Goal: Task Accomplishment & Management: Manage account settings

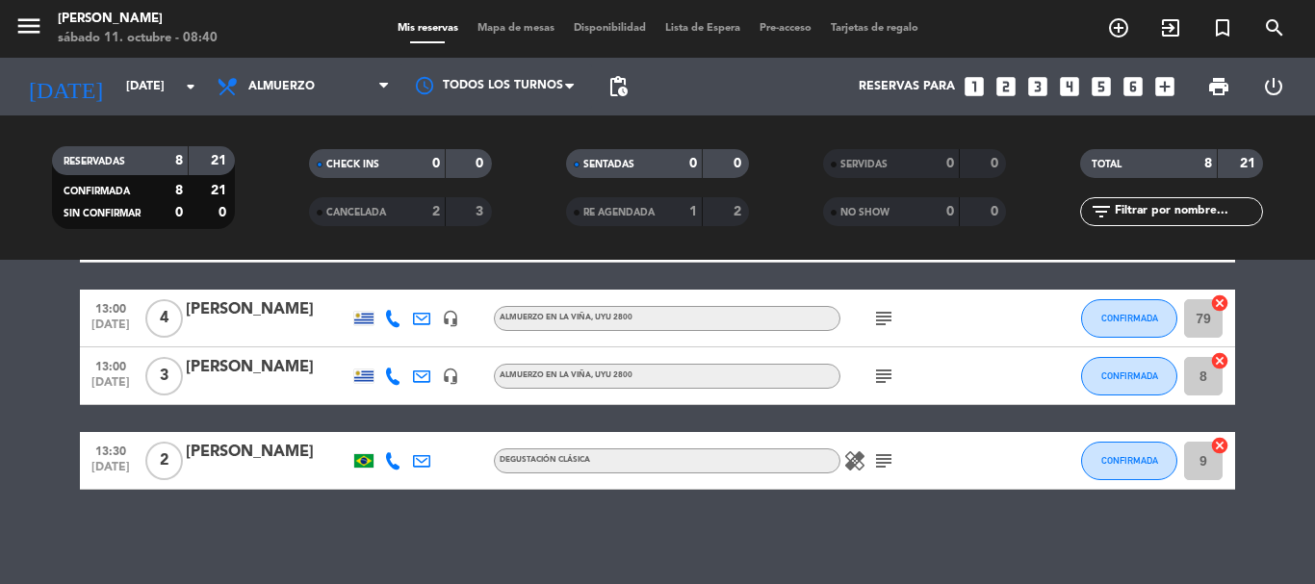
scroll to position [376, 0]
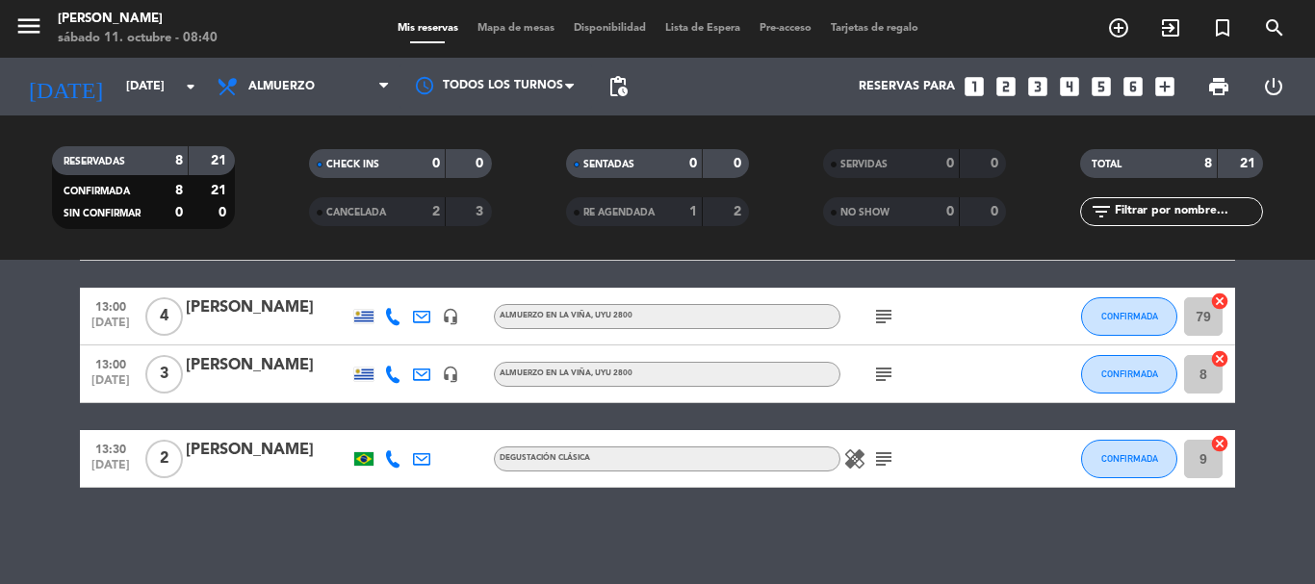
click at [876, 456] on icon "subject" at bounding box center [883, 459] width 23 height 23
click at [875, 506] on div "No hay notas para este servicio. Haz clic para agregar una 11:00 [DATE] 2 [PERS…" at bounding box center [657, 422] width 1315 height 324
click at [183, 93] on icon "arrow_drop_down" at bounding box center [190, 86] width 23 height 23
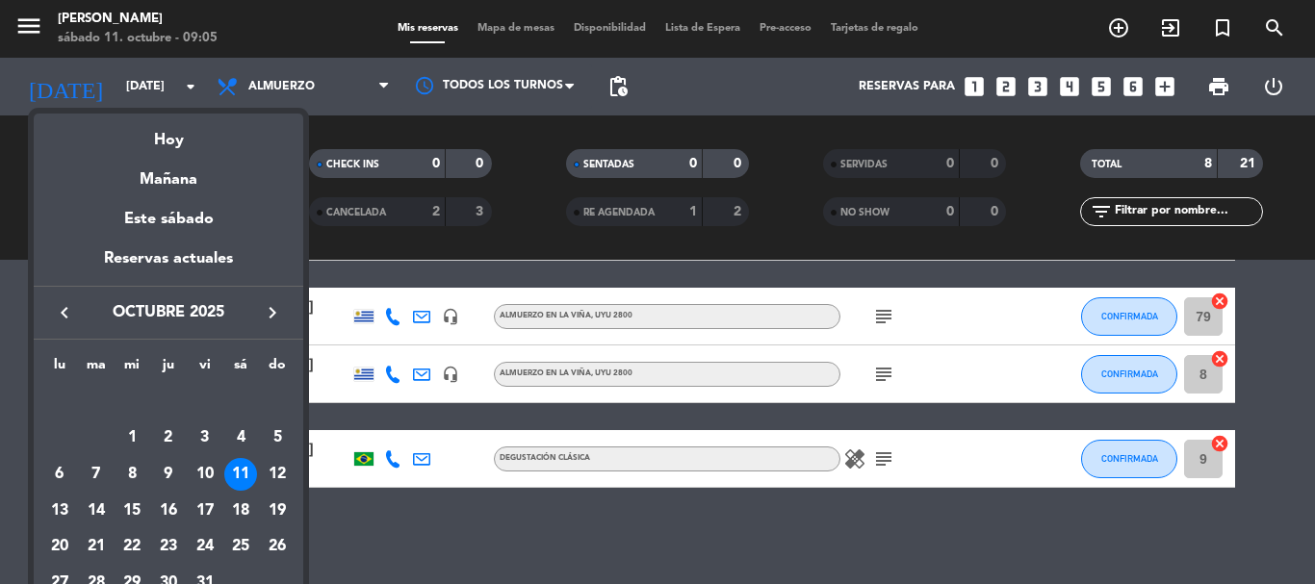
click at [262, 308] on icon "keyboard_arrow_right" at bounding box center [272, 312] width 23 height 23
click at [207, 439] on div "7" at bounding box center [205, 438] width 33 height 33
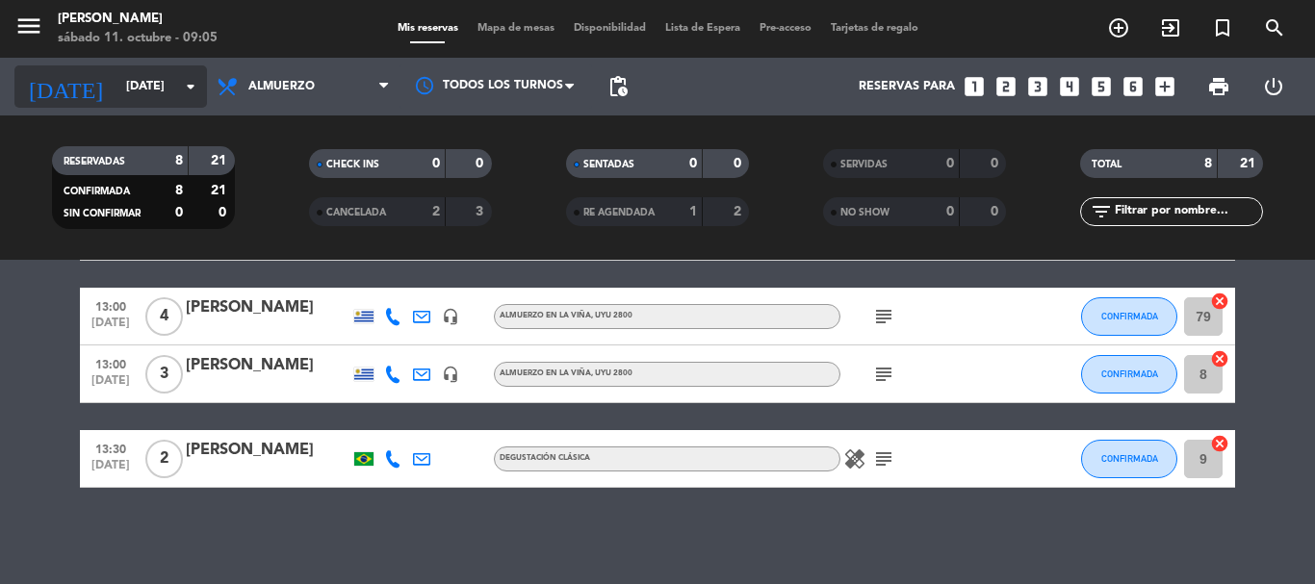
click at [190, 91] on icon "arrow_drop_down" at bounding box center [190, 86] width 23 height 23
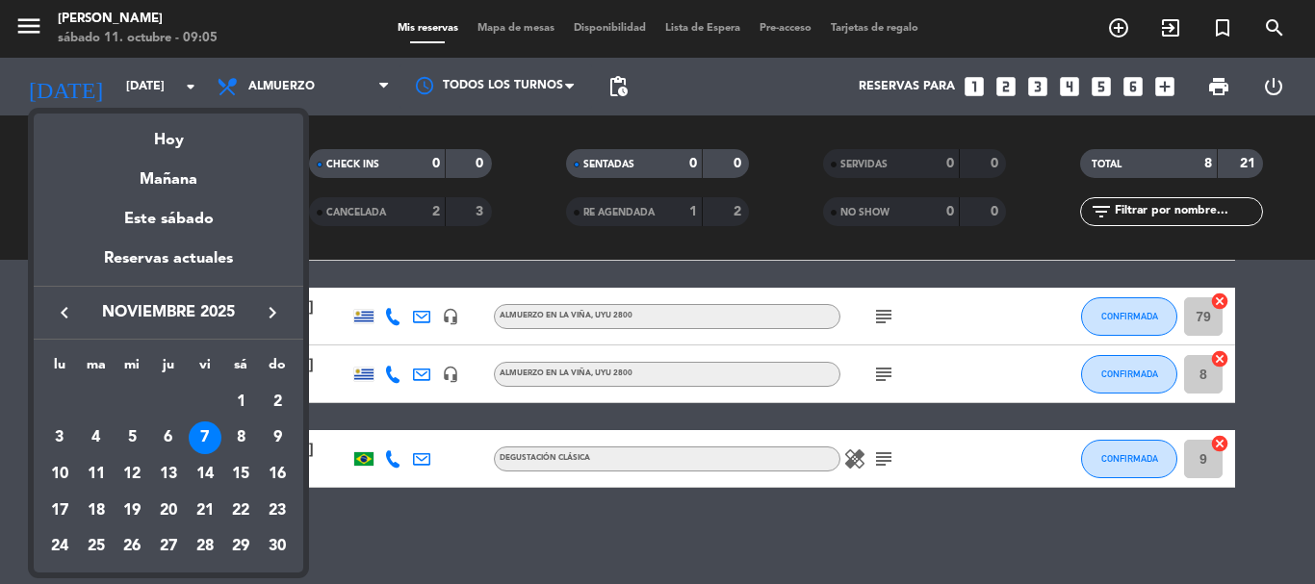
click at [337, 537] on div at bounding box center [657, 292] width 1315 height 584
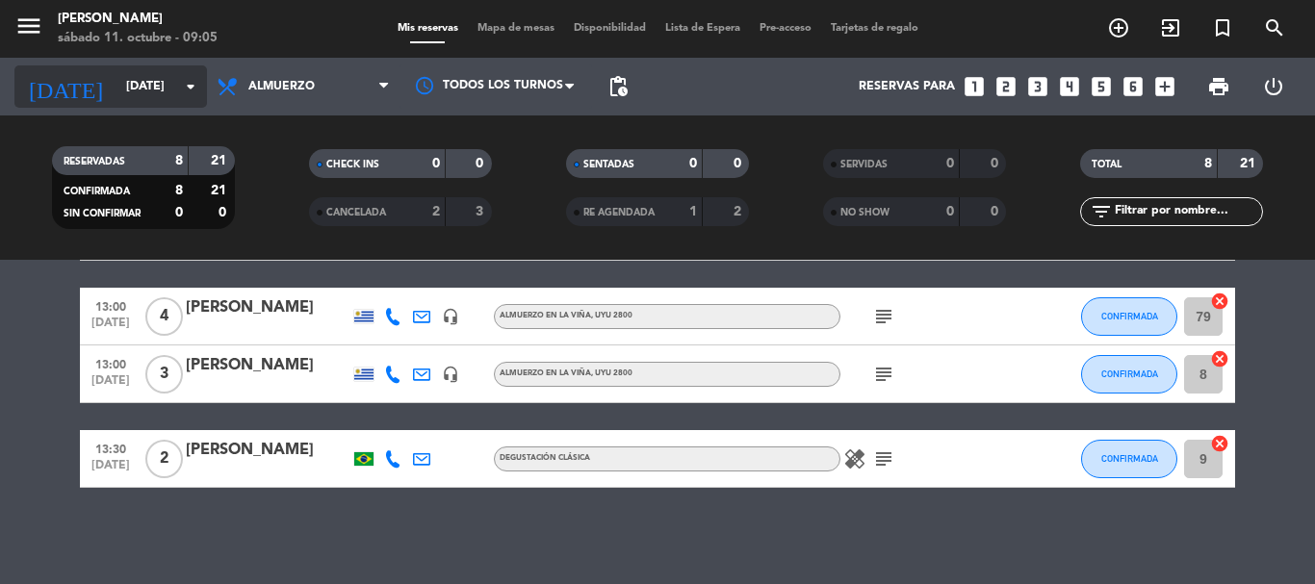
click at [187, 82] on icon "arrow_drop_down" at bounding box center [190, 86] width 23 height 23
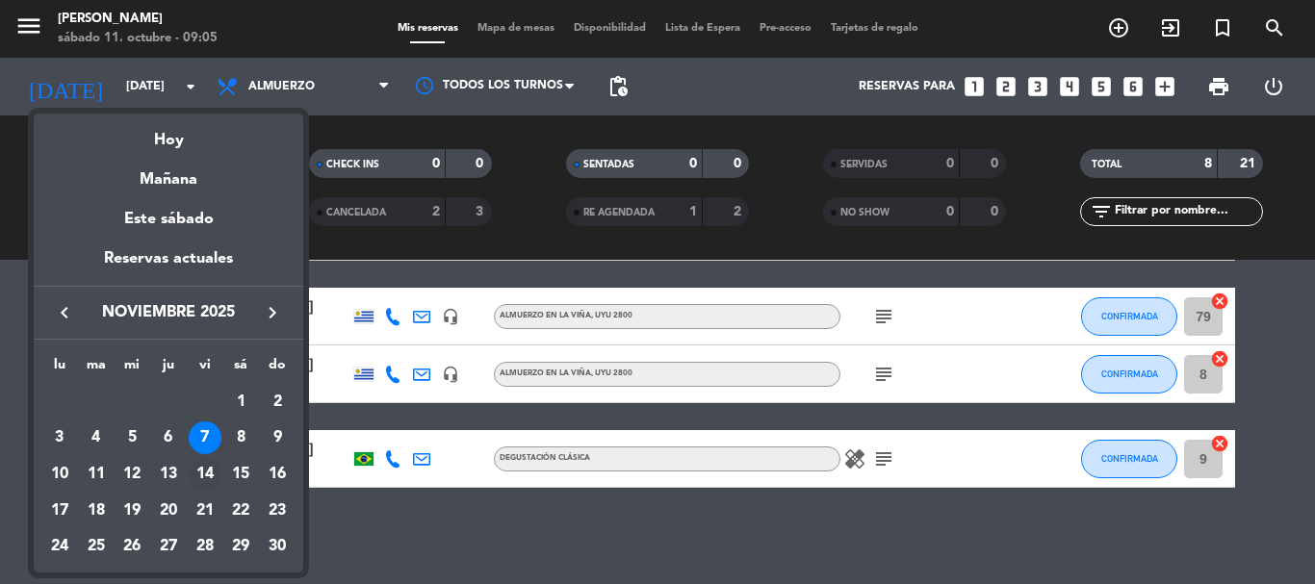
click at [212, 475] on div "14" at bounding box center [205, 474] width 33 height 33
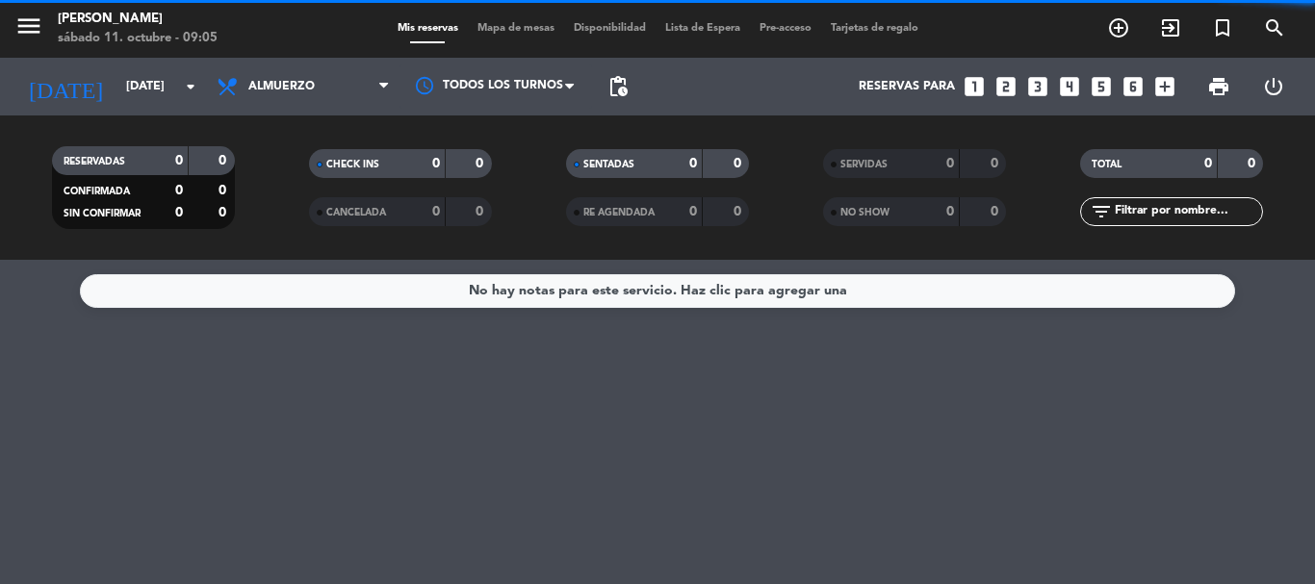
scroll to position [0, 0]
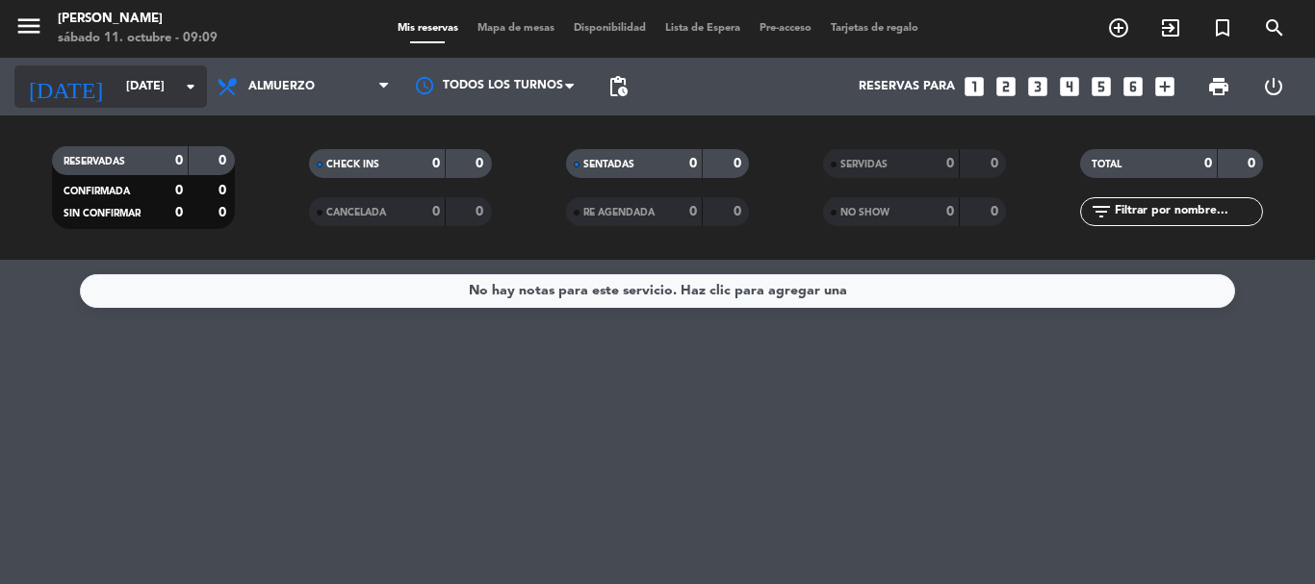
click at [194, 97] on icon "arrow_drop_down" at bounding box center [190, 86] width 23 height 23
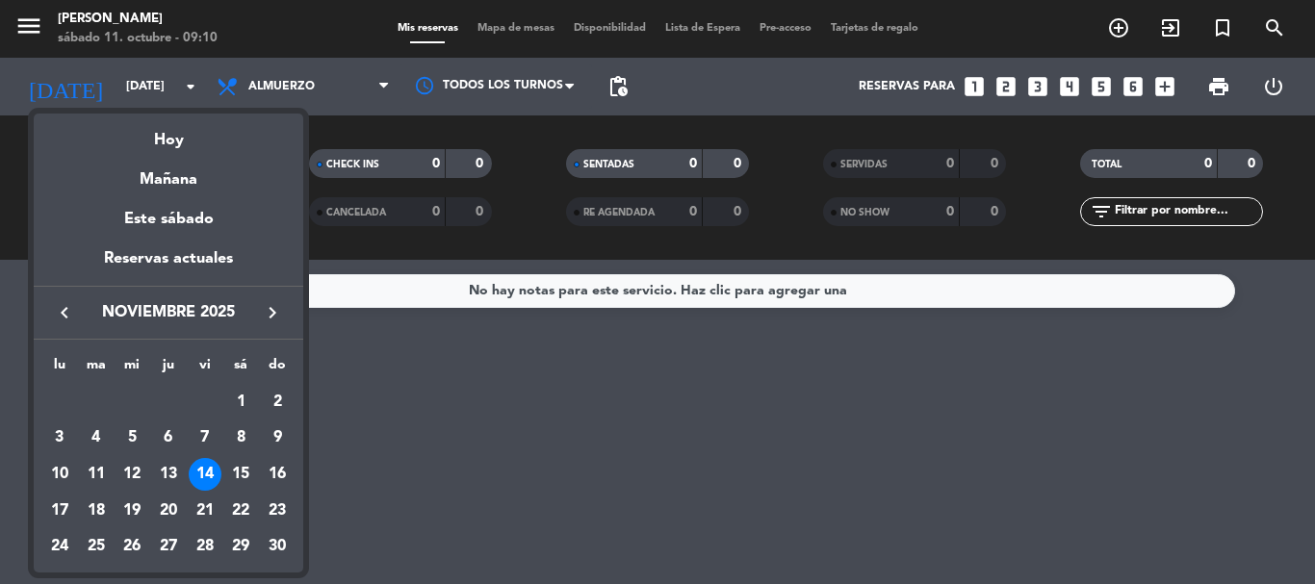
click at [200, 510] on div "21" at bounding box center [205, 511] width 33 height 33
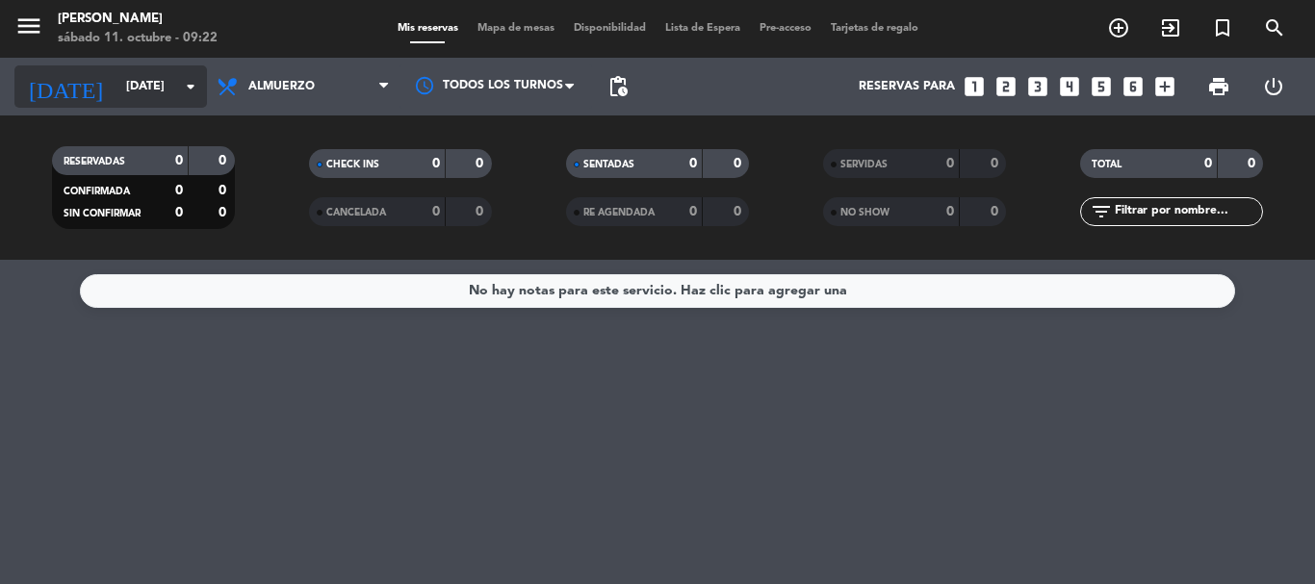
click at [178, 90] on input "[DATE]" at bounding box center [197, 86] width 163 height 33
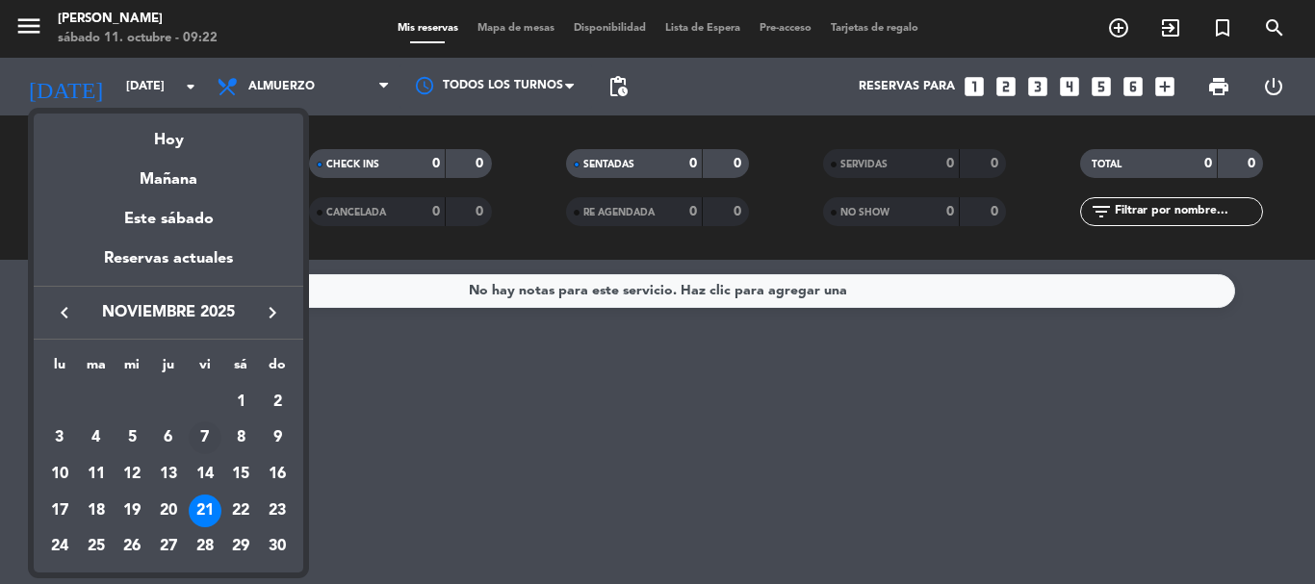
click at [208, 435] on div "7" at bounding box center [205, 438] width 33 height 33
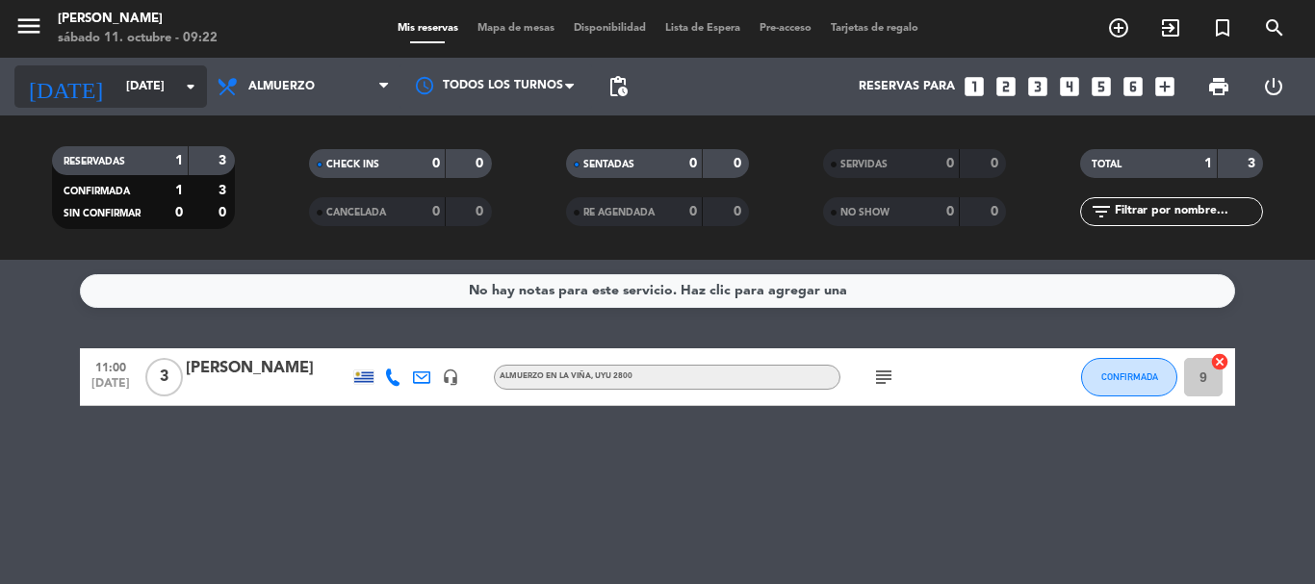
click at [189, 90] on icon "arrow_drop_down" at bounding box center [190, 86] width 23 height 23
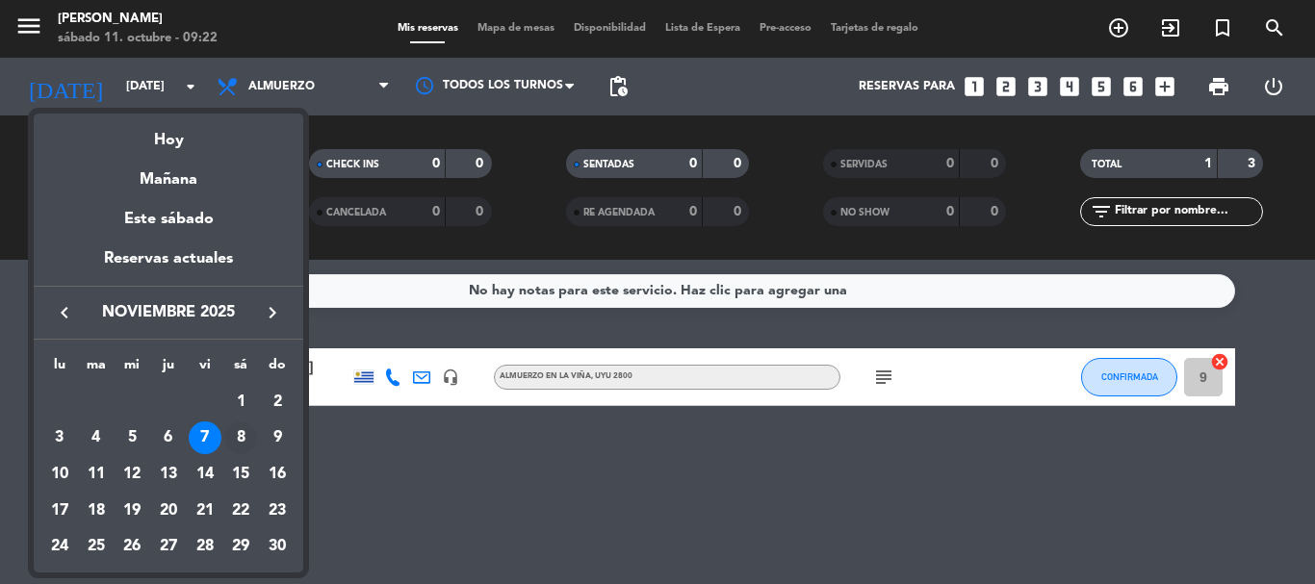
click at [238, 437] on div "8" at bounding box center [240, 438] width 33 height 33
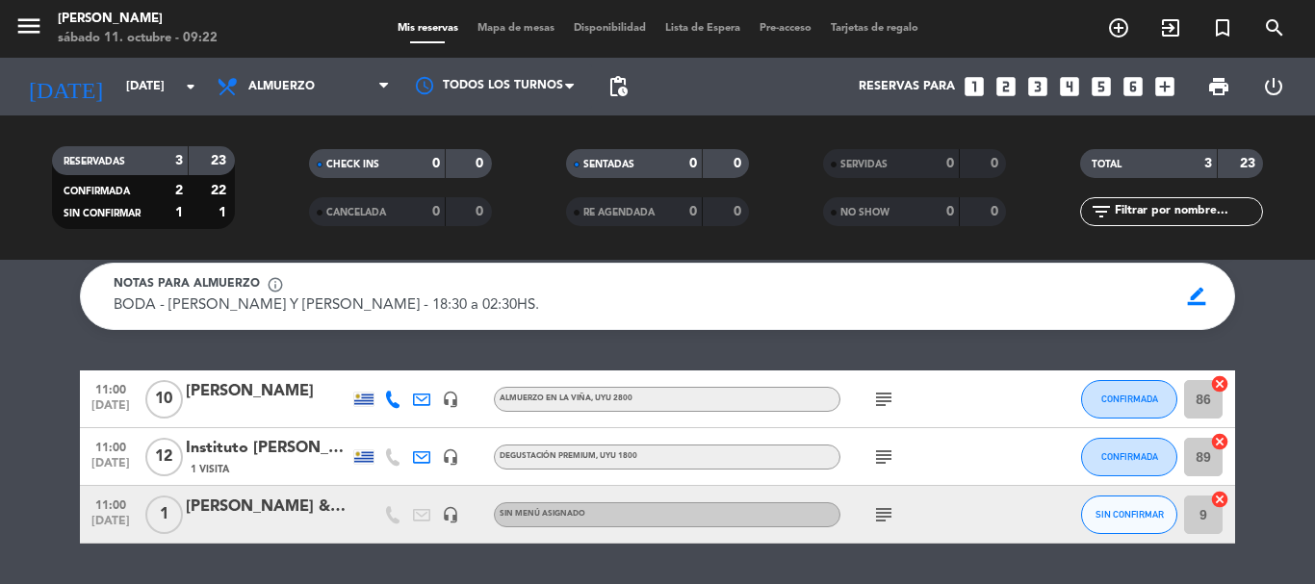
scroll to position [111, 0]
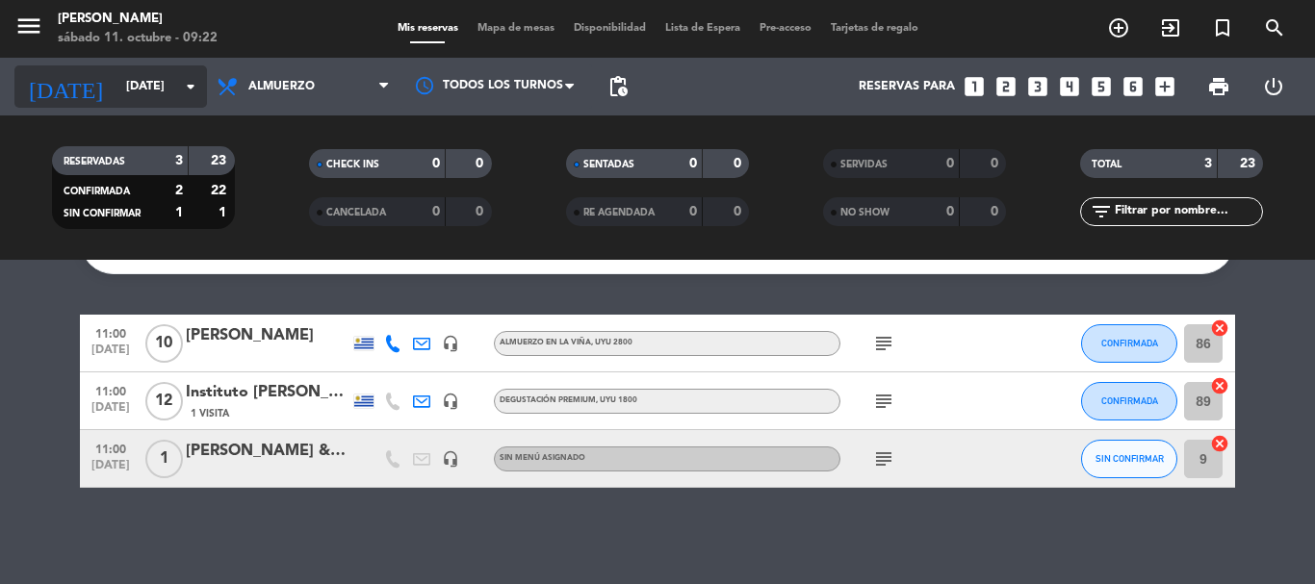
click at [189, 85] on icon "arrow_drop_down" at bounding box center [190, 86] width 23 height 23
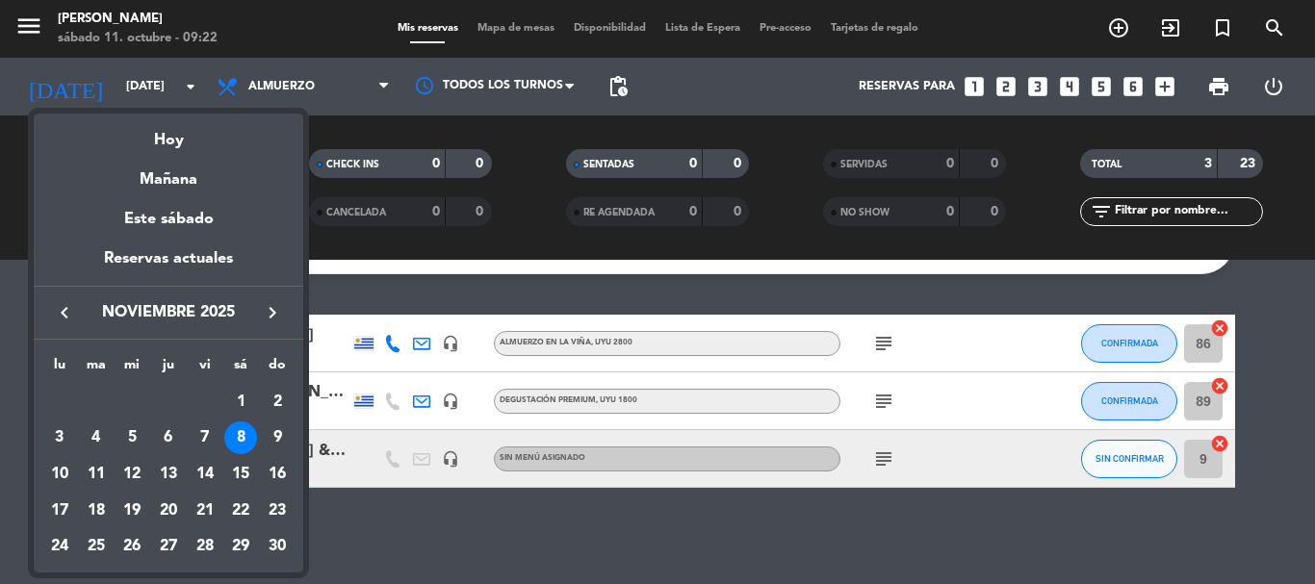
click at [245, 477] on div "15" at bounding box center [240, 474] width 33 height 33
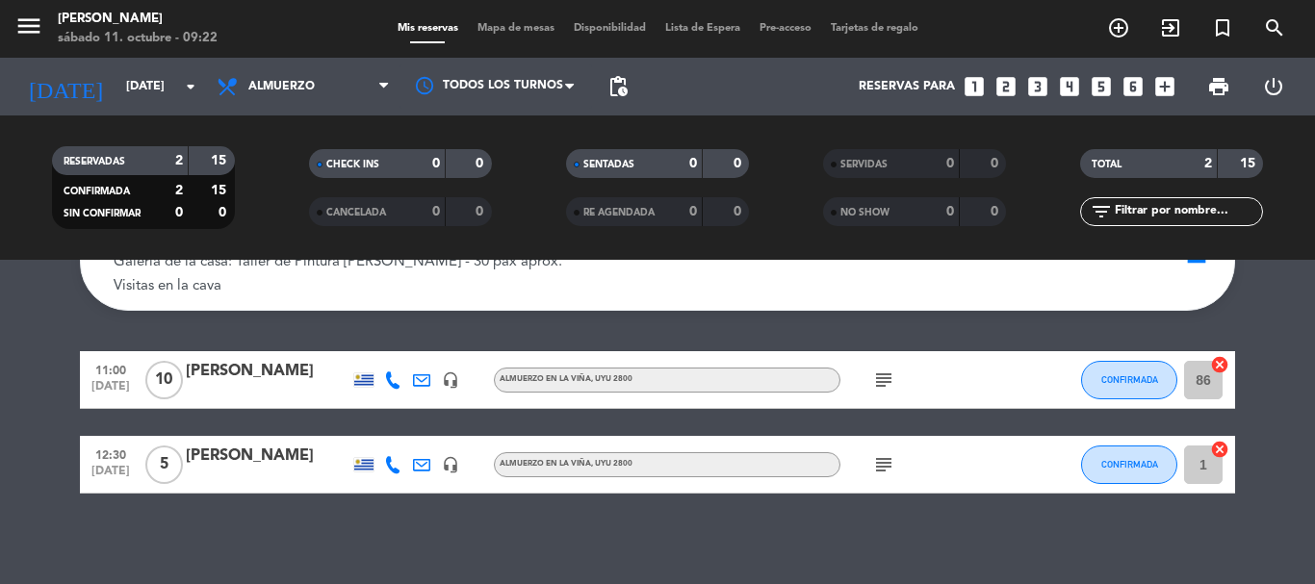
scroll to position [127, 0]
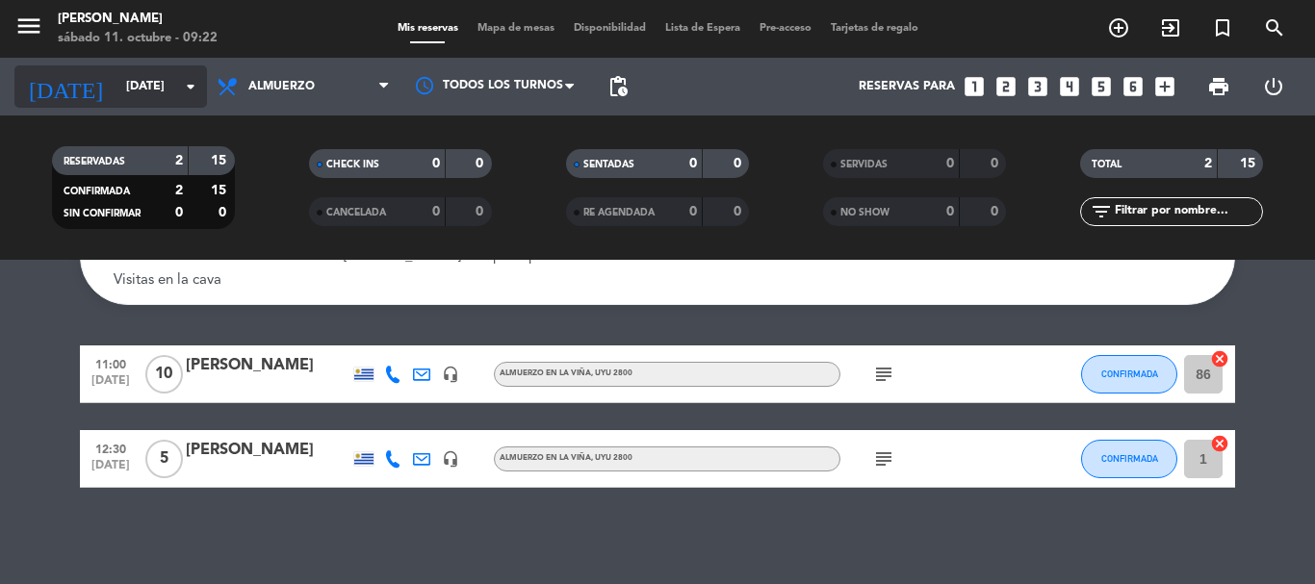
click at [189, 81] on icon "arrow_drop_down" at bounding box center [190, 86] width 23 height 23
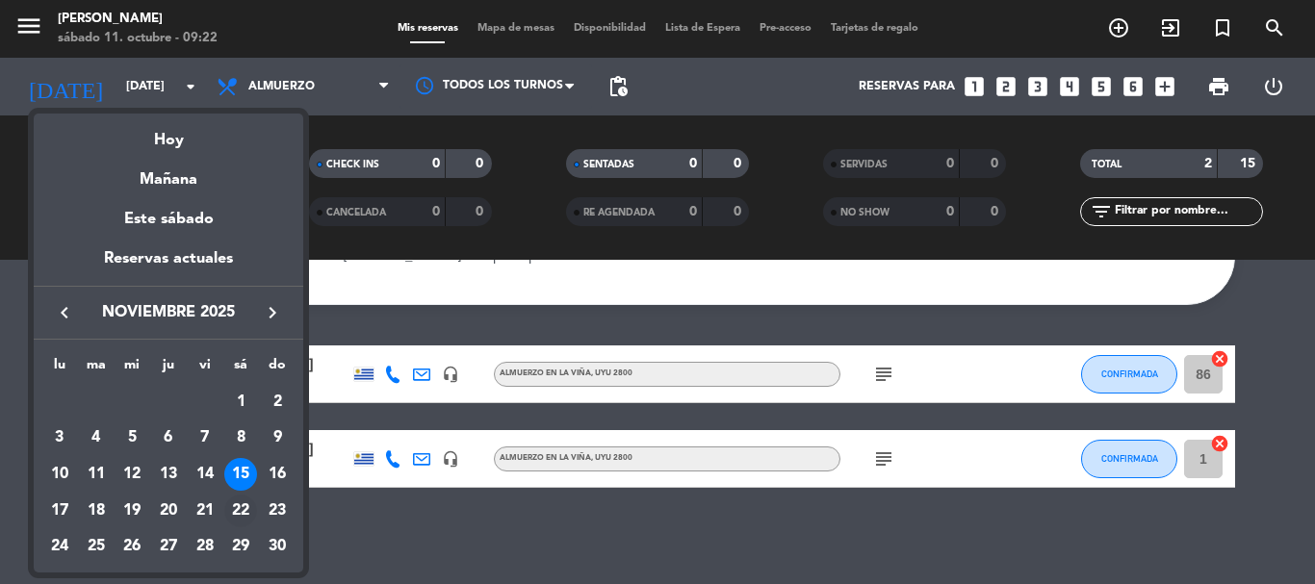
click at [245, 500] on div "22" at bounding box center [240, 511] width 33 height 33
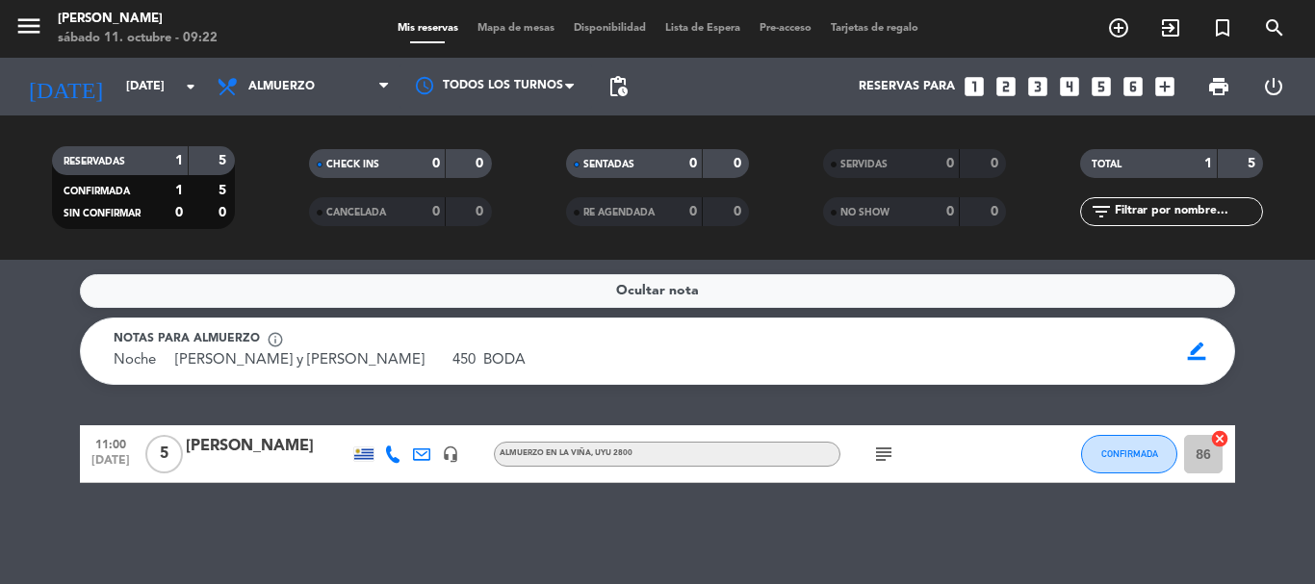
scroll to position [0, 0]
click at [198, 90] on icon "arrow_drop_down" at bounding box center [190, 86] width 23 height 23
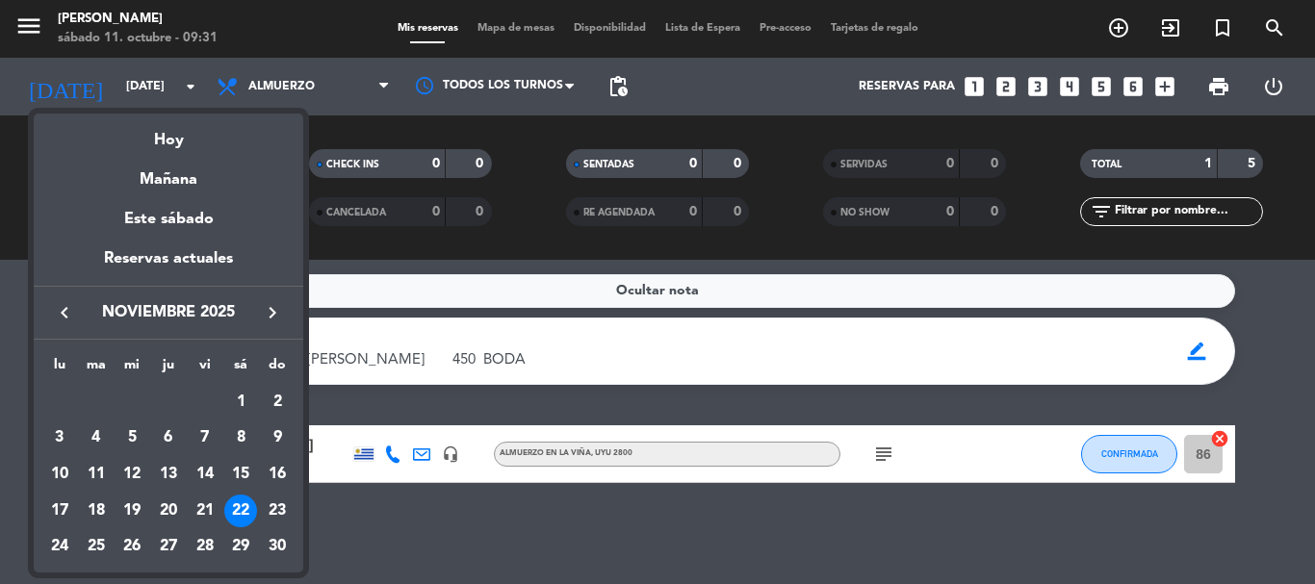
click at [69, 313] on icon "keyboard_arrow_left" at bounding box center [64, 312] width 23 height 23
click at [237, 473] on div "11" at bounding box center [240, 474] width 33 height 33
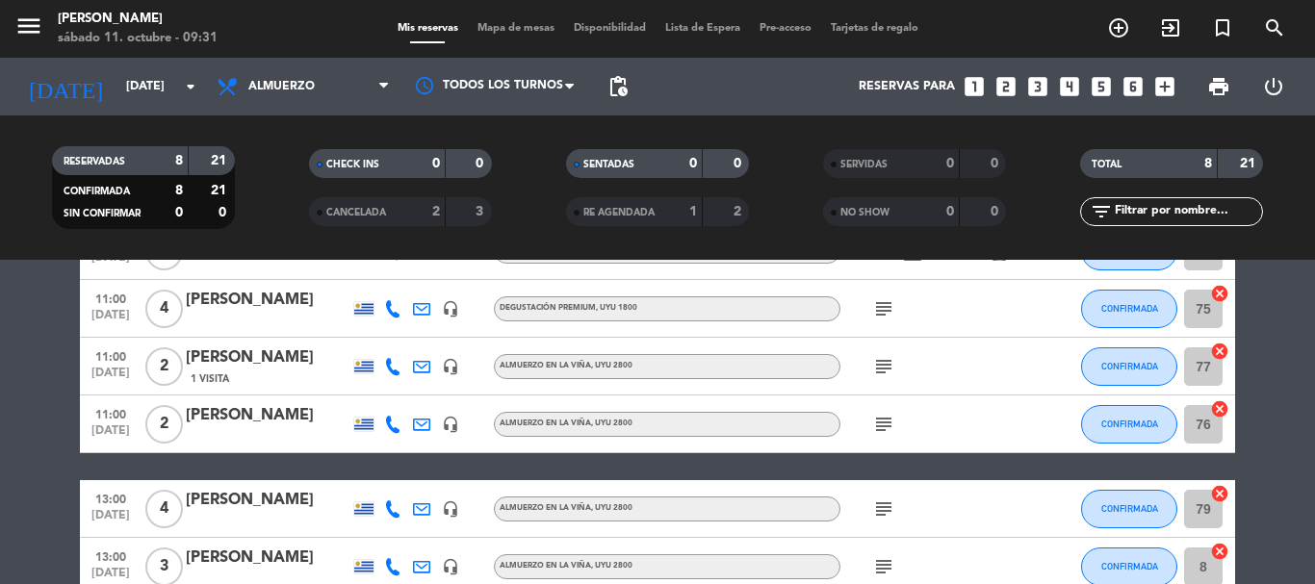
scroll to position [88, 0]
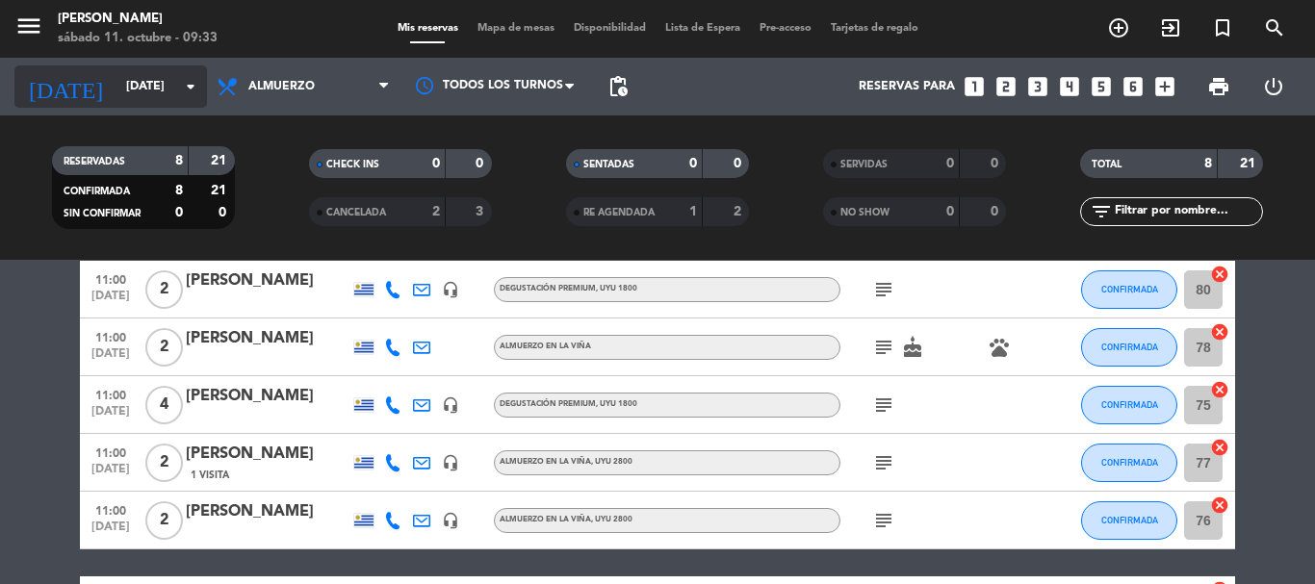
click at [196, 80] on icon "arrow_drop_down" at bounding box center [190, 86] width 23 height 23
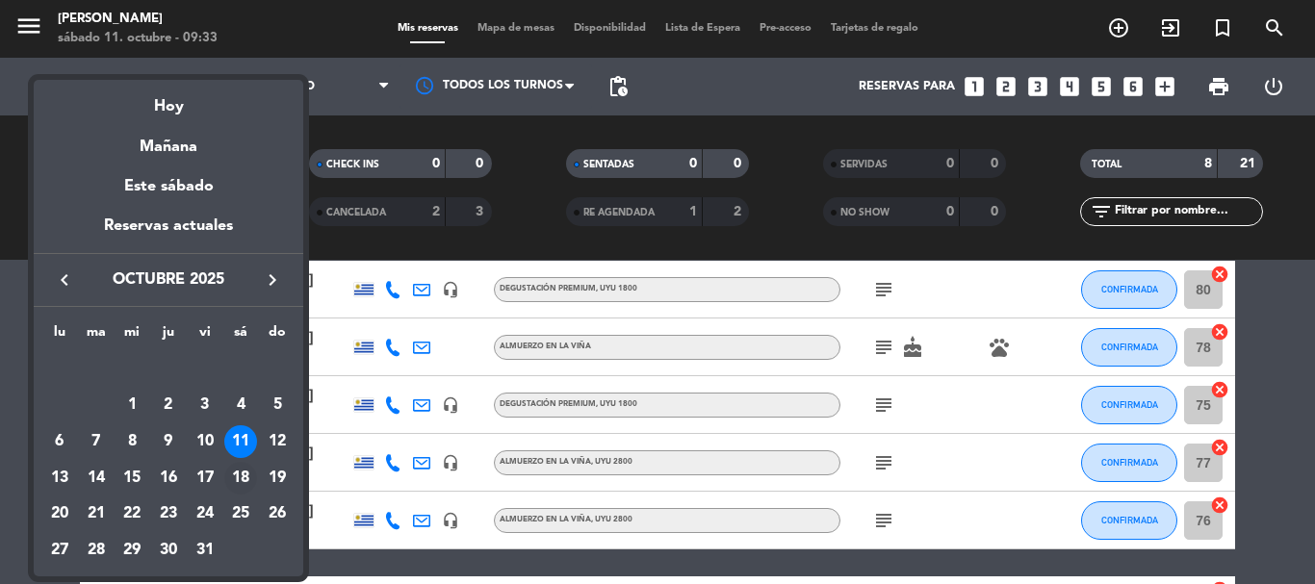
click at [247, 478] on div "18" at bounding box center [240, 478] width 33 height 33
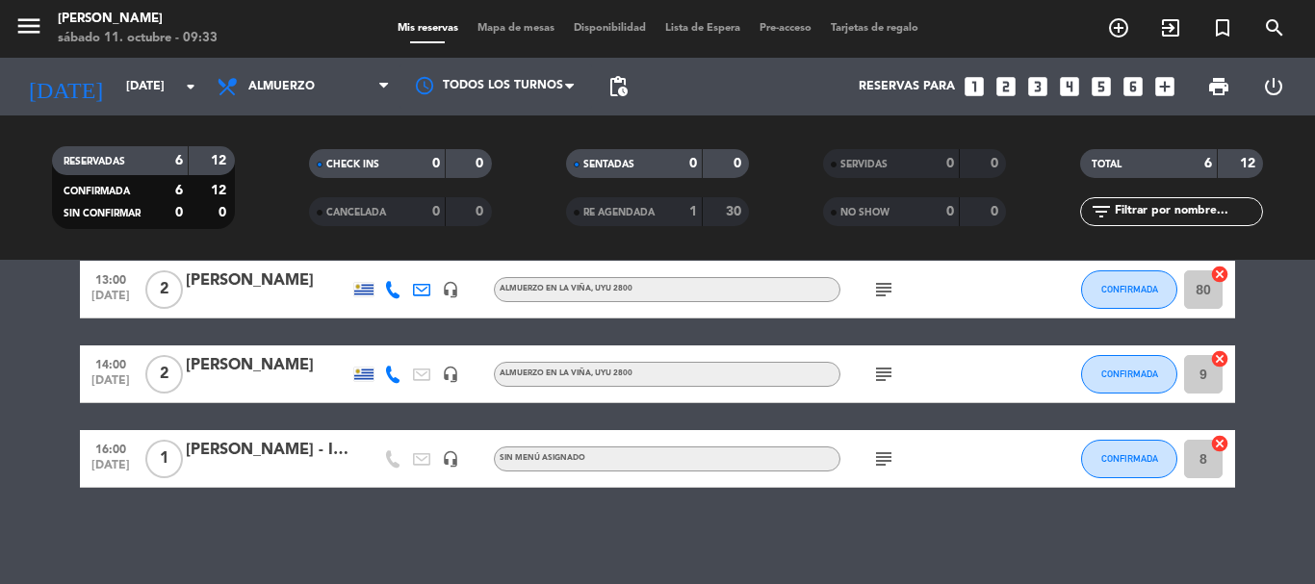
scroll to position [0, 0]
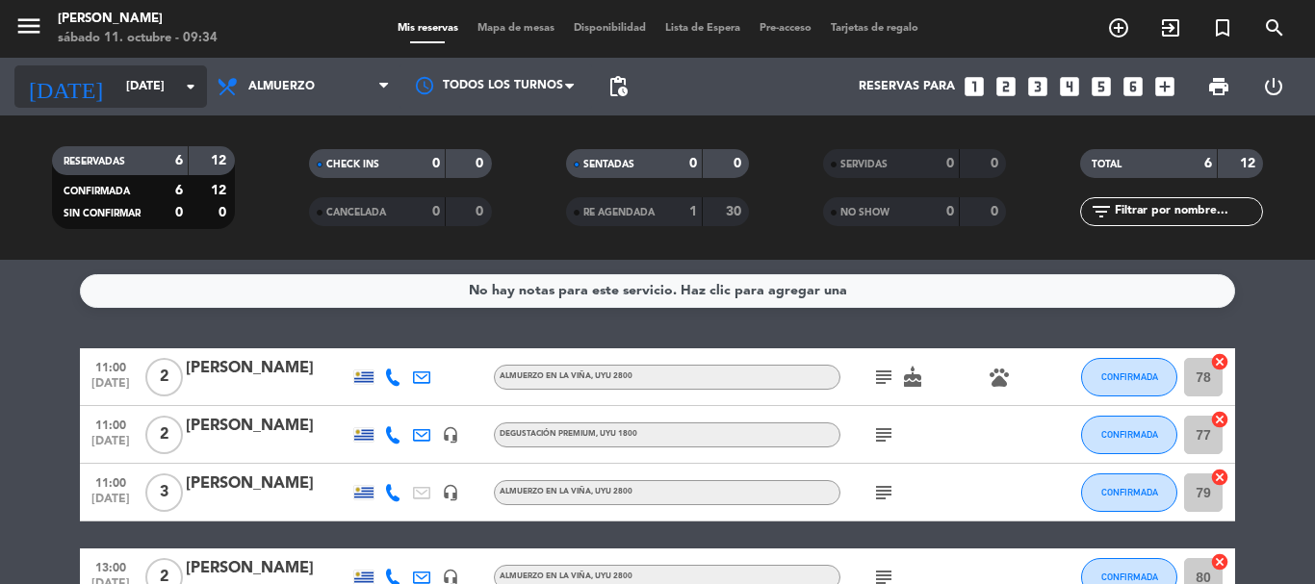
click at [194, 76] on icon "arrow_drop_down" at bounding box center [190, 86] width 23 height 23
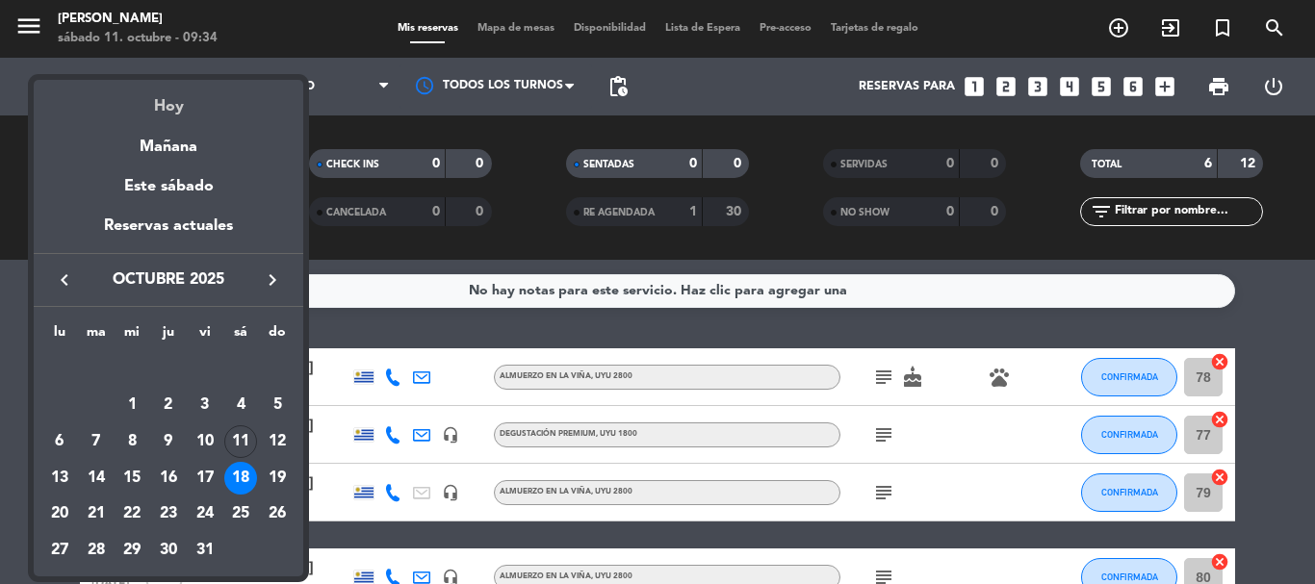
click at [175, 110] on div "Hoy" at bounding box center [169, 99] width 270 height 39
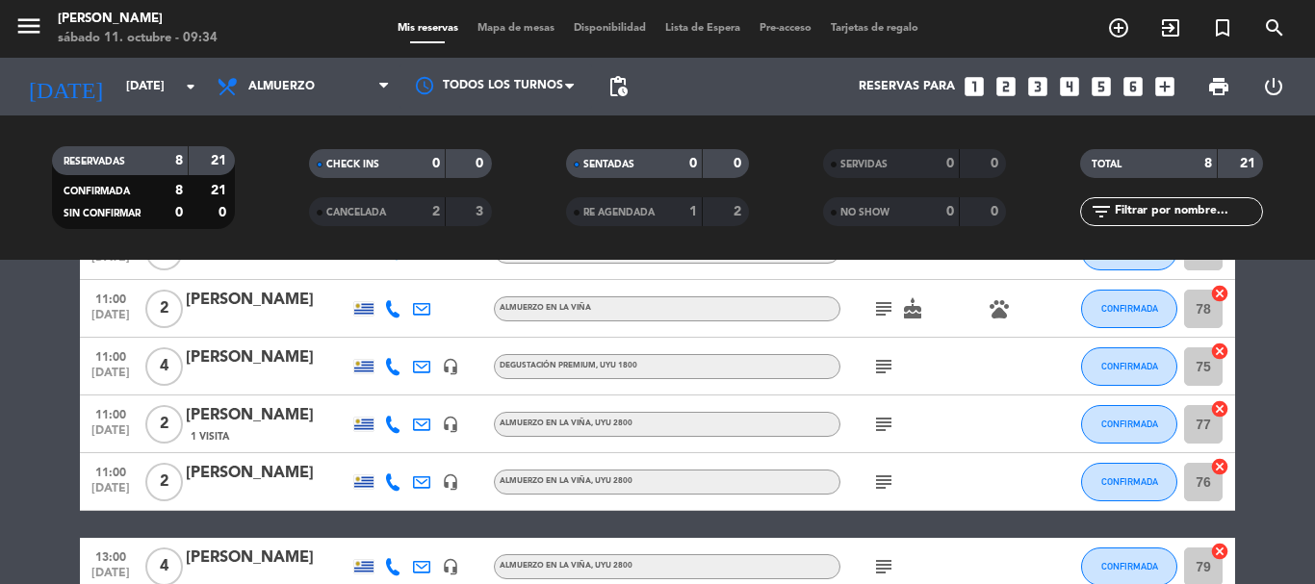
scroll to position [96, 0]
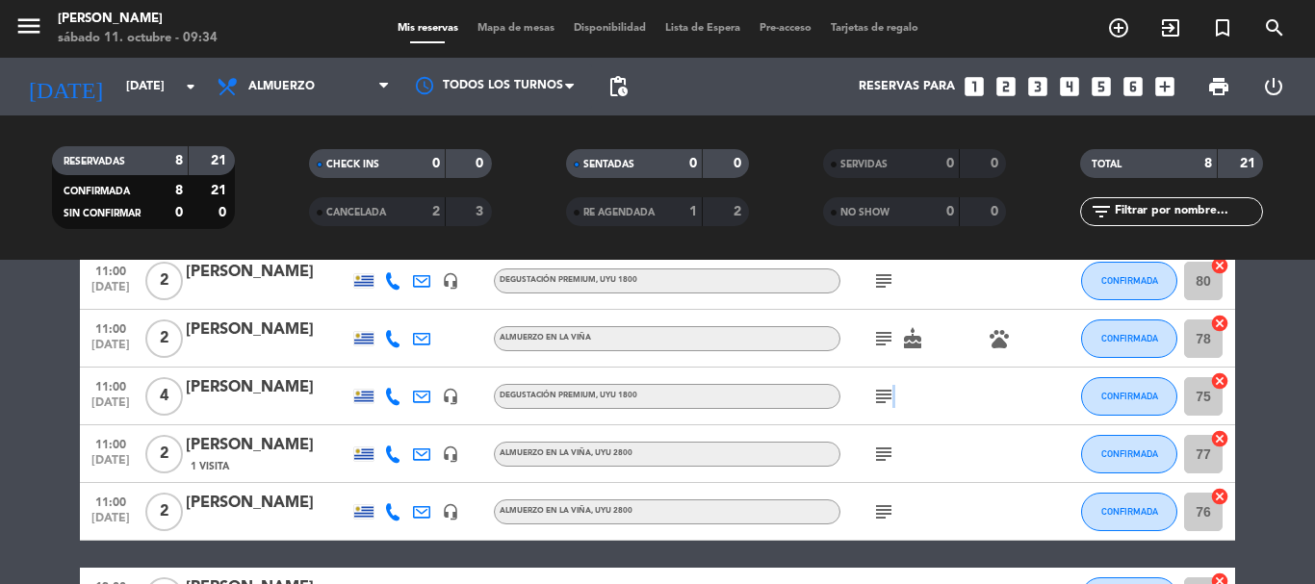
click at [892, 399] on icon "subject" at bounding box center [883, 396] width 23 height 23
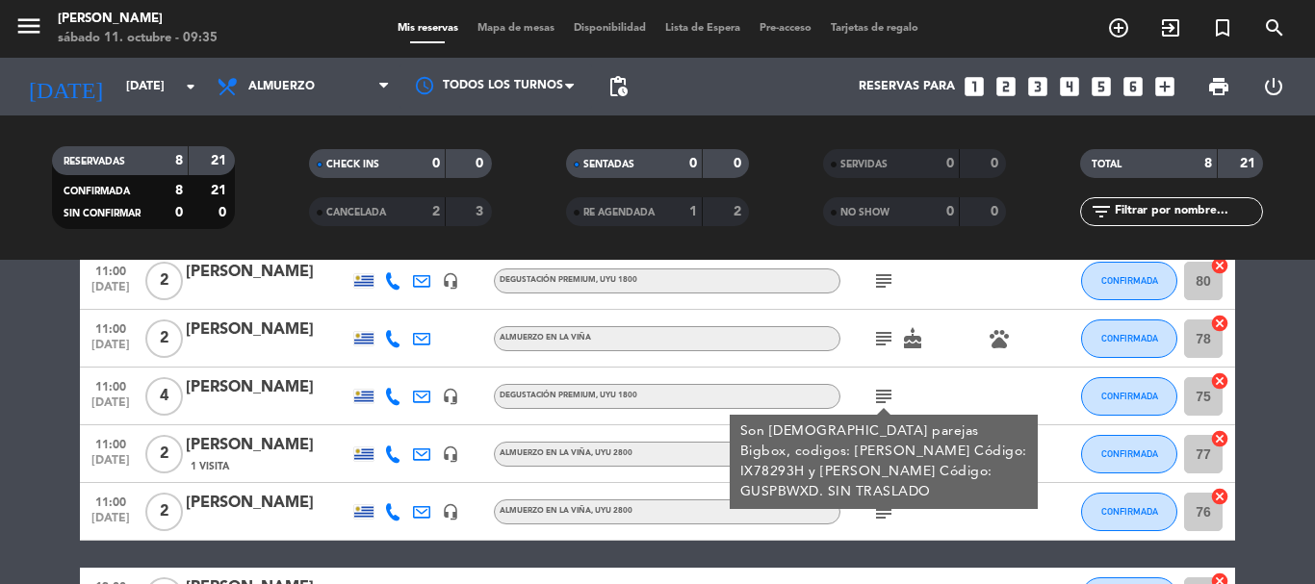
click at [984, 375] on div "subject Son [DEMOGRAPHIC_DATA] parejas Bigbox, codigos: [PERSON_NAME] Código: I…" at bounding box center [926, 396] width 173 height 57
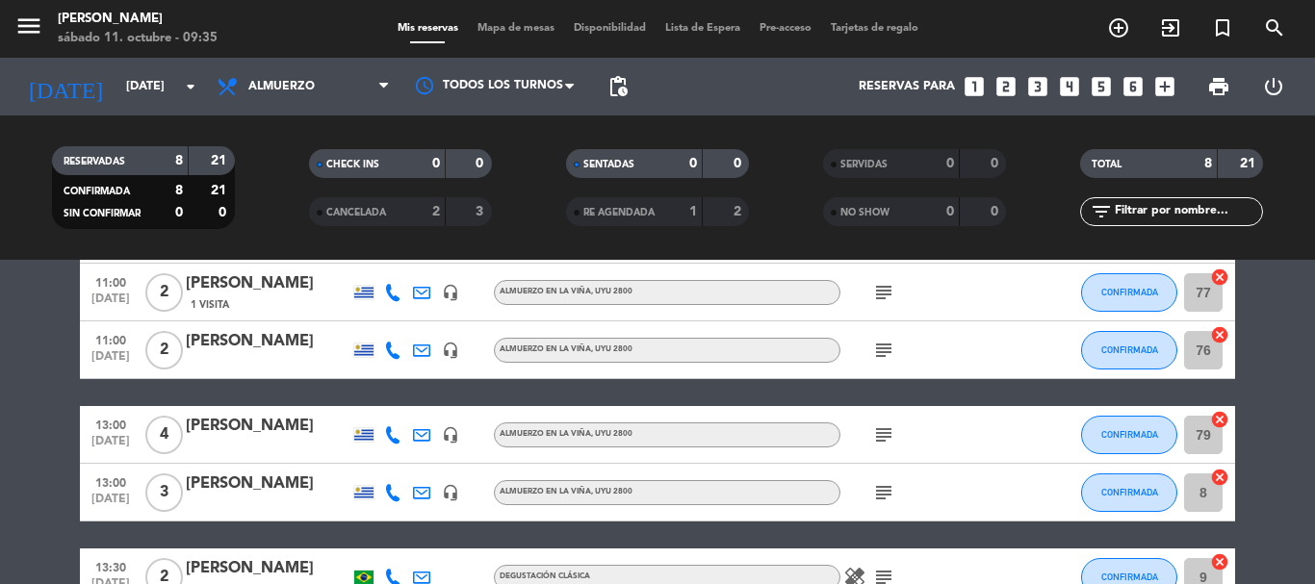
scroll to position [289, 0]
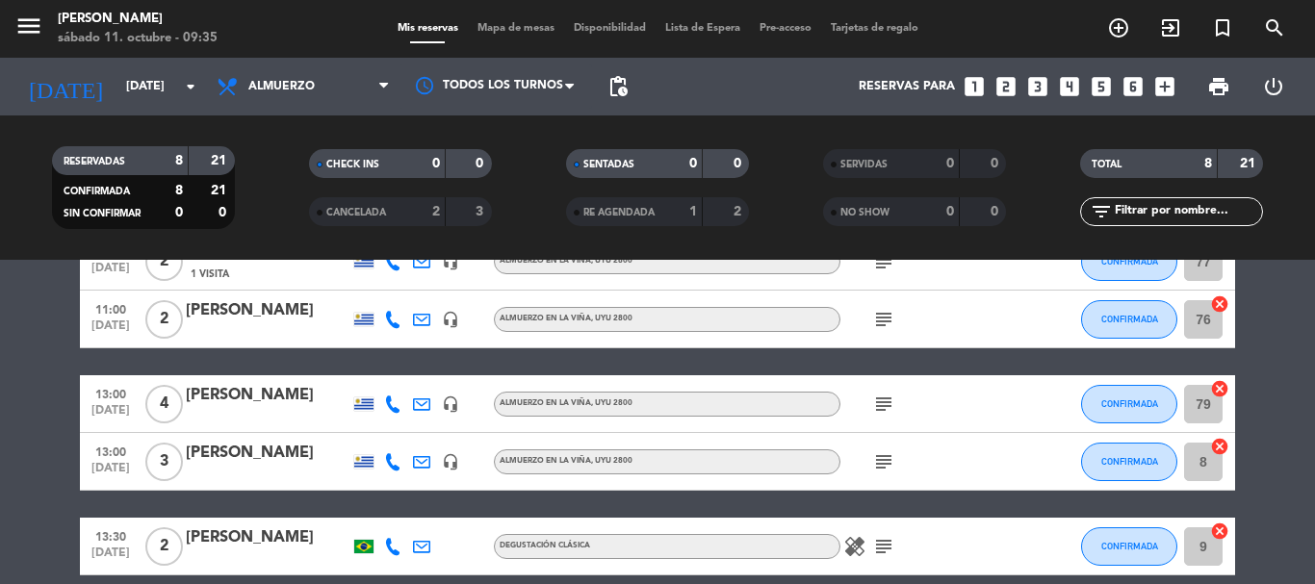
click at [895, 461] on span "subject" at bounding box center [883, 462] width 29 height 23
click at [880, 463] on icon "subject" at bounding box center [883, 462] width 23 height 23
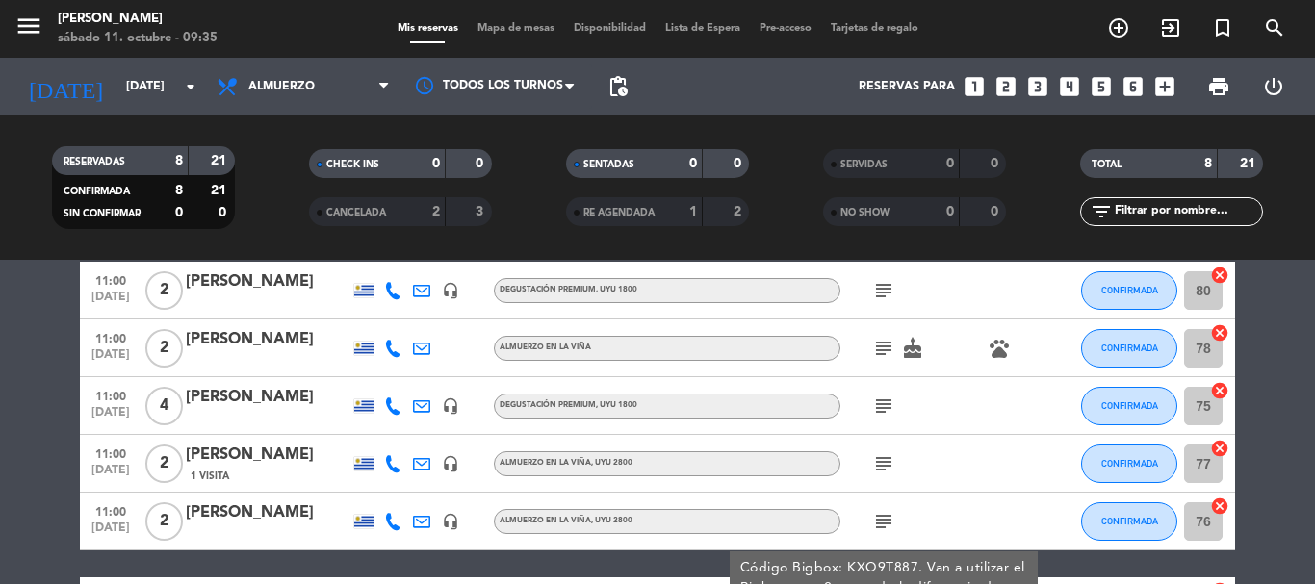
scroll to position [0, 0]
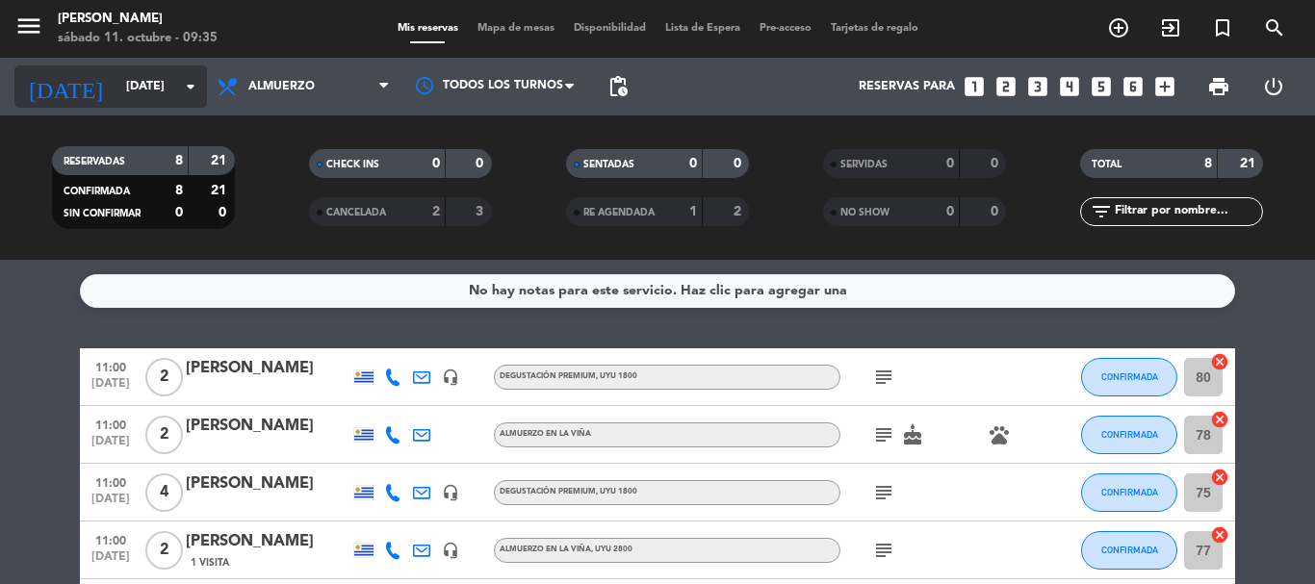
click at [194, 91] on icon "arrow_drop_down" at bounding box center [190, 86] width 23 height 23
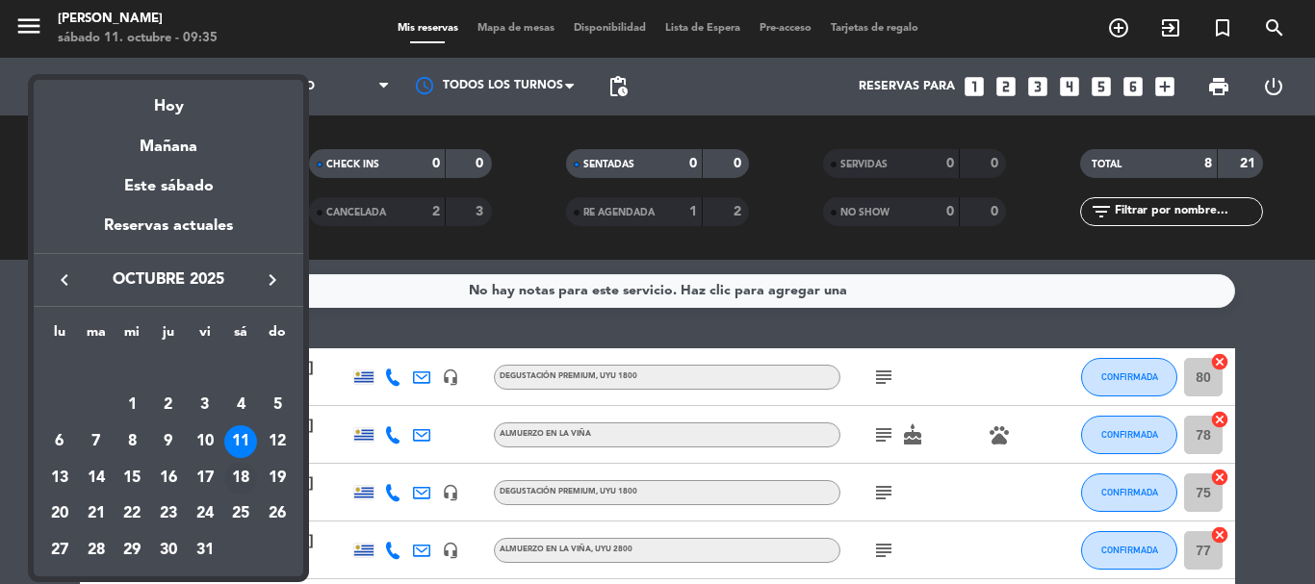
click at [241, 482] on div "18" at bounding box center [240, 478] width 33 height 33
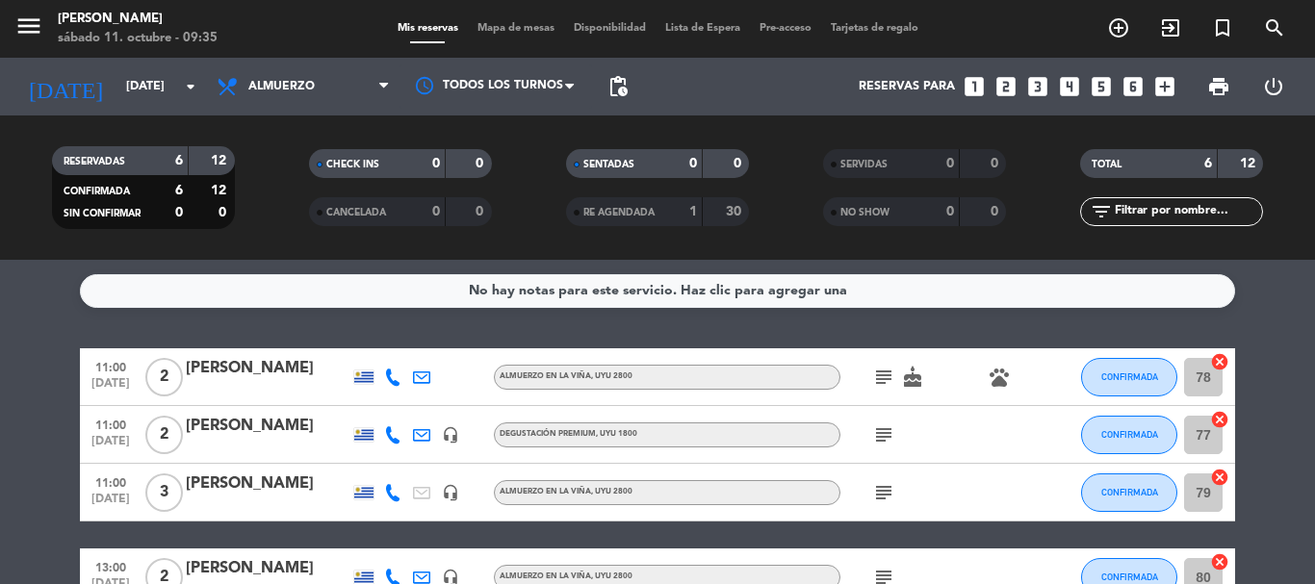
click at [882, 437] on icon "subject" at bounding box center [883, 435] width 23 height 23
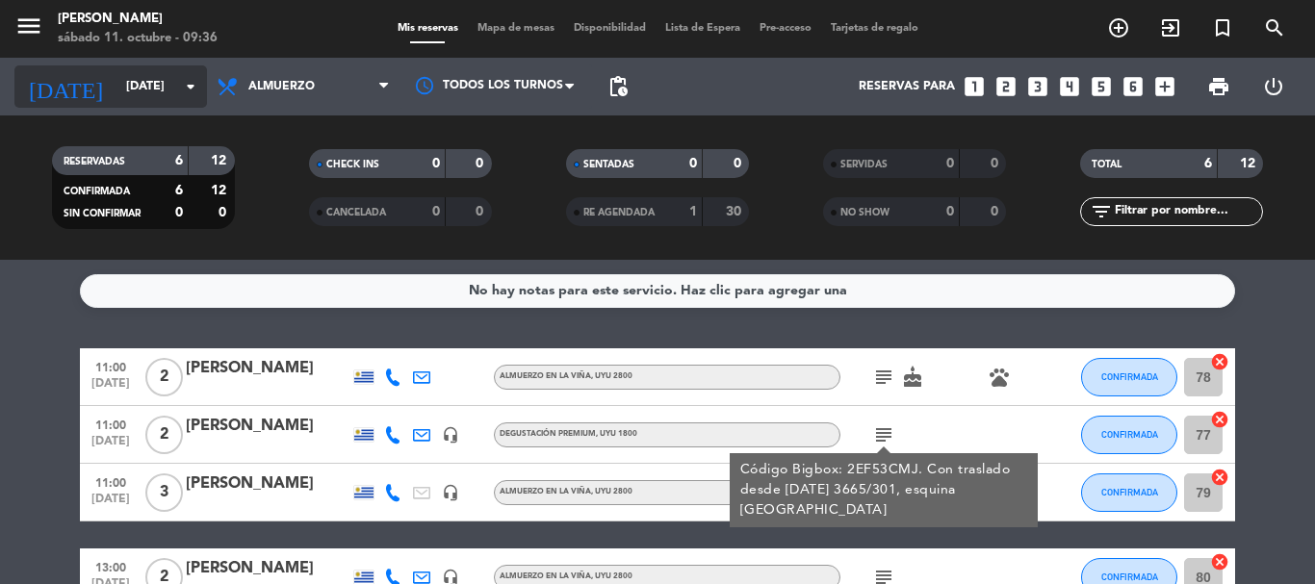
click at [195, 89] on icon "arrow_drop_down" at bounding box center [190, 86] width 23 height 23
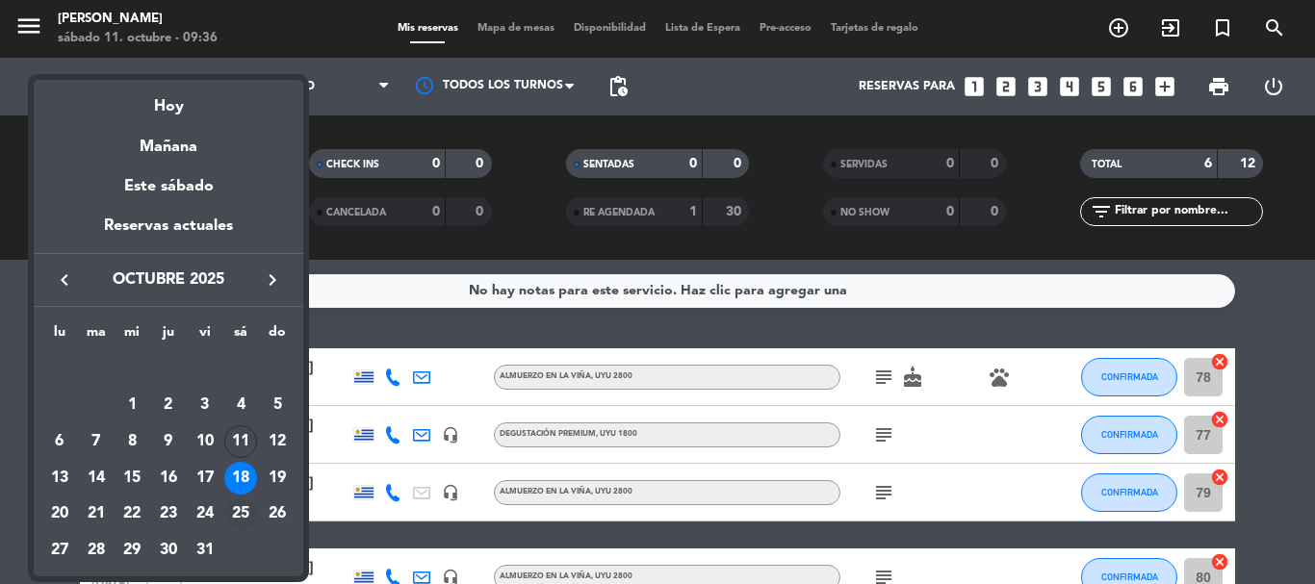
click at [238, 526] on div "25" at bounding box center [240, 515] width 33 height 33
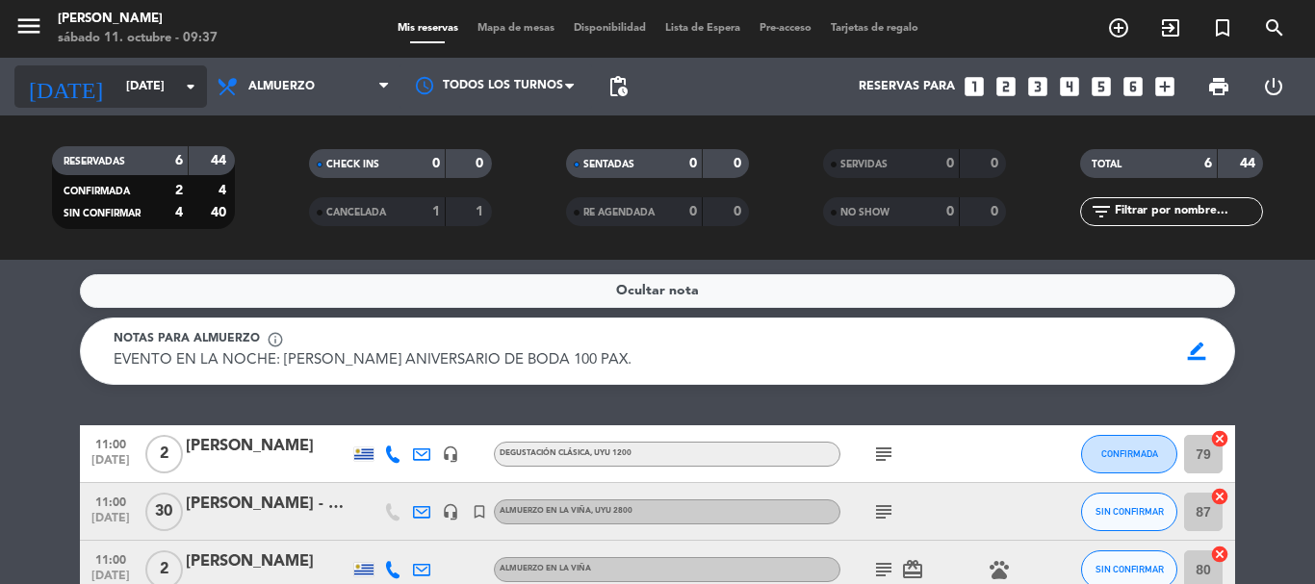
click at [193, 82] on icon "arrow_drop_down" at bounding box center [190, 86] width 23 height 23
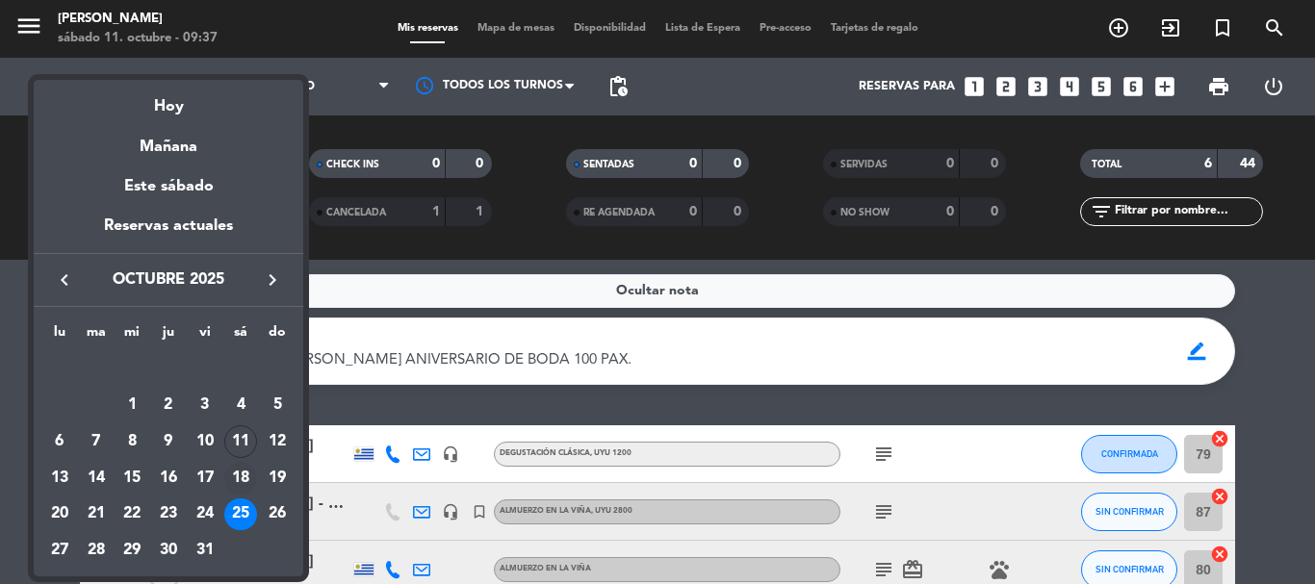
click at [239, 460] on td "18" at bounding box center [241, 478] width 37 height 37
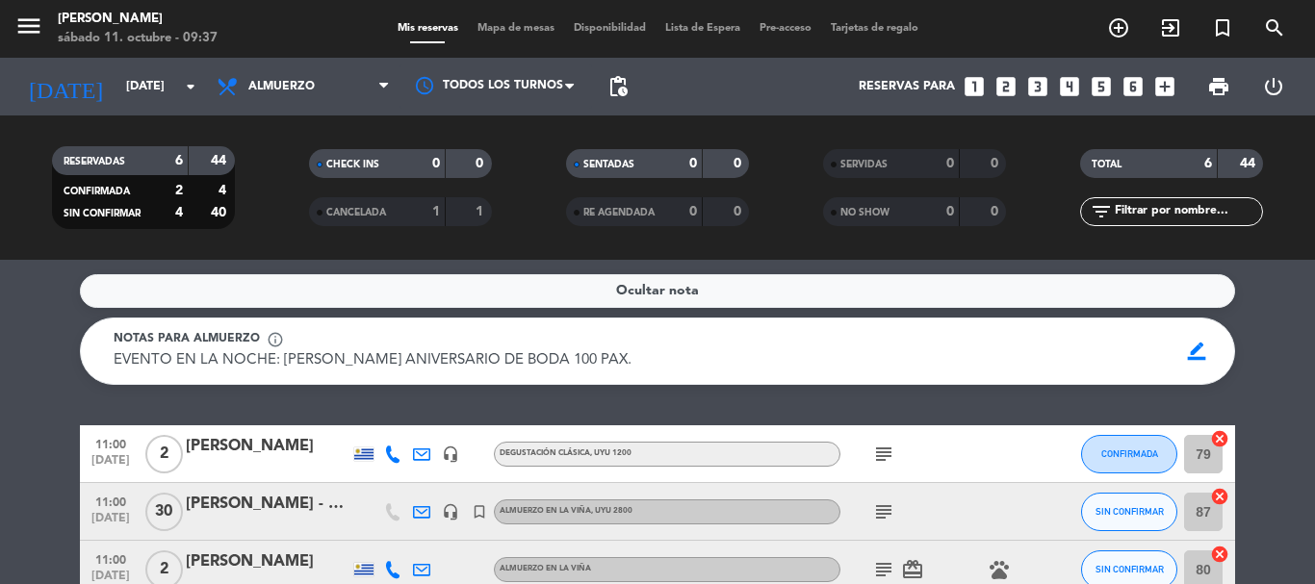
type input "[DATE]"
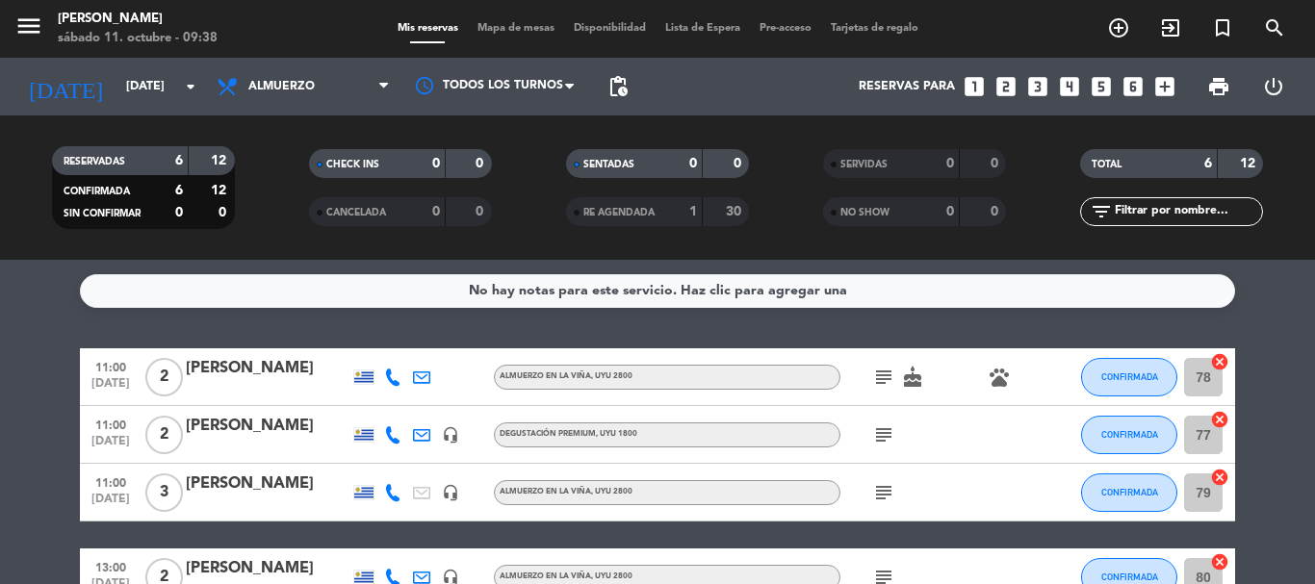
click at [261, 427] on div "[PERSON_NAME]" at bounding box center [268, 426] width 164 height 25
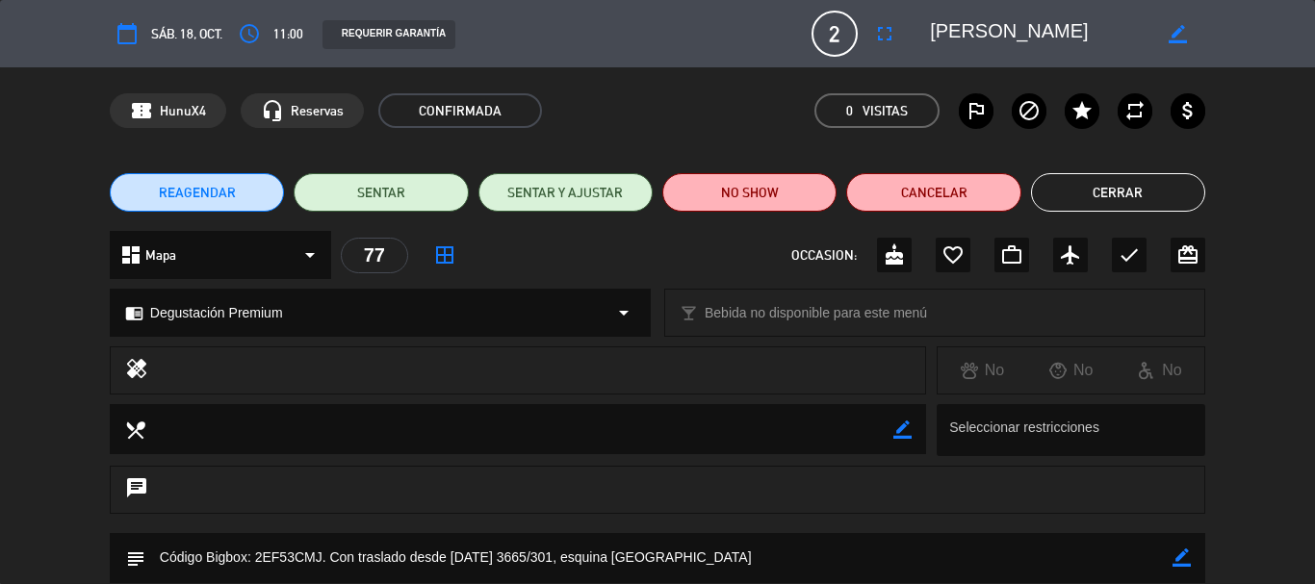
click at [170, 197] on span "REAGENDAR" at bounding box center [197, 193] width 77 height 20
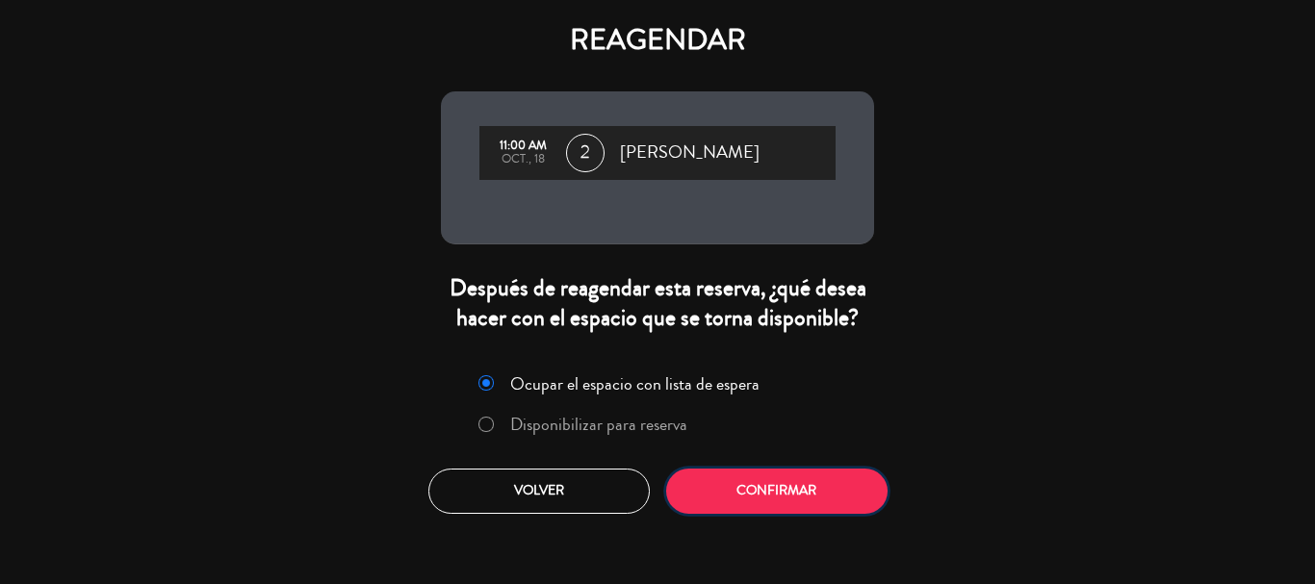
click at [810, 497] on button "Confirmar" at bounding box center [776, 491] width 221 height 45
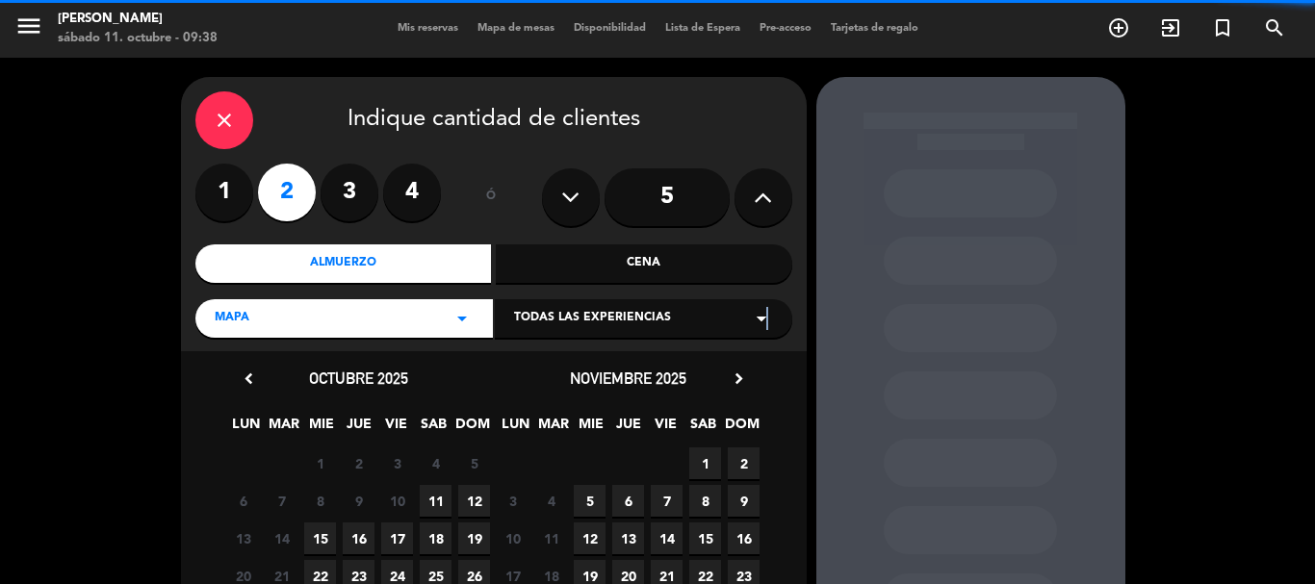
click at [766, 323] on icon "arrow_drop_down" at bounding box center [761, 318] width 23 height 23
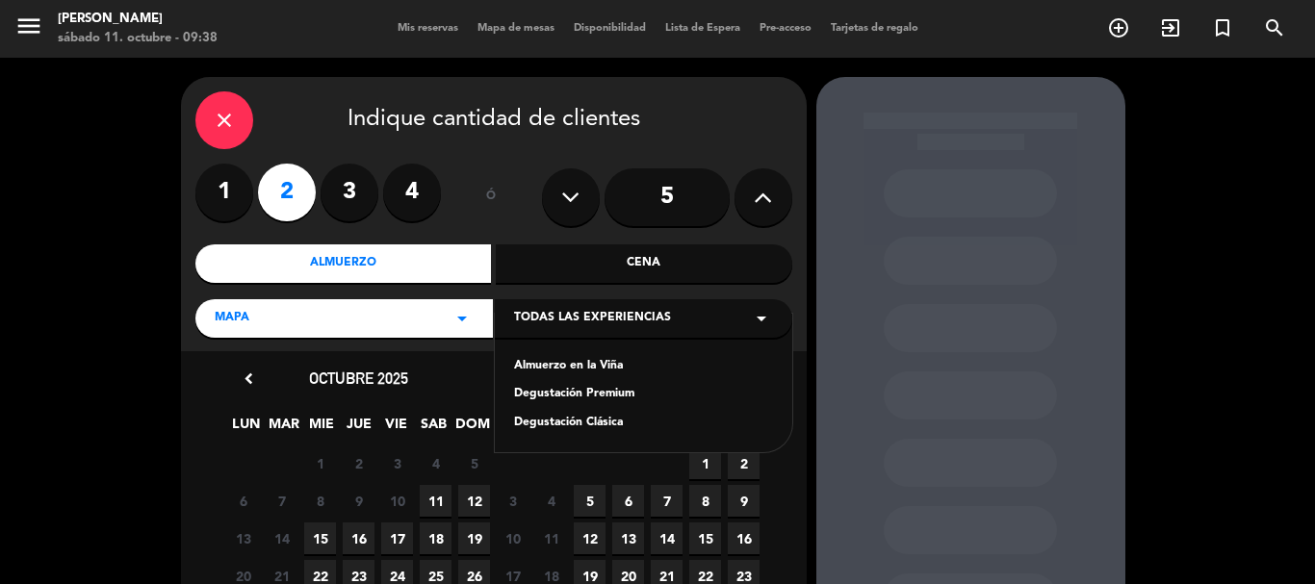
click at [624, 396] on div "Degustación Premium" at bounding box center [643, 394] width 259 height 19
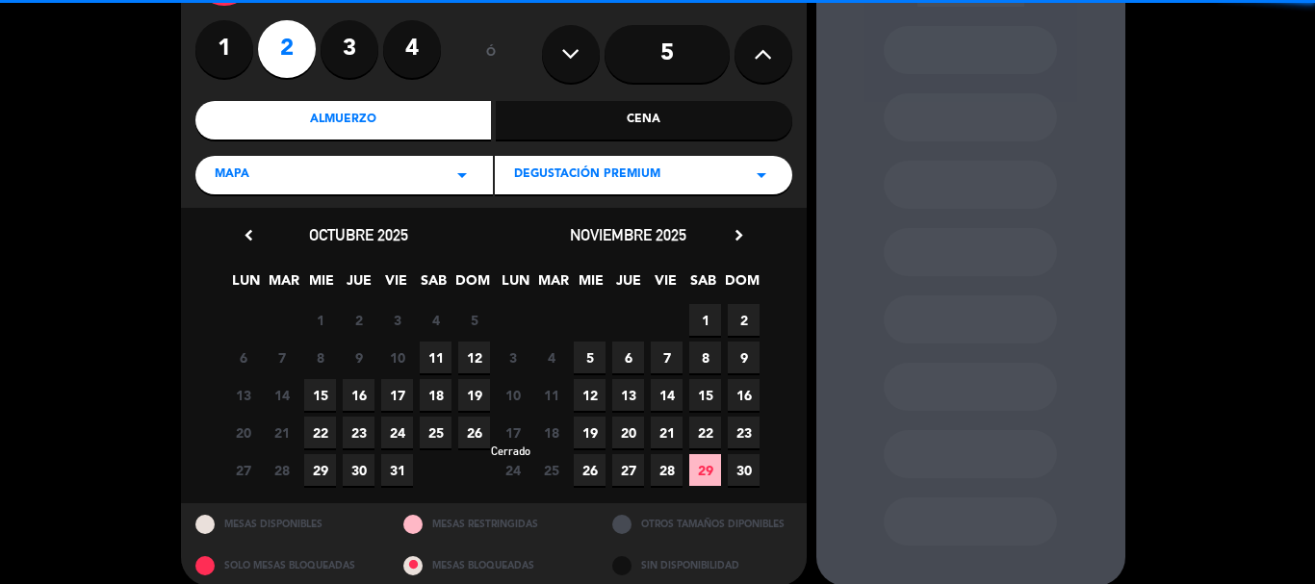
scroll to position [164, 0]
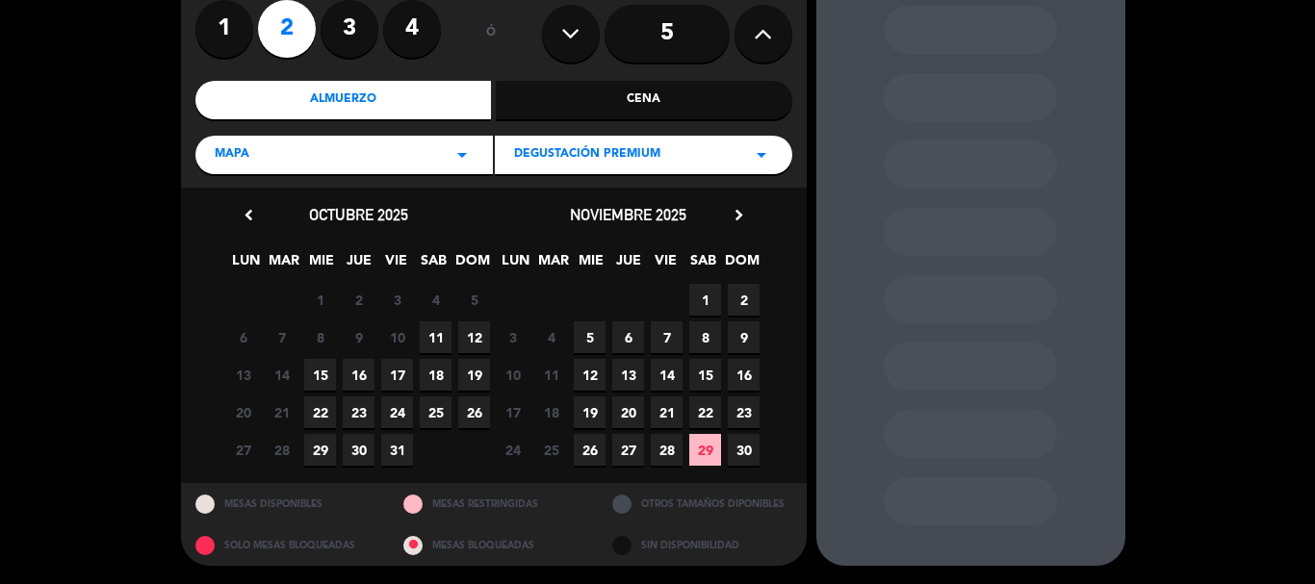
click at [435, 408] on span "25" at bounding box center [436, 413] width 32 height 32
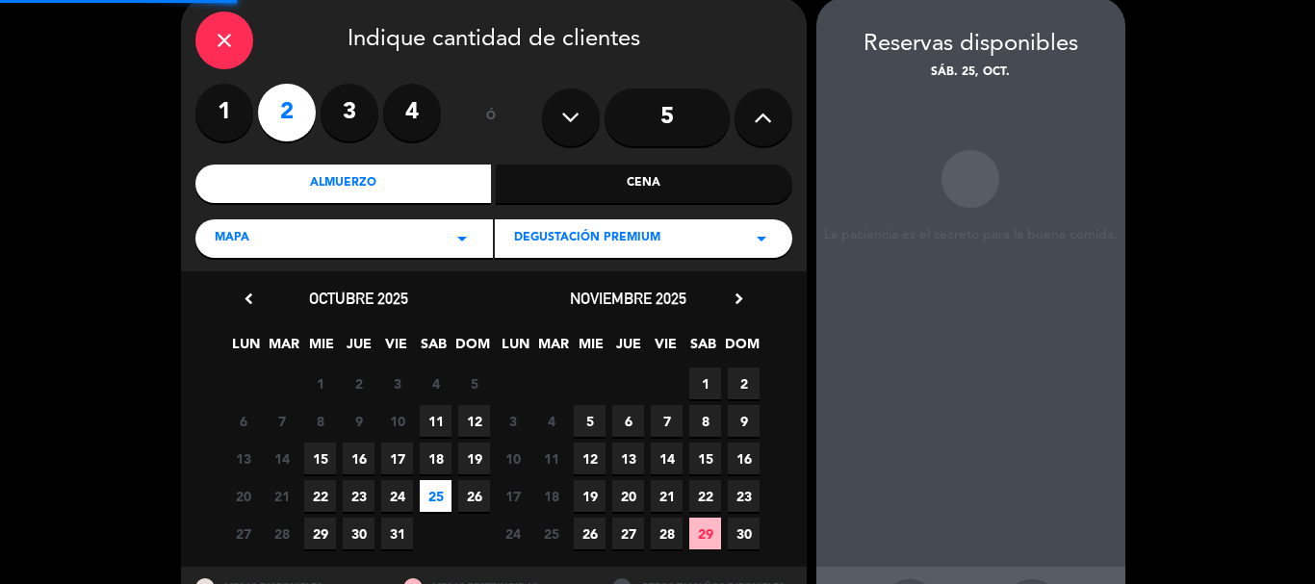
scroll to position [77, 0]
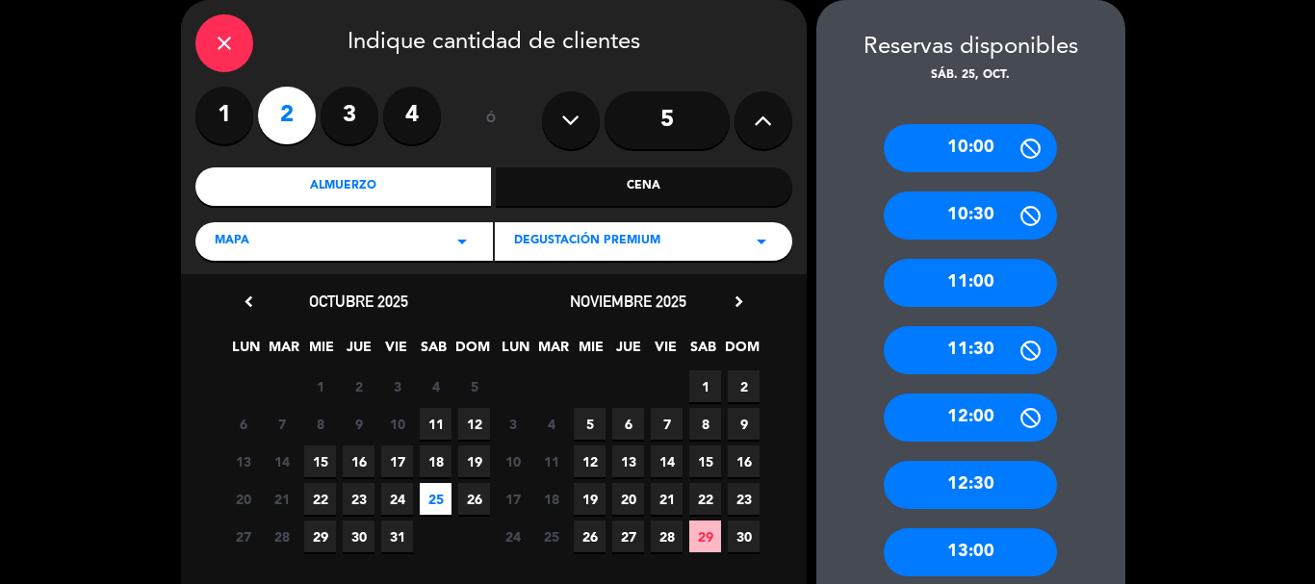
click at [939, 292] on div "11:00" at bounding box center [970, 283] width 173 height 48
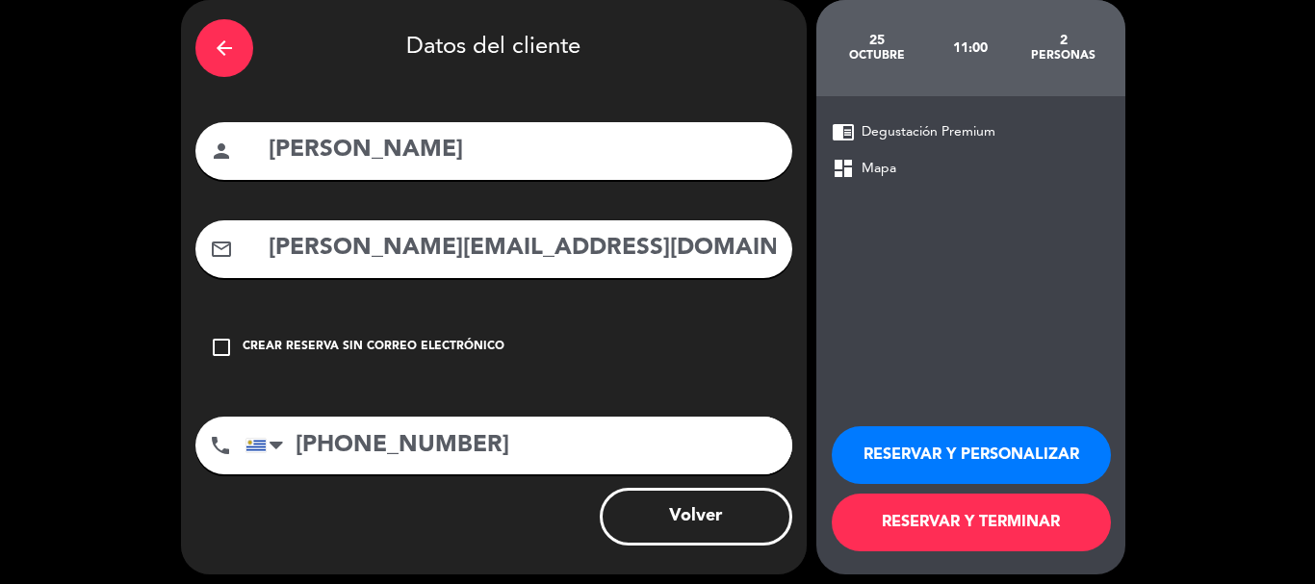
click at [933, 458] on button "RESERVAR Y PERSONALIZAR" at bounding box center [971, 456] width 279 height 58
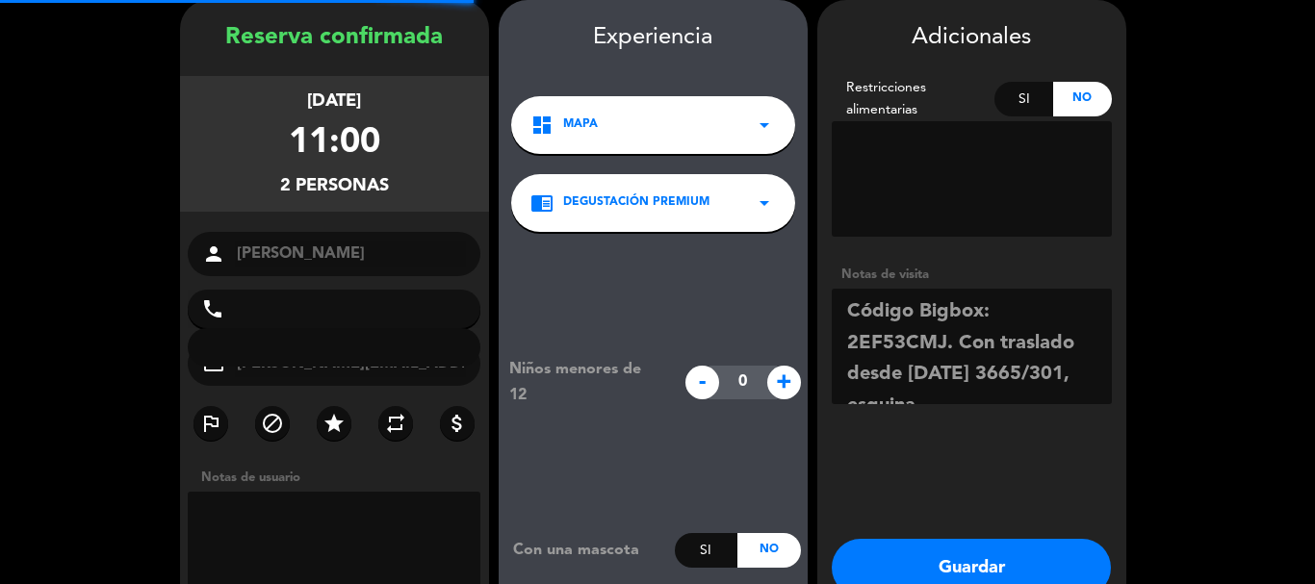
type input "[PHONE_NUMBER]"
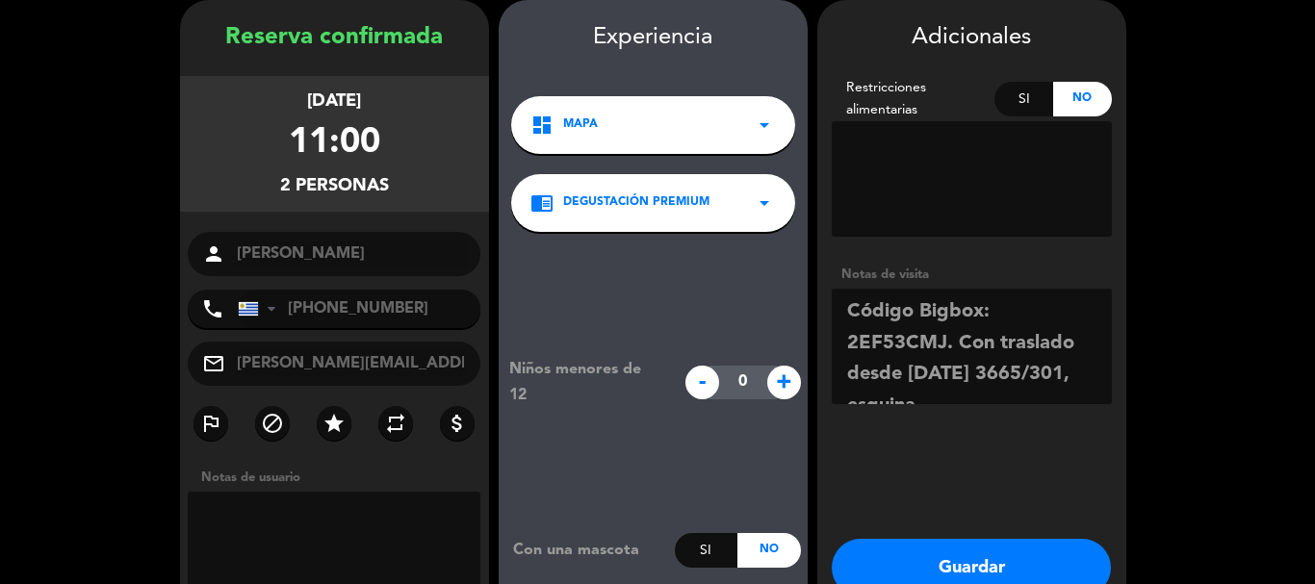
click at [1001, 568] on button "Guardar" at bounding box center [971, 568] width 279 height 58
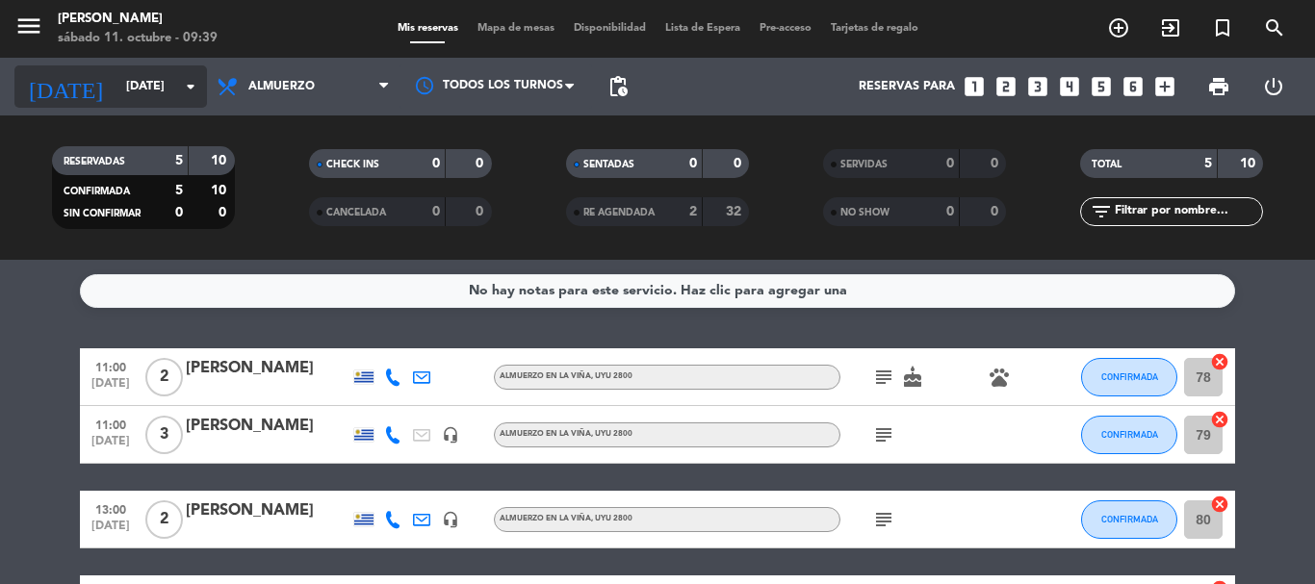
click at [186, 83] on icon "arrow_drop_down" at bounding box center [190, 86] width 23 height 23
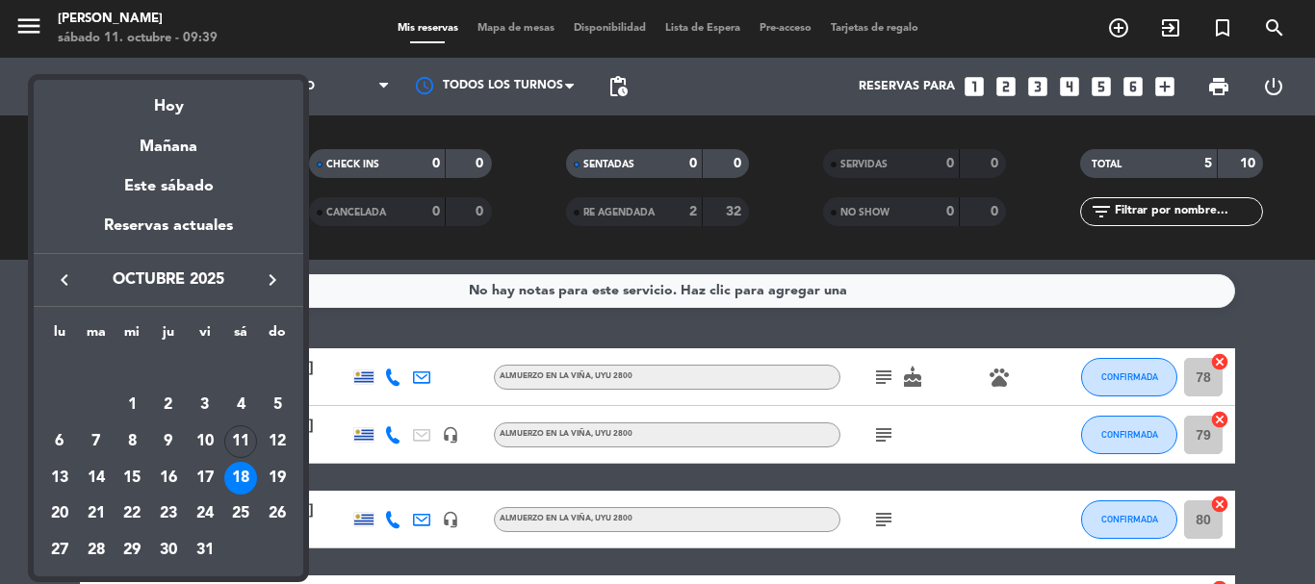
click at [235, 502] on div "25" at bounding box center [240, 515] width 33 height 33
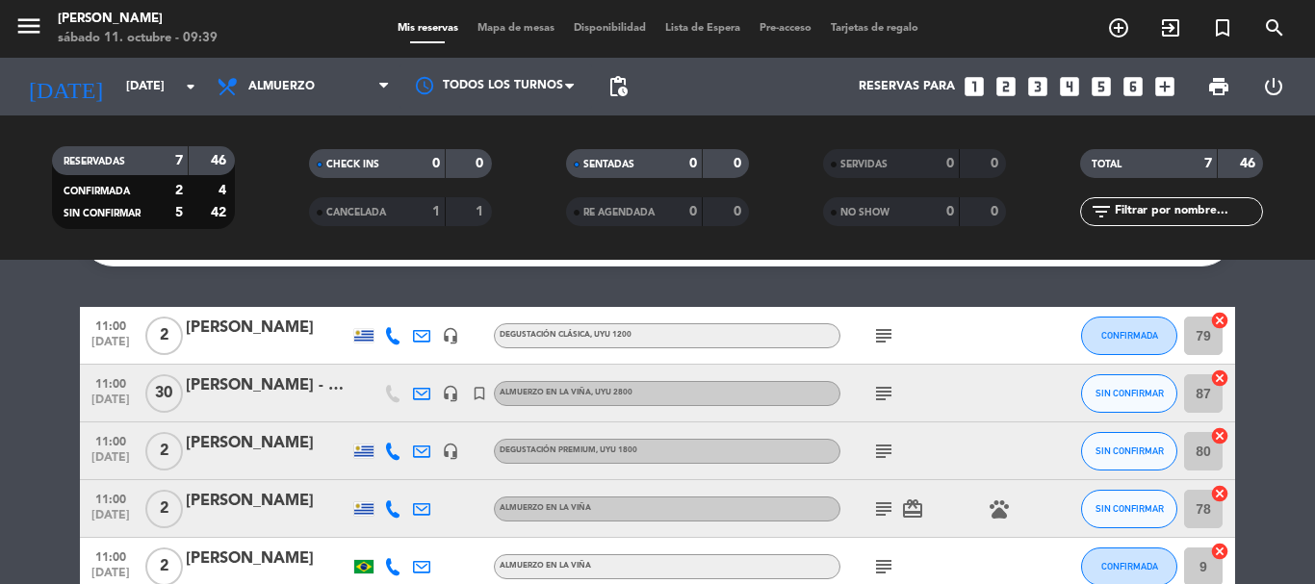
scroll to position [96, 0]
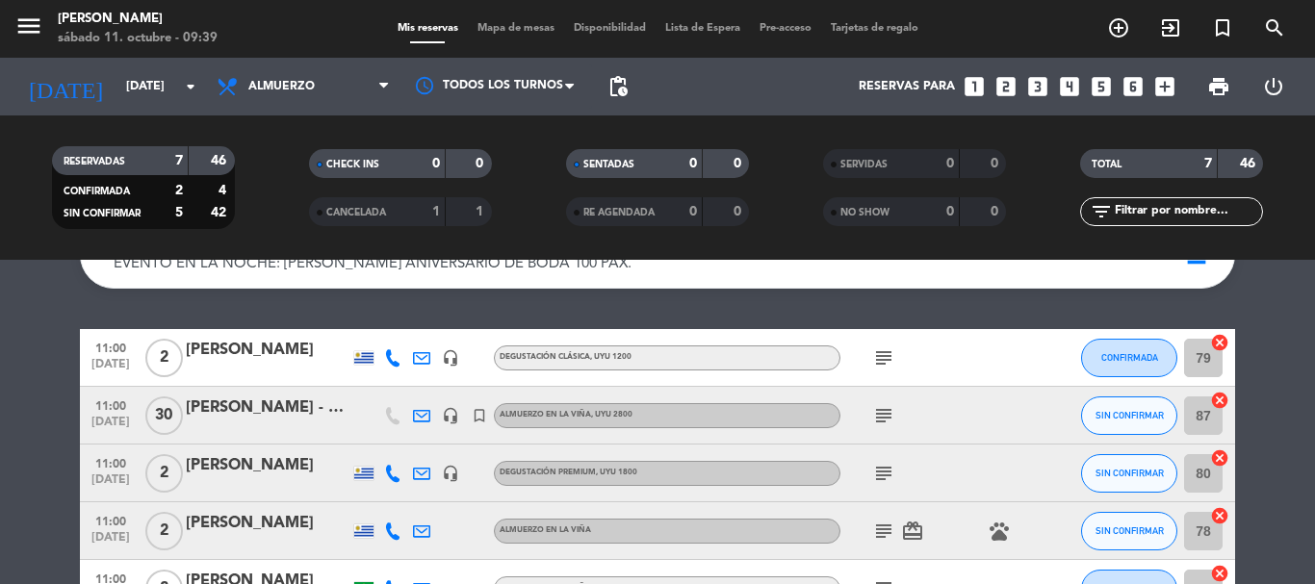
click at [876, 473] on icon "subject" at bounding box center [883, 473] width 23 height 23
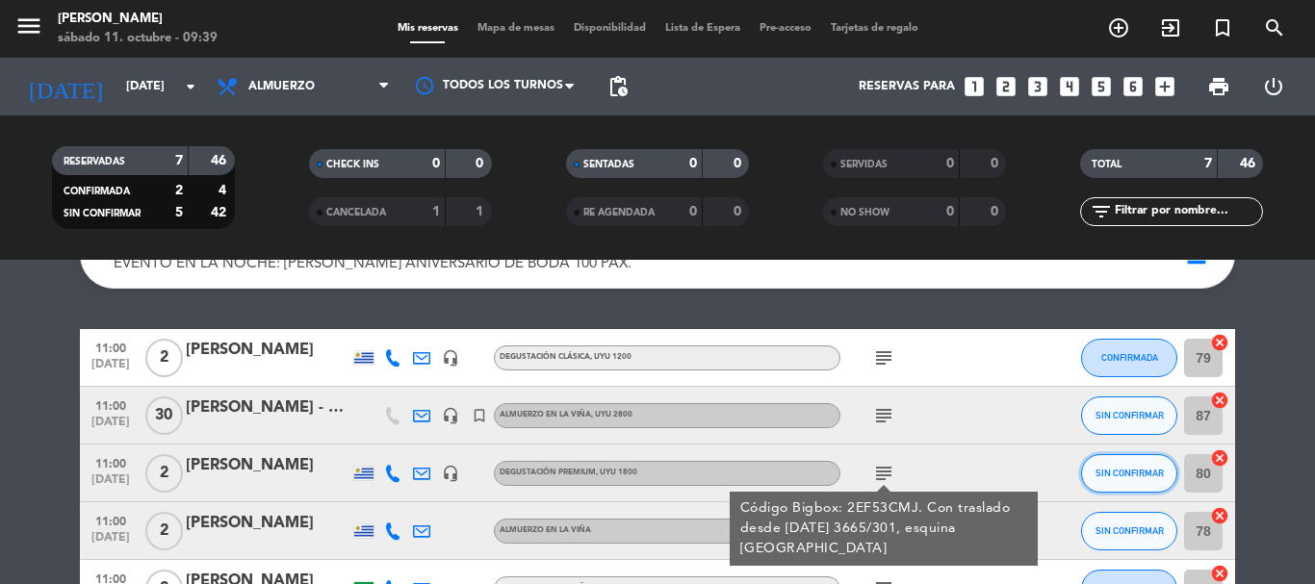
click at [1106, 470] on span "SIN CONFIRMAR" at bounding box center [1130, 473] width 68 height 11
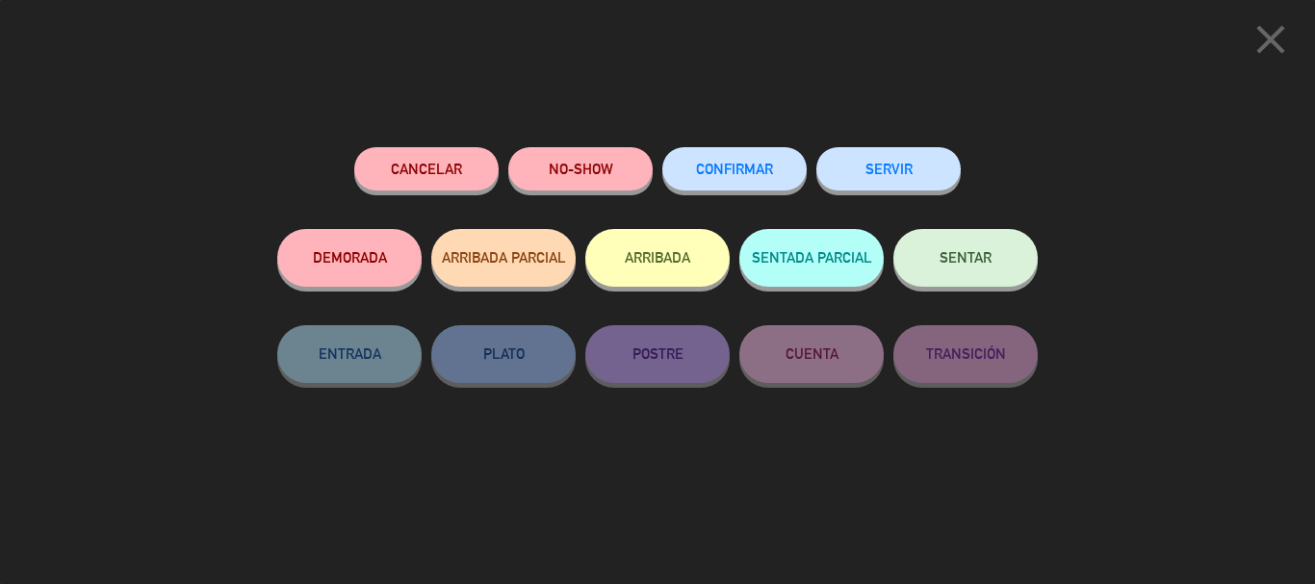
scroll to position [195, 0]
click at [737, 183] on button "CONFIRMAR" at bounding box center [734, 168] width 144 height 43
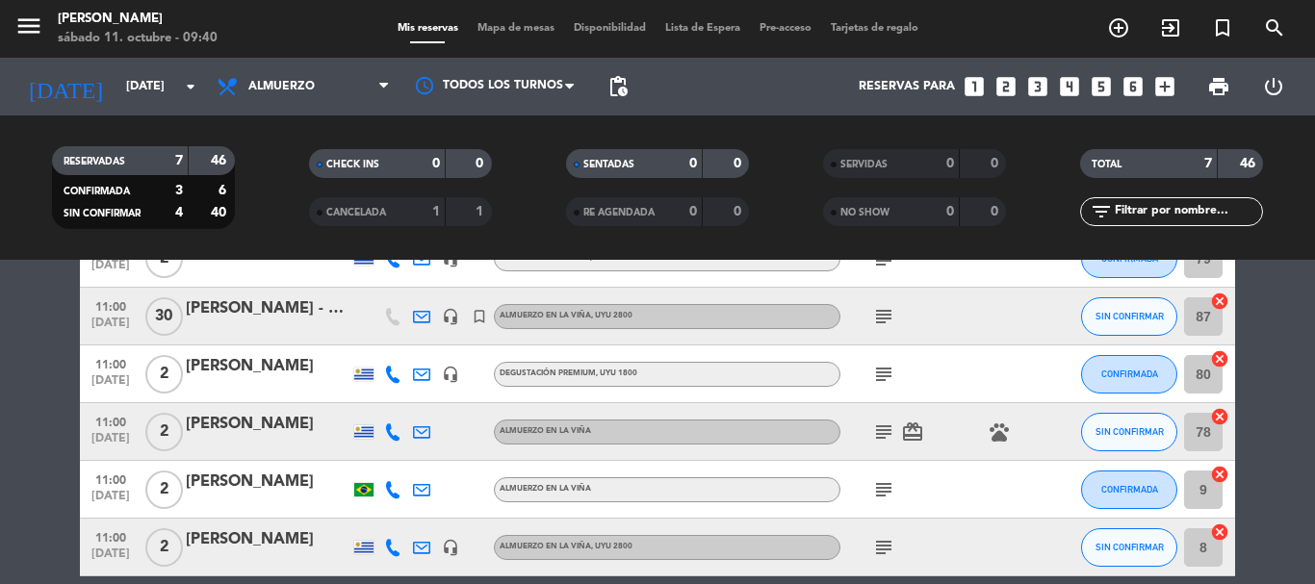
click at [882, 374] on icon "subject" at bounding box center [883, 374] width 23 height 23
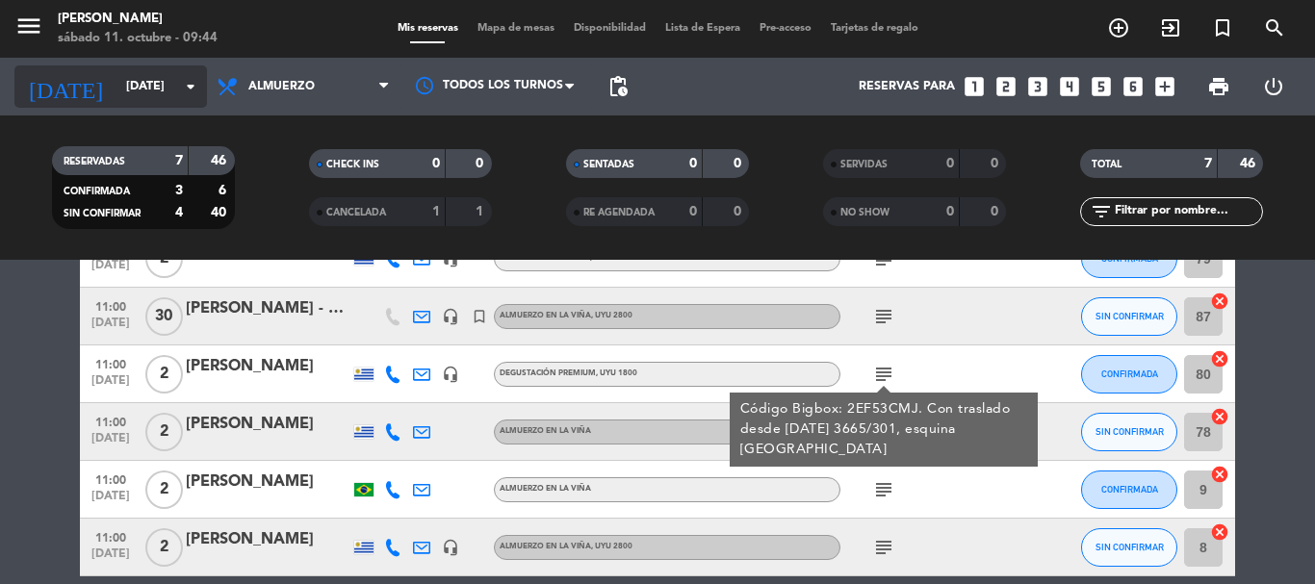
click at [198, 75] on icon "arrow_drop_down" at bounding box center [190, 86] width 23 height 23
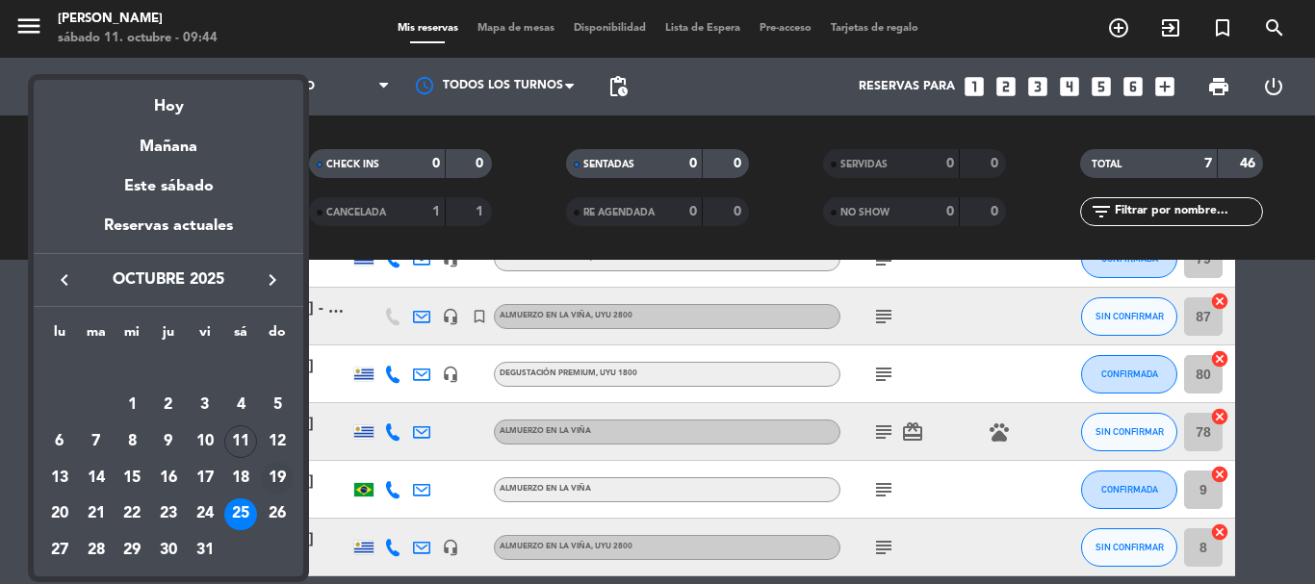
click at [285, 476] on div "19" at bounding box center [277, 478] width 33 height 33
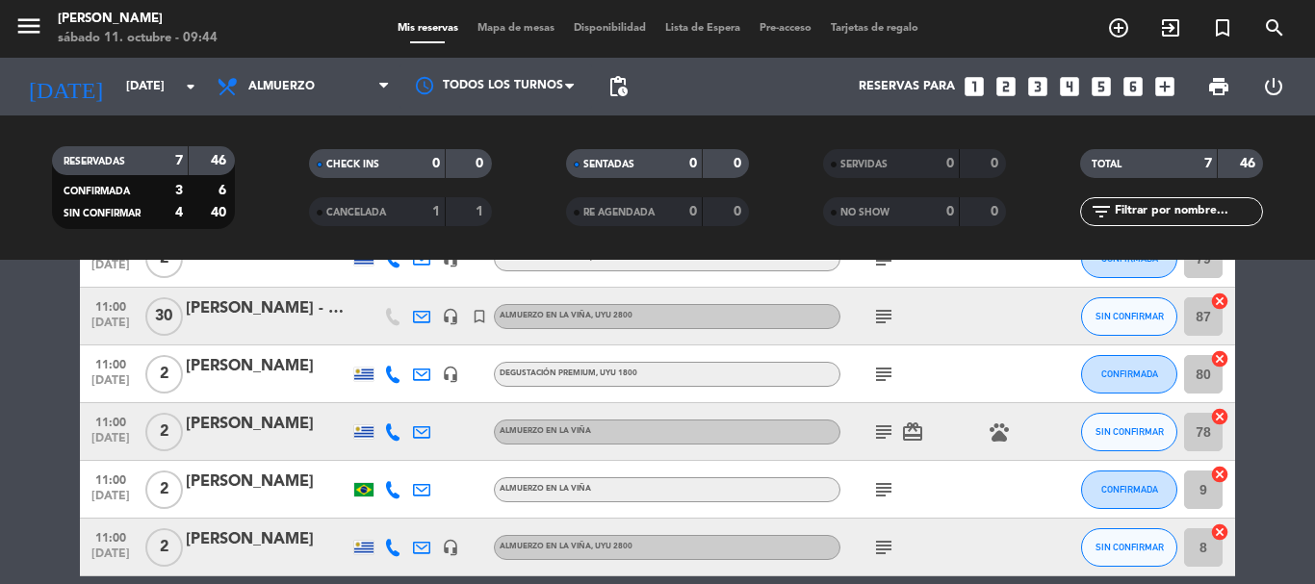
type input "[DATE]"
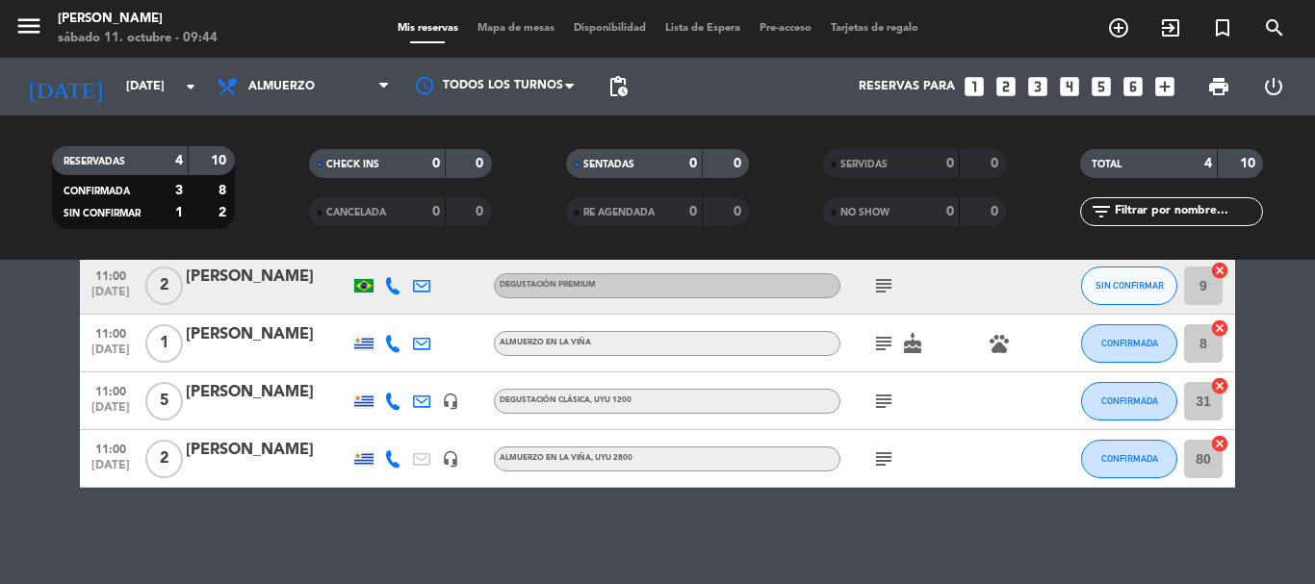
scroll to position [0, 0]
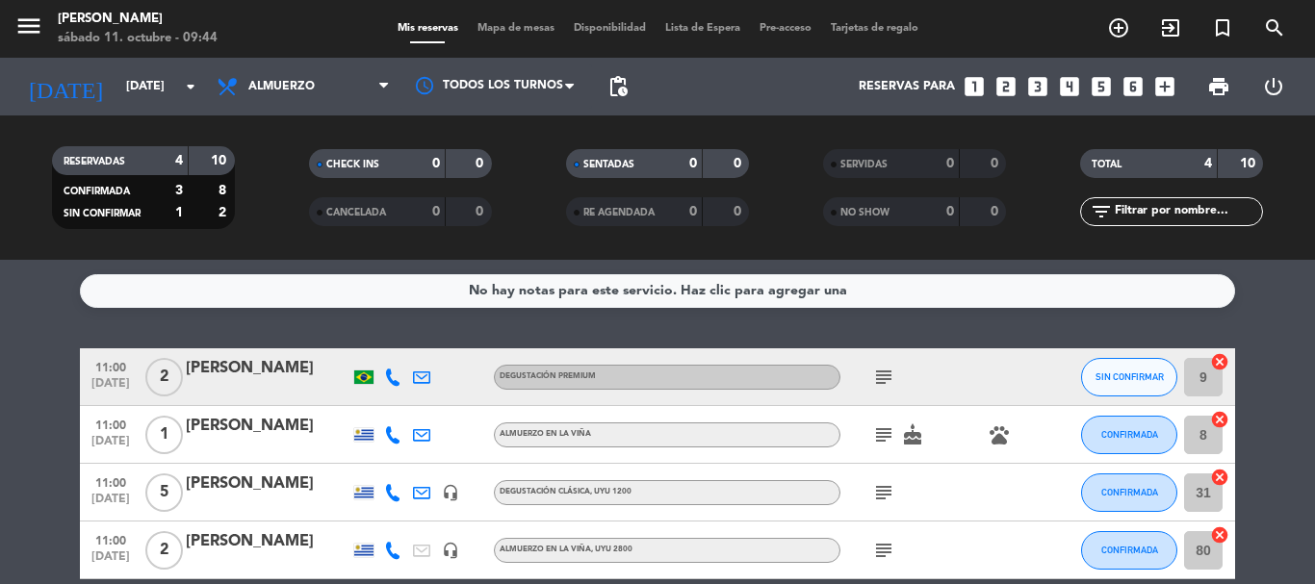
click at [883, 432] on icon "subject" at bounding box center [883, 435] width 23 height 23
click at [476, 412] on div at bounding box center [479, 434] width 29 height 57
click at [289, 431] on div "[PERSON_NAME]" at bounding box center [268, 426] width 164 height 25
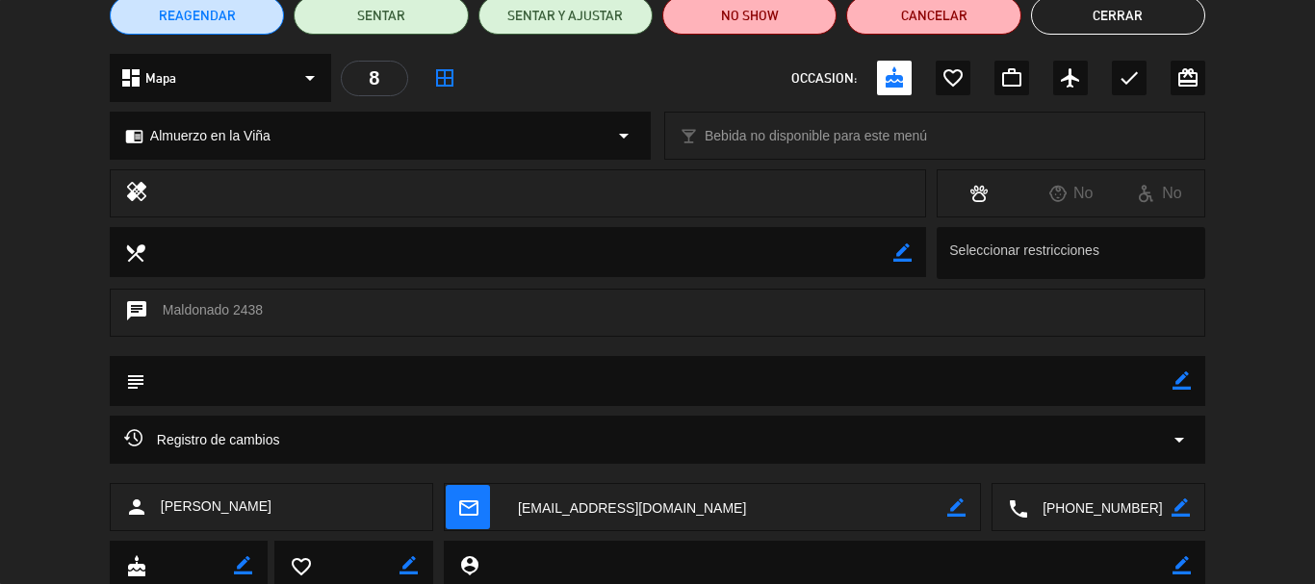
scroll to position [193, 0]
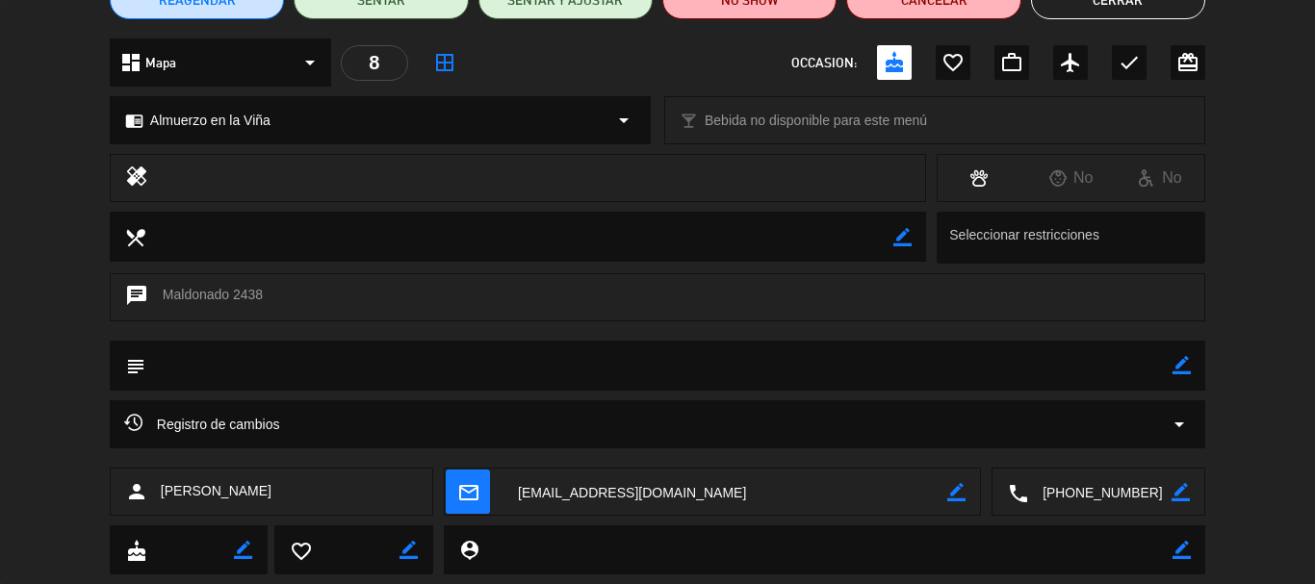
click at [261, 291] on div "chat Maldonado 2438" at bounding box center [658, 297] width 1096 height 48
copy div "Maldonado 2438"
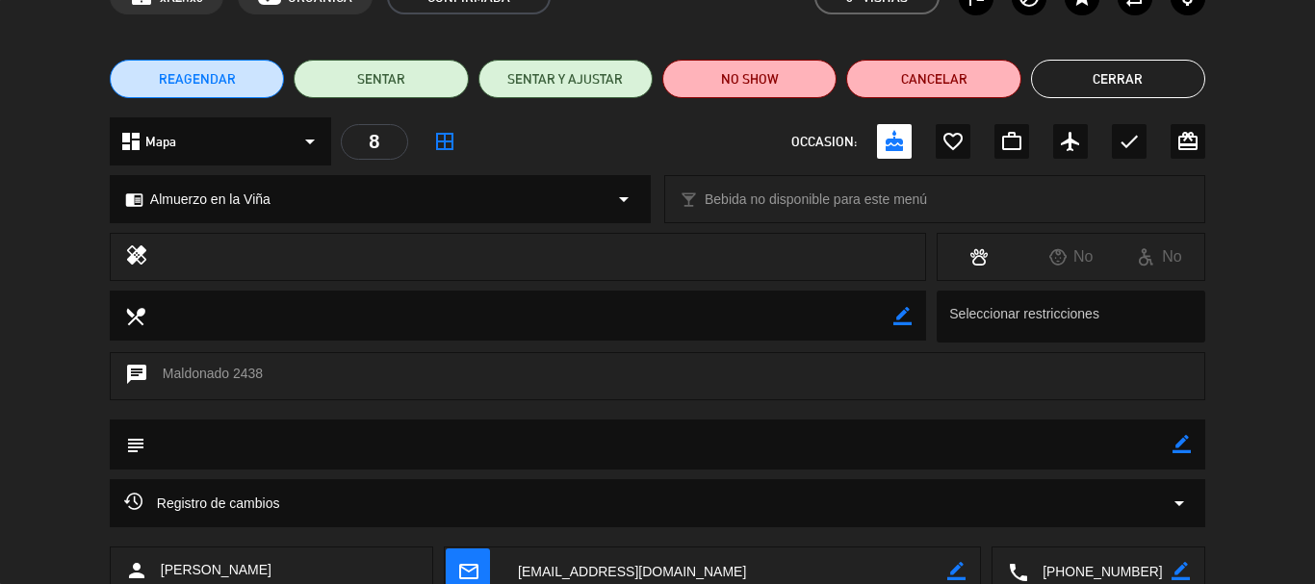
scroll to position [241, 0]
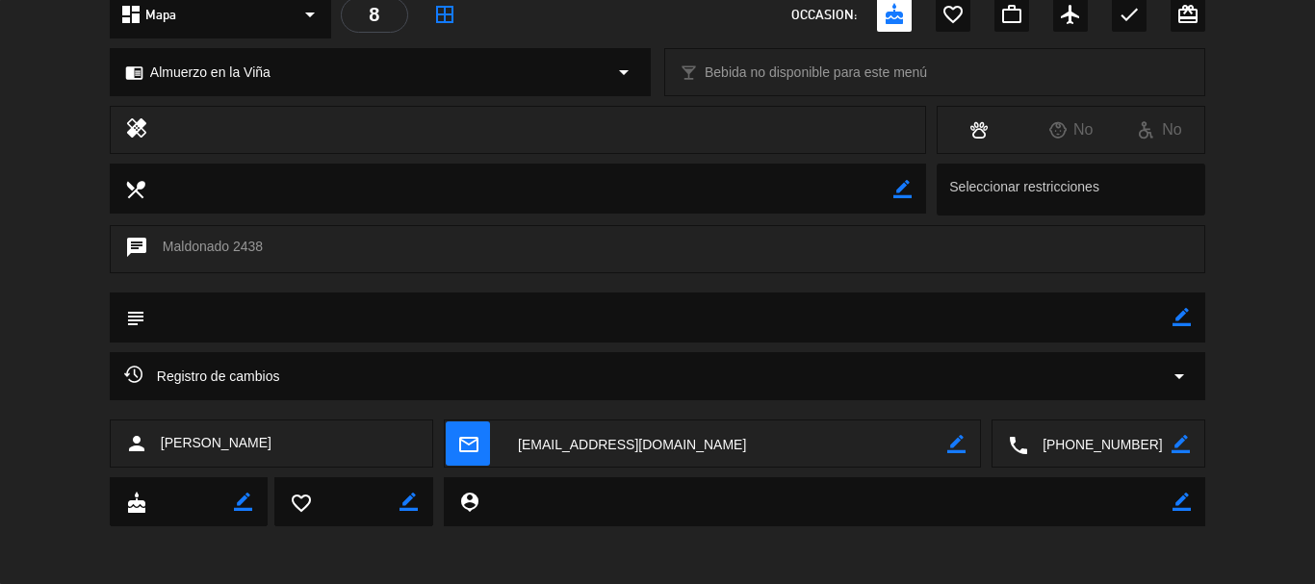
click at [387, 246] on div "chat Maldonado 2438" at bounding box center [658, 249] width 1096 height 48
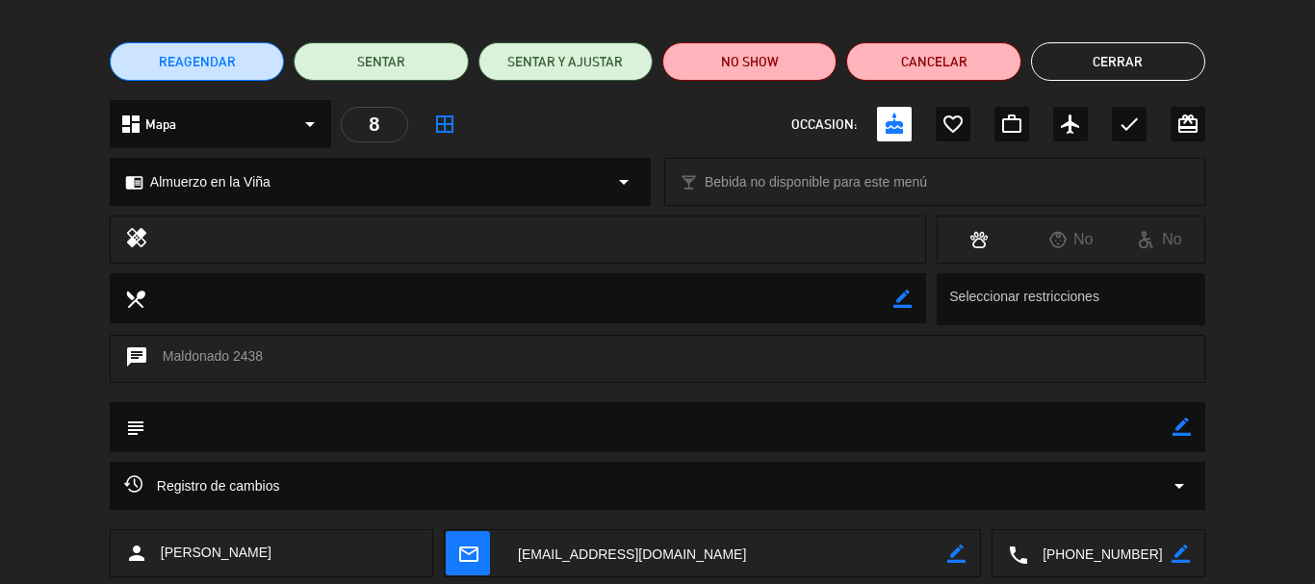
scroll to position [0, 0]
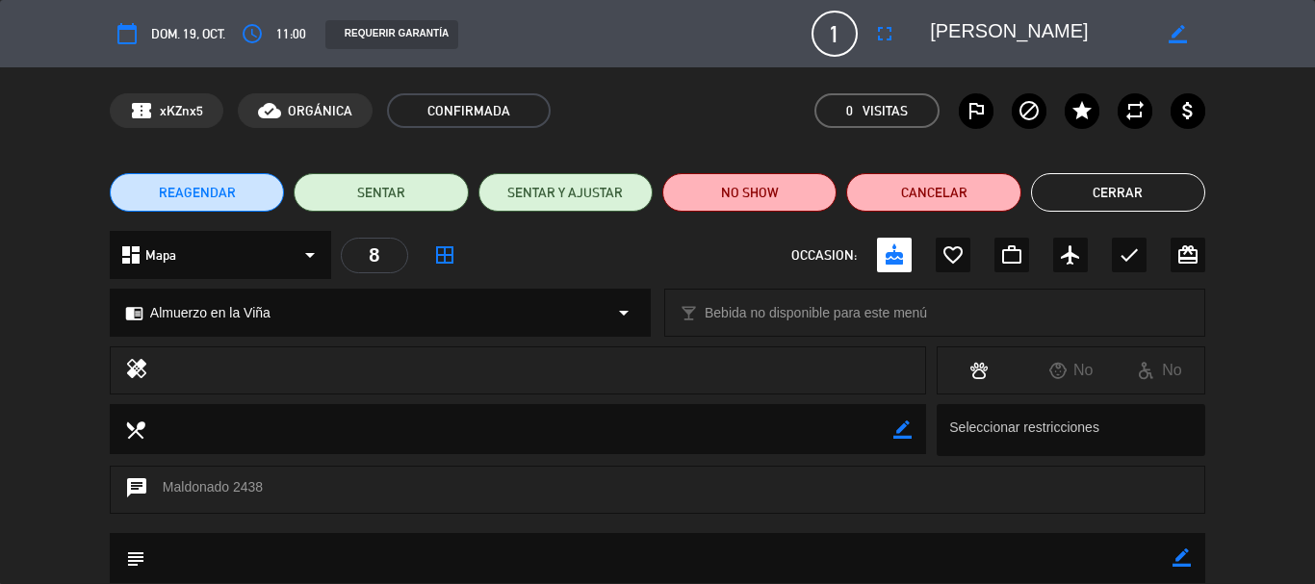
click at [407, 483] on div "chat Maldonado 2438" at bounding box center [658, 490] width 1096 height 48
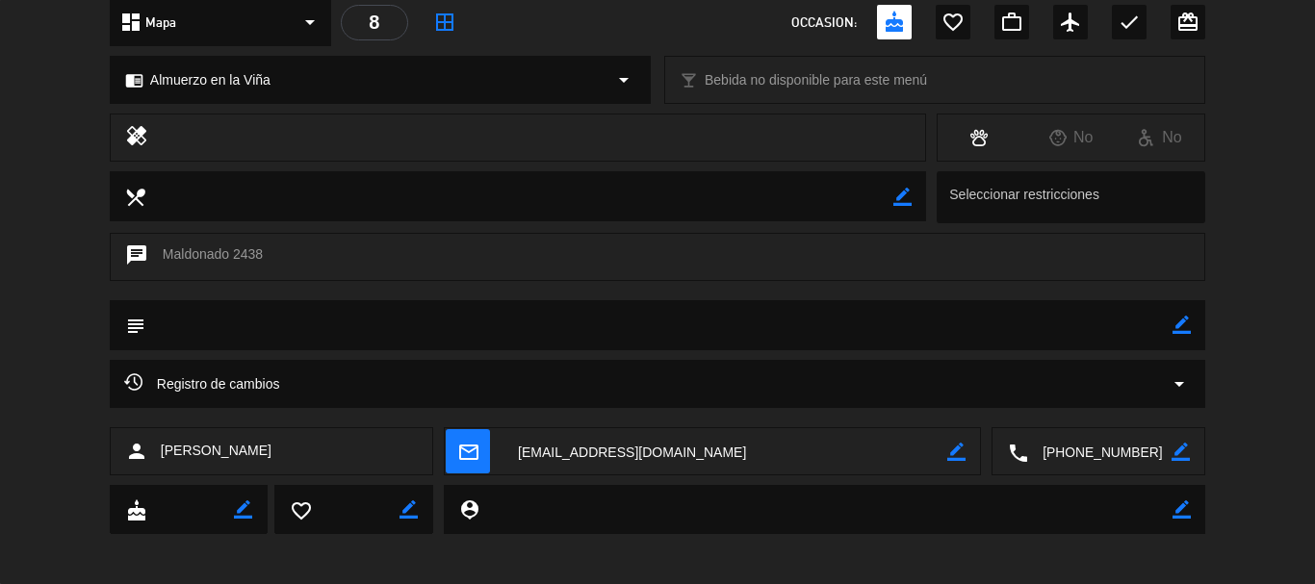
scroll to position [241, 0]
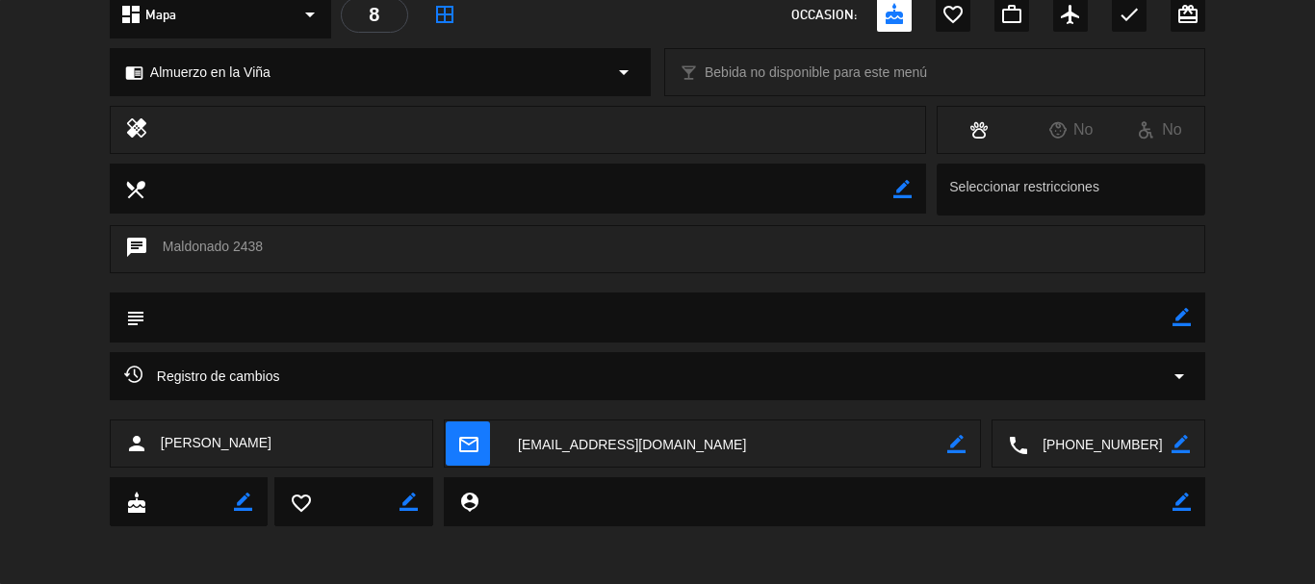
click at [1177, 320] on icon "border_color" at bounding box center [1182, 317] width 18 height 18
click at [1177, 309] on icon at bounding box center [1182, 317] width 18 height 18
click at [1178, 313] on icon "border_color" at bounding box center [1182, 317] width 18 height 18
click at [855, 327] on textarea at bounding box center [658, 317] width 1027 height 49
type textarea "Voucher Regalo: 111025/1, NO COBRAR"
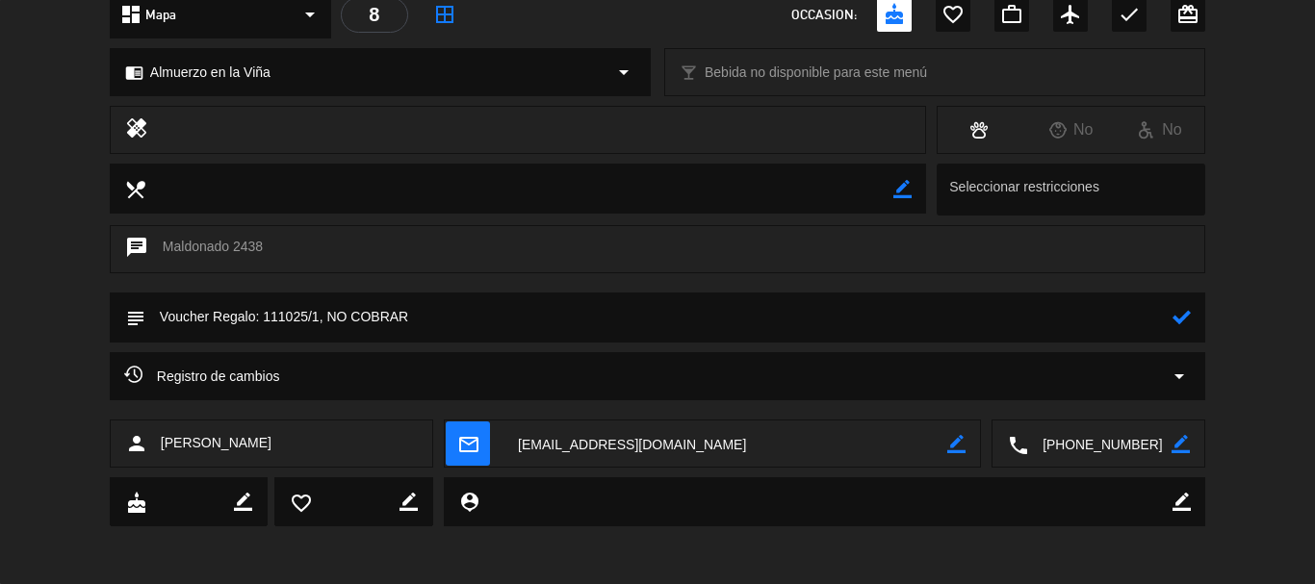
click at [1180, 325] on icon at bounding box center [1182, 317] width 18 height 18
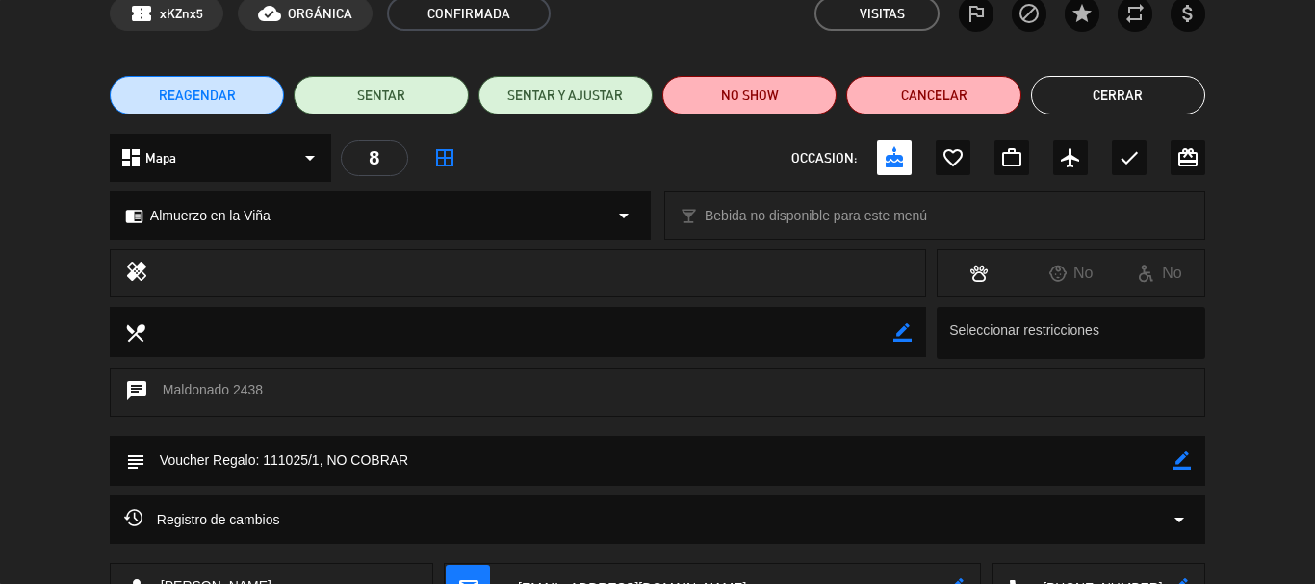
scroll to position [0, 0]
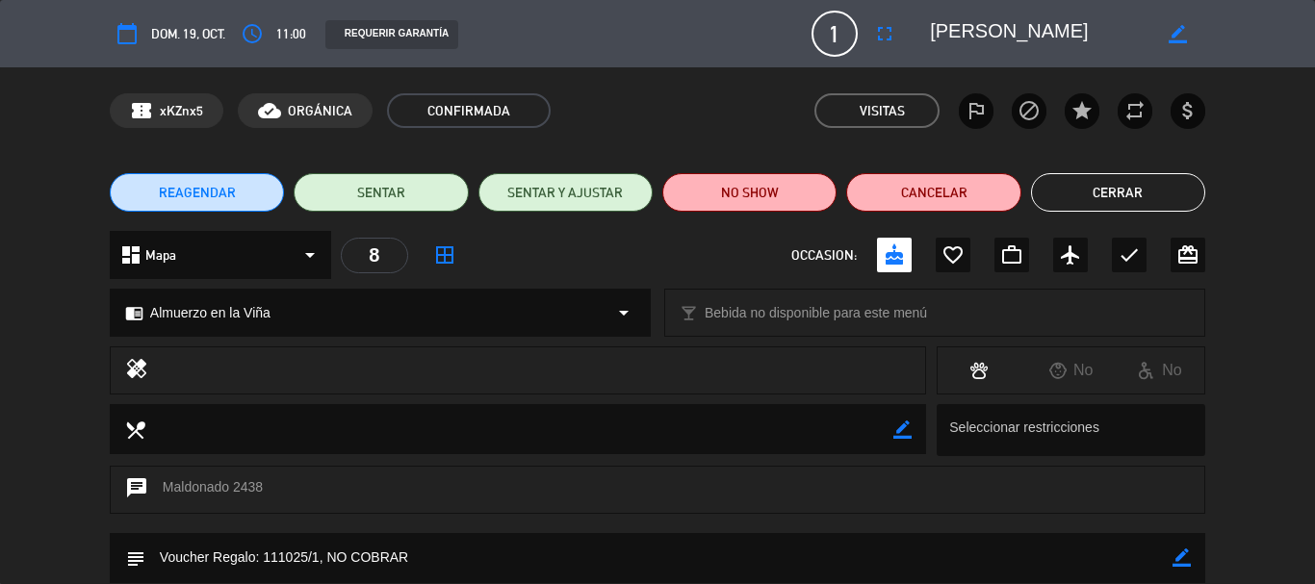
click at [1129, 186] on button "Cerrar" at bounding box center [1118, 192] width 174 height 39
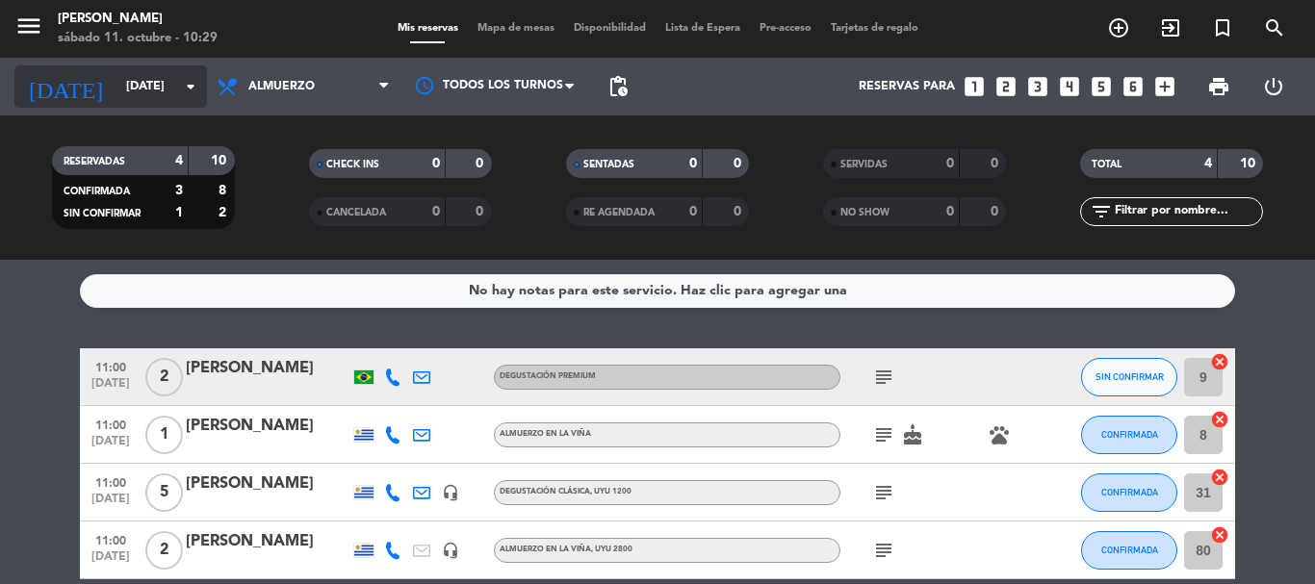
click at [198, 78] on icon "arrow_drop_down" at bounding box center [190, 86] width 23 height 23
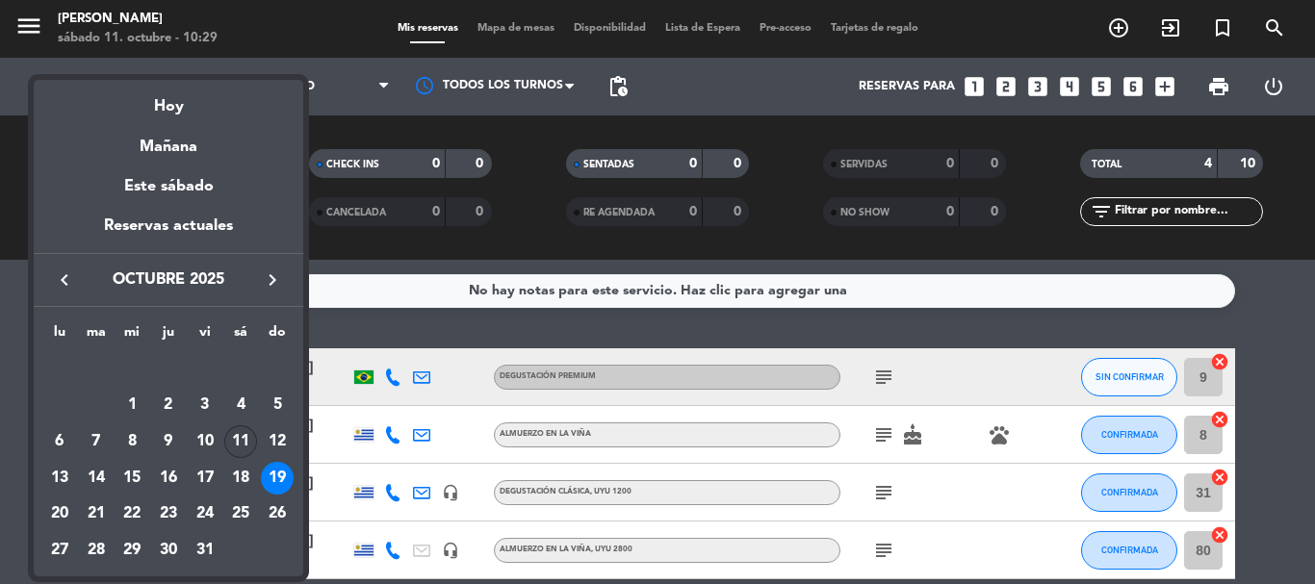
click at [238, 441] on div "11" at bounding box center [240, 442] width 33 height 33
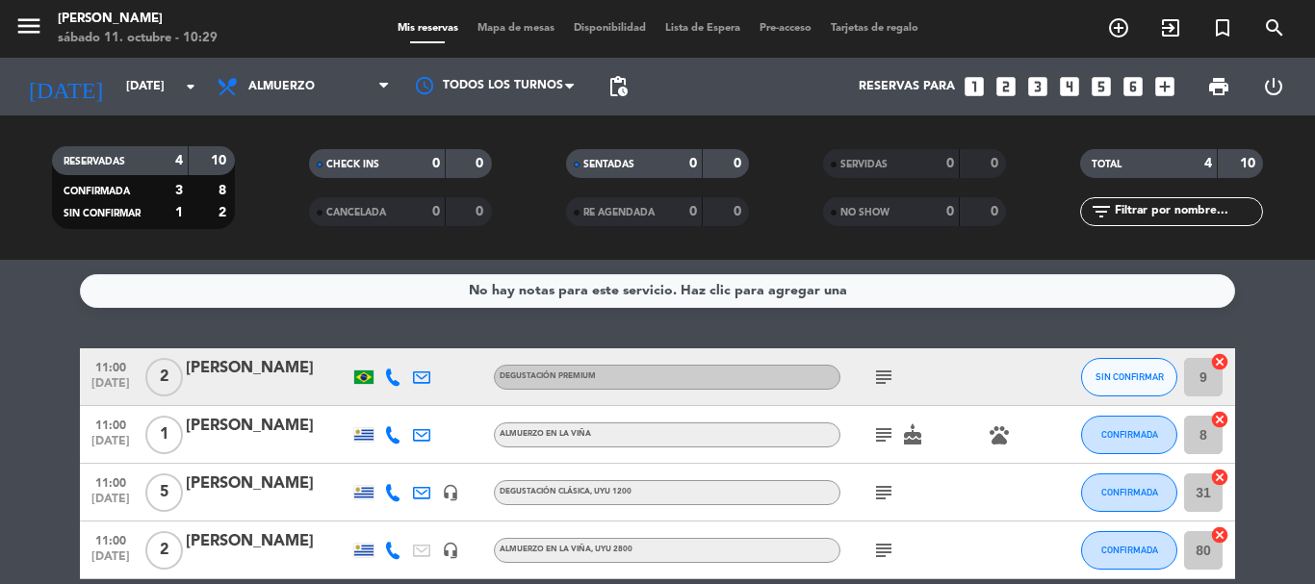
type input "[DATE]"
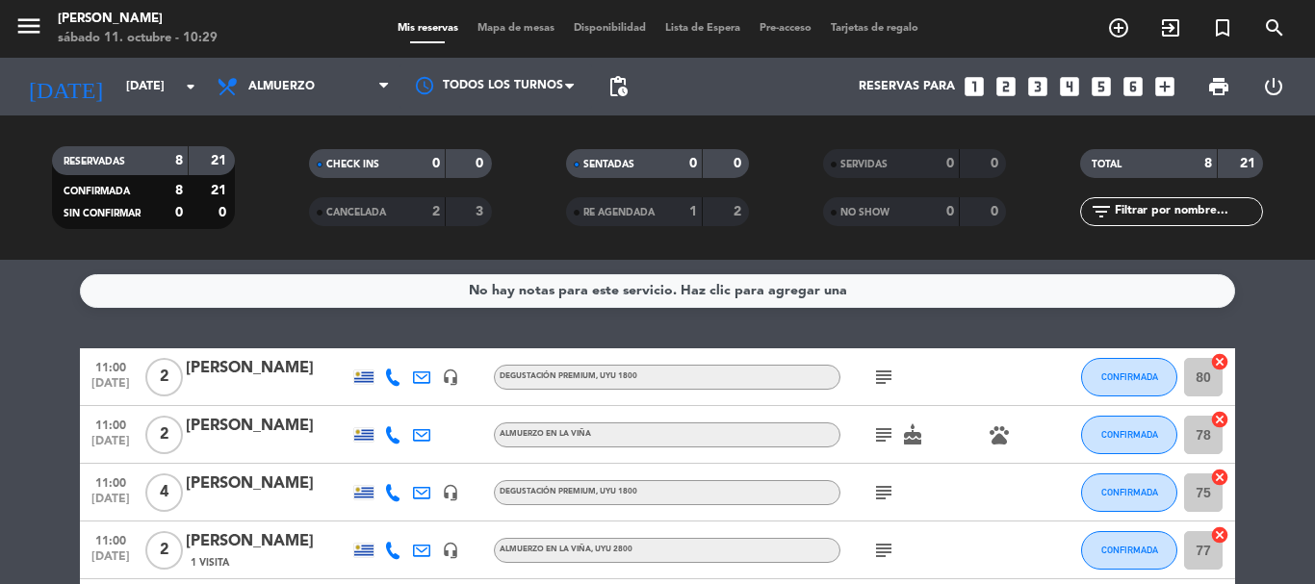
click at [1226, 362] on icon "cancel" at bounding box center [1219, 361] width 19 height 19
click at [1218, 420] on icon "cancel" at bounding box center [1219, 419] width 19 height 19
click at [1219, 531] on icon "cancel" at bounding box center [1219, 535] width 19 height 19
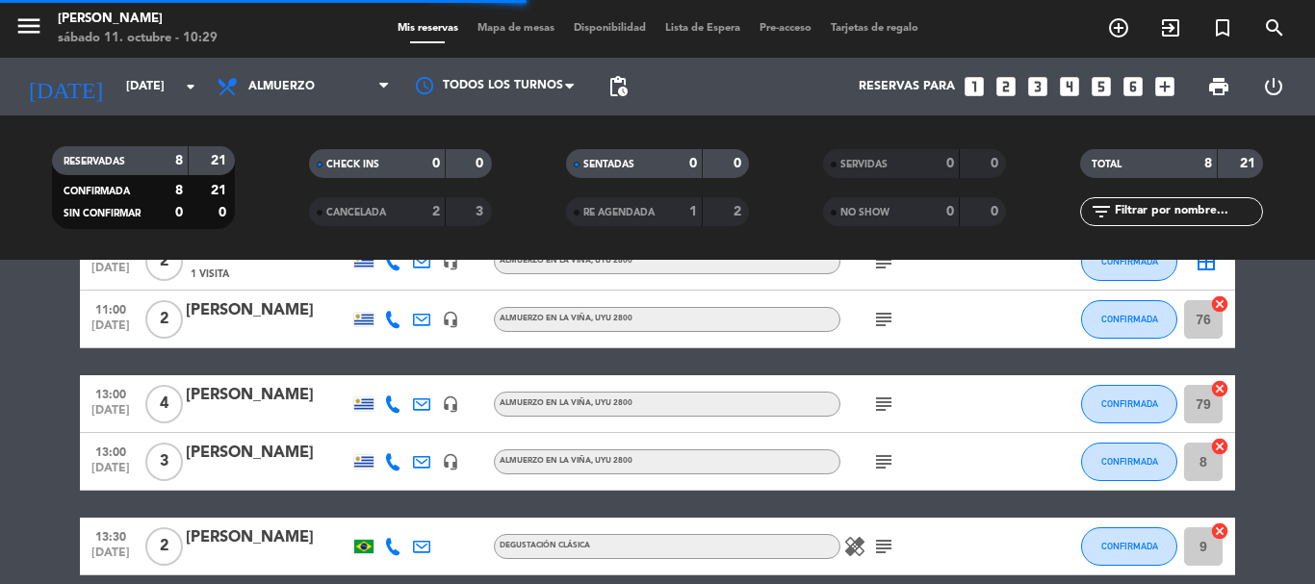
scroll to position [96, 0]
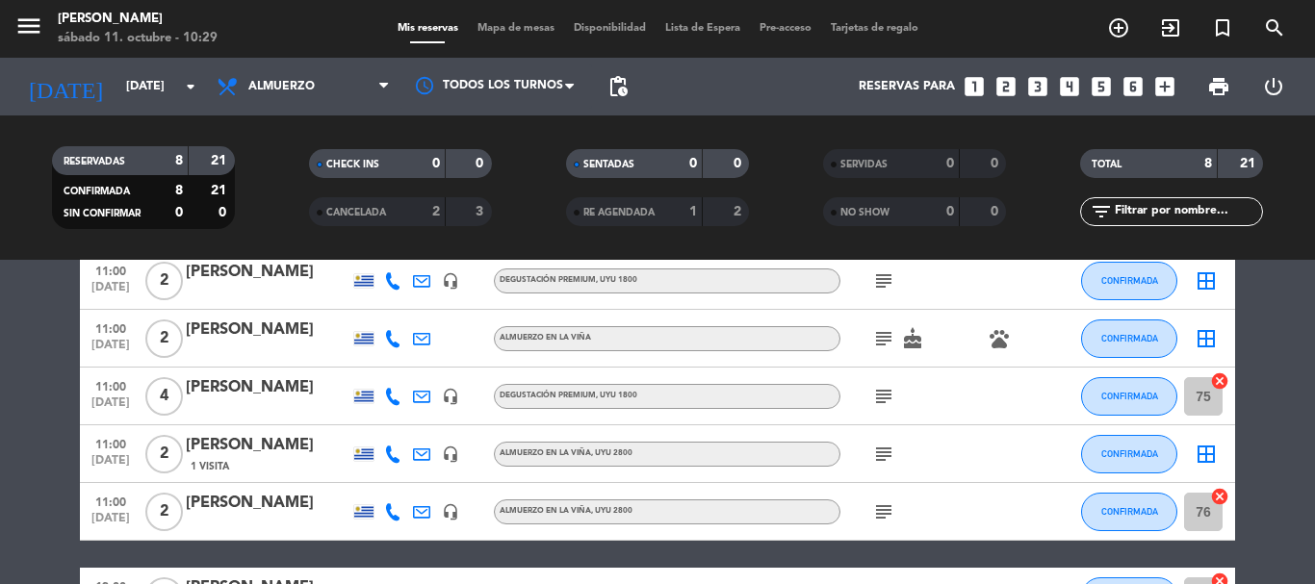
click at [1224, 383] on icon "cancel" at bounding box center [1219, 381] width 19 height 19
click at [1219, 490] on icon "cancel" at bounding box center [1219, 496] width 19 height 19
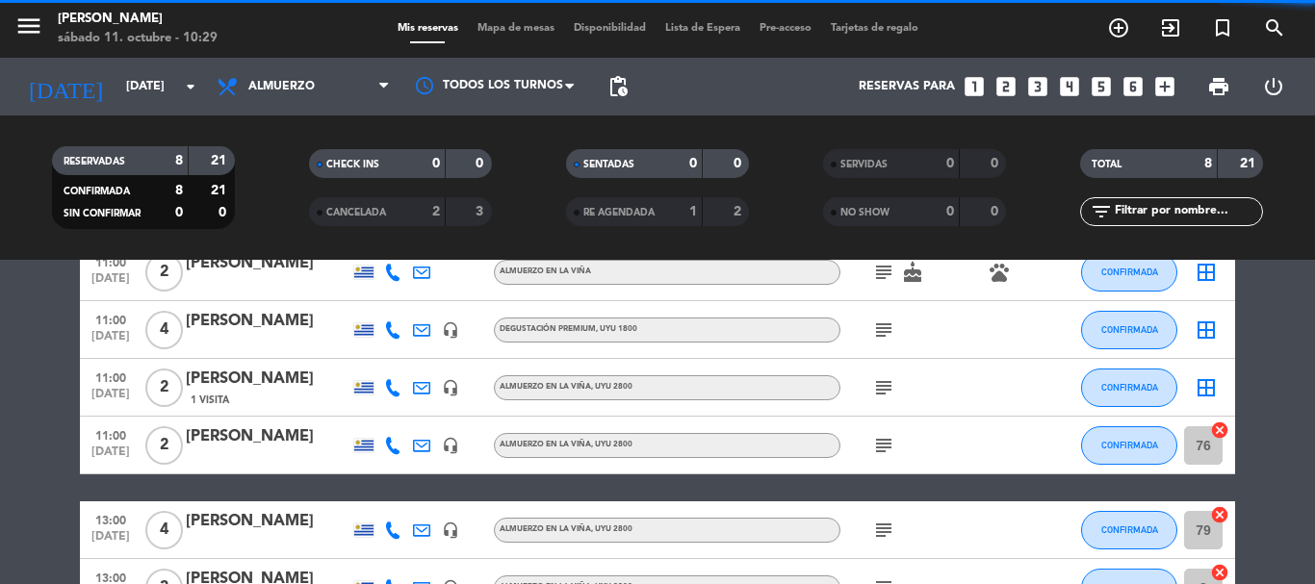
scroll to position [193, 0]
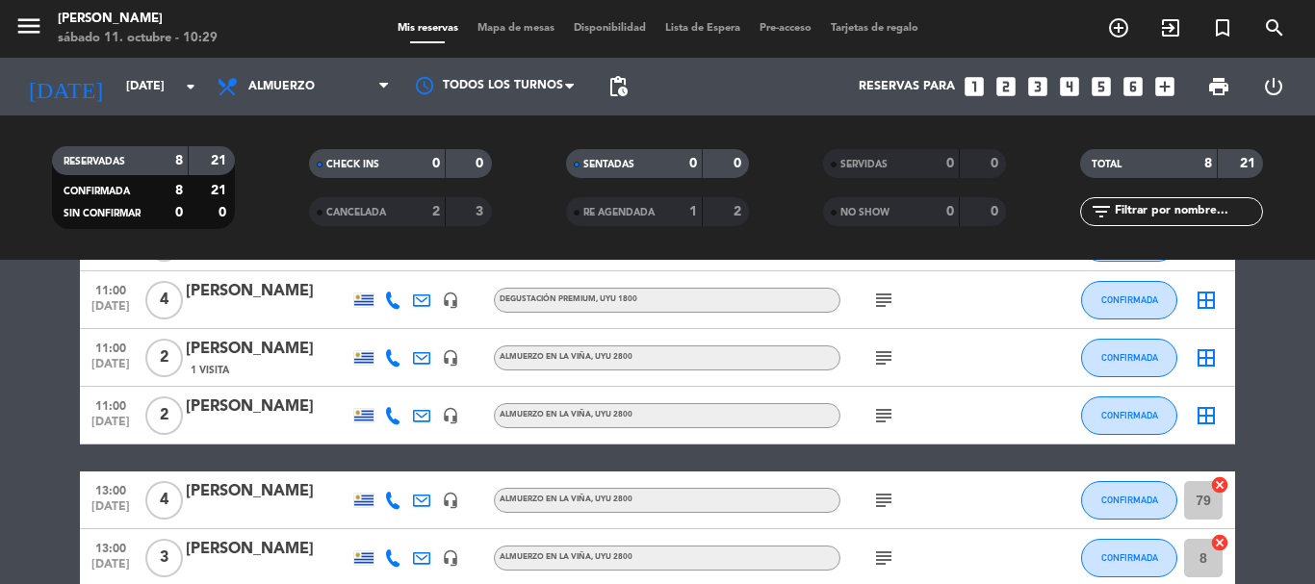
click at [1217, 482] on icon "cancel" at bounding box center [1219, 485] width 19 height 19
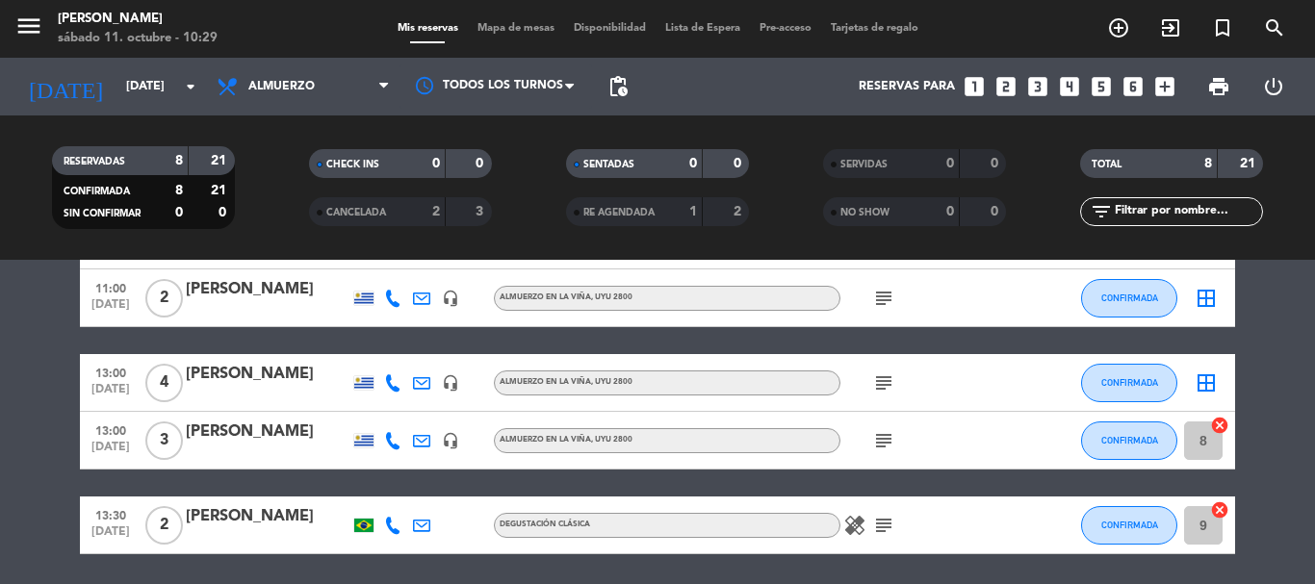
scroll to position [376, 0]
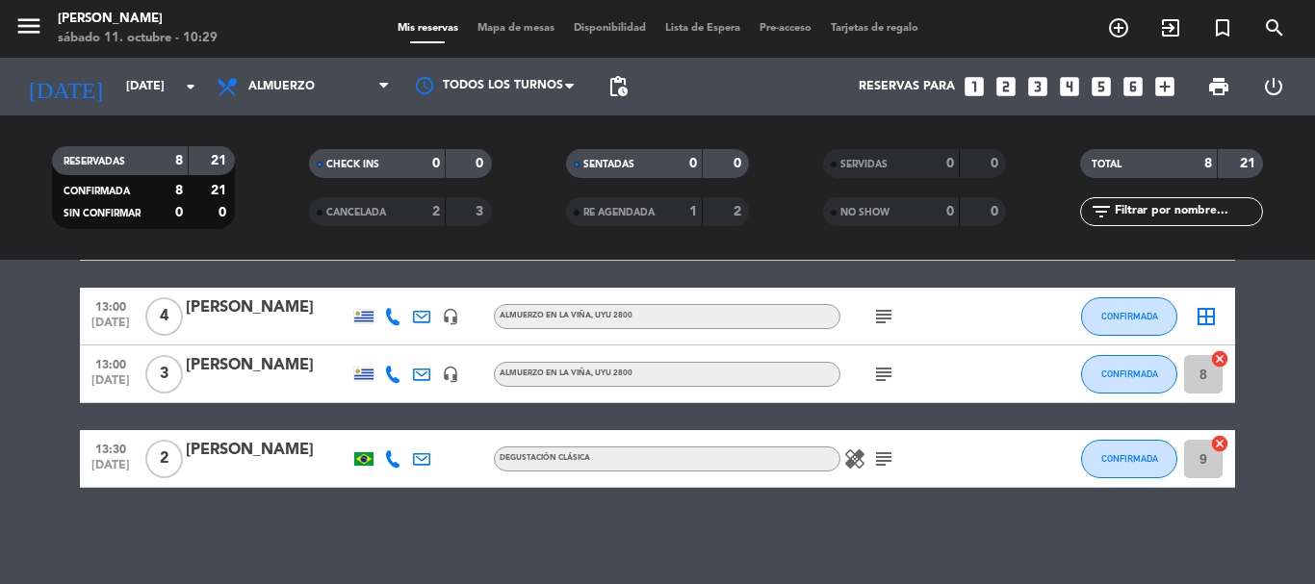
click at [1218, 359] on icon "cancel" at bounding box center [1219, 358] width 19 height 19
click at [1221, 442] on icon "cancel" at bounding box center [1219, 443] width 19 height 19
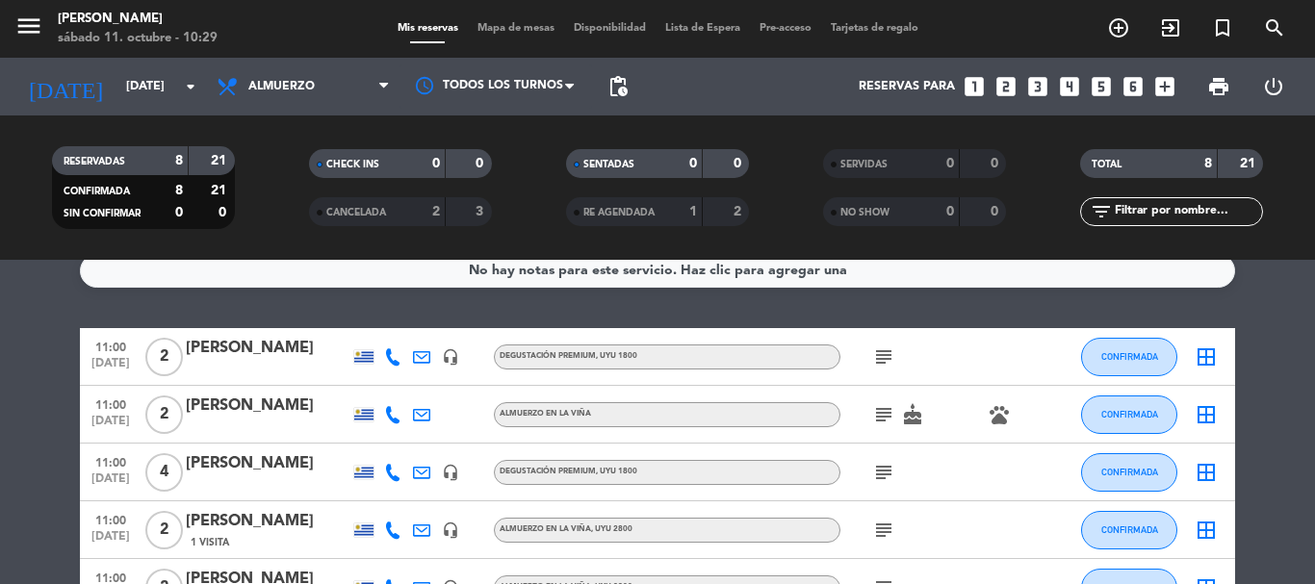
scroll to position [0, 0]
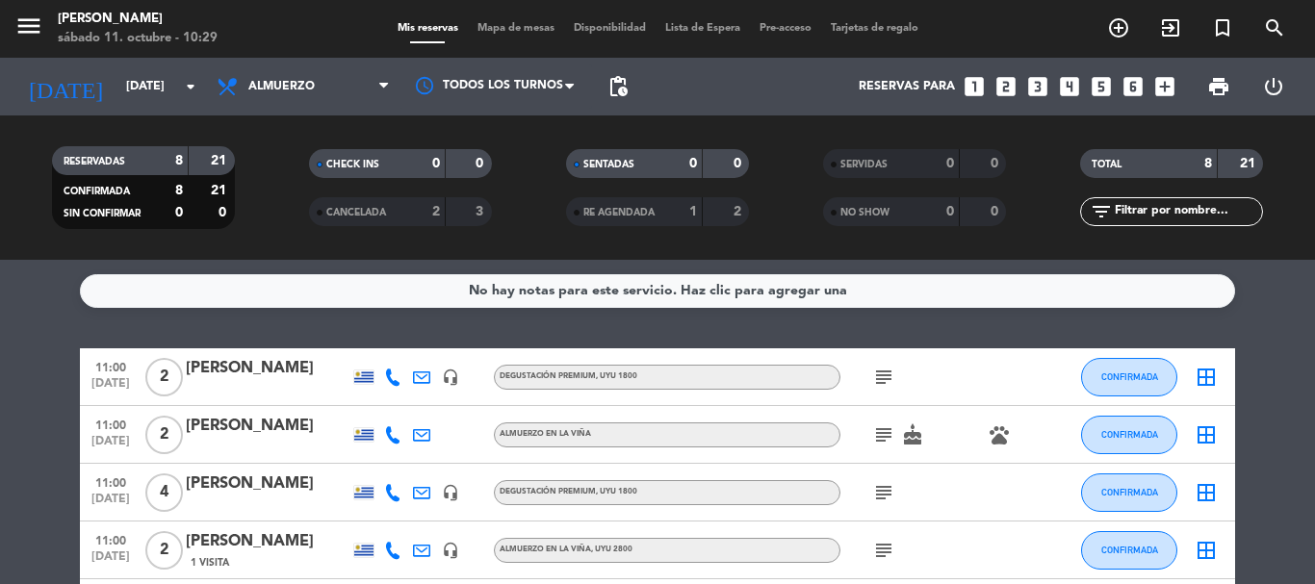
click at [1205, 382] on icon "border_all" at bounding box center [1206, 377] width 23 height 23
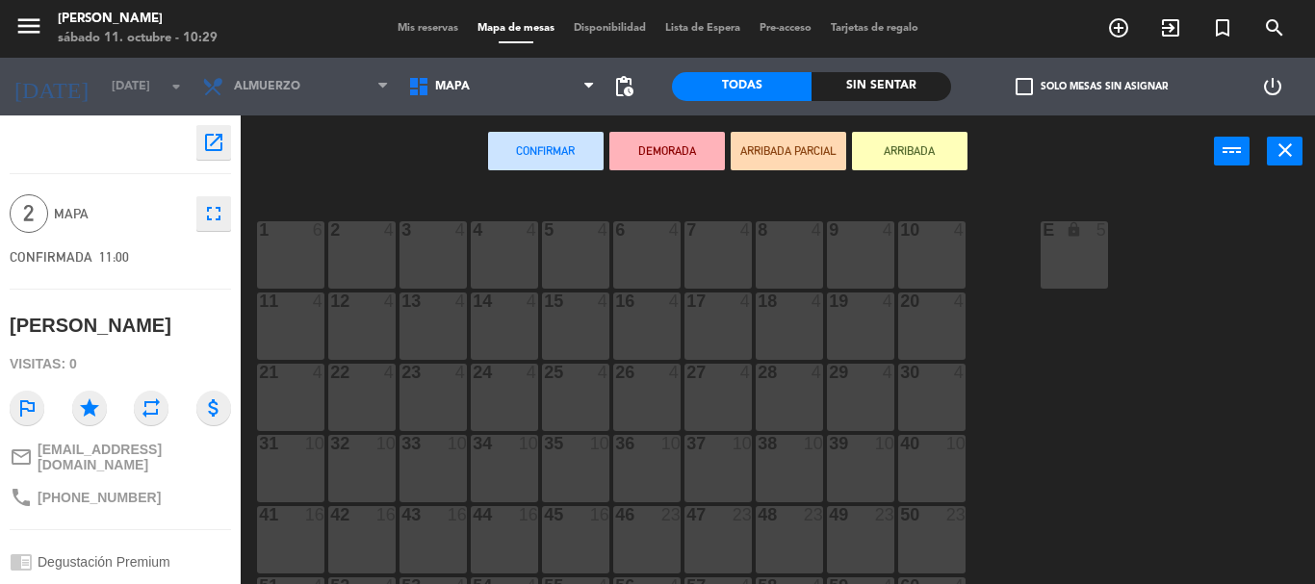
click at [347, 254] on div "2 4" at bounding box center [361, 254] width 67 height 67
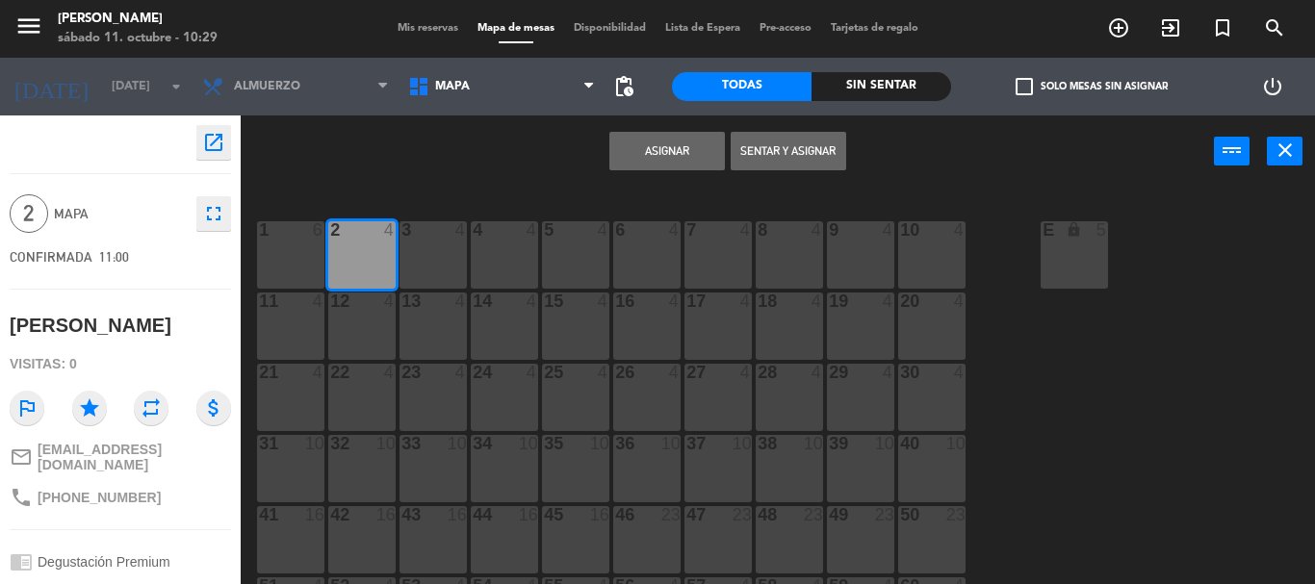
click at [657, 148] on button "Asignar" at bounding box center [667, 151] width 116 height 39
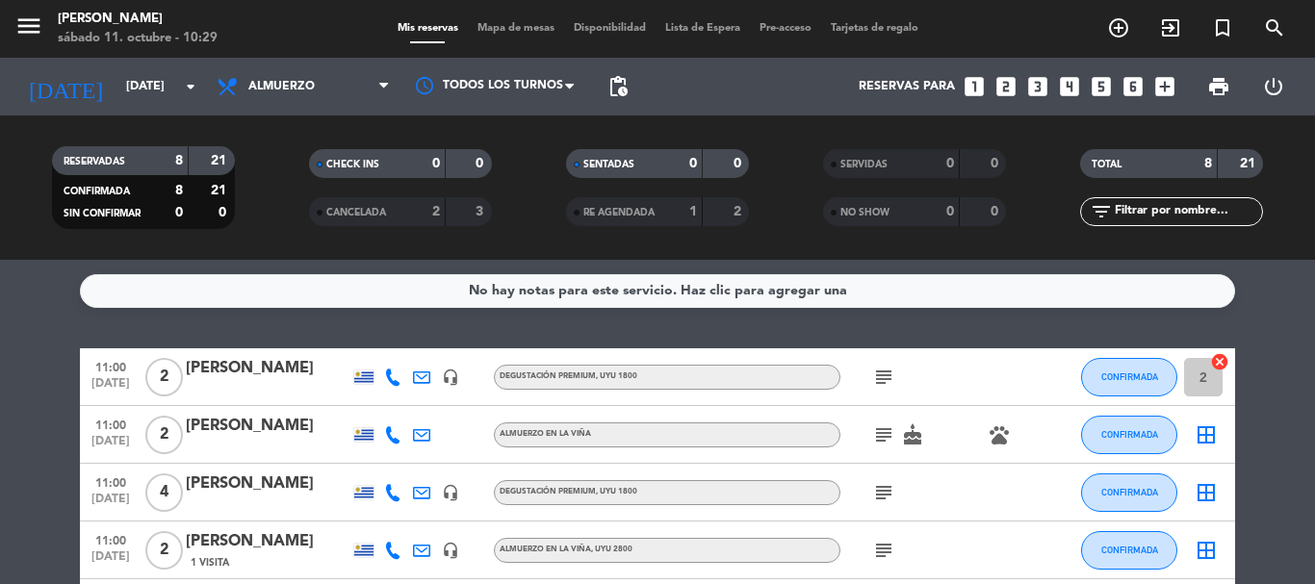
click at [1204, 433] on icon "border_all" at bounding box center [1206, 435] width 23 height 23
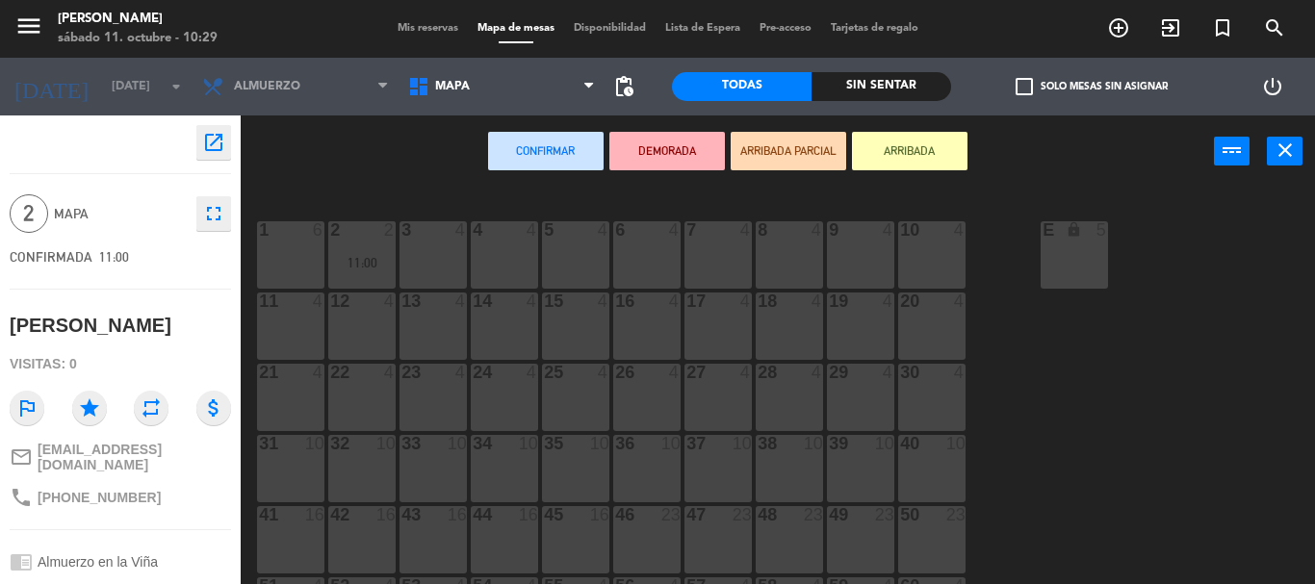
click at [301, 275] on div "1 6" at bounding box center [290, 254] width 67 height 67
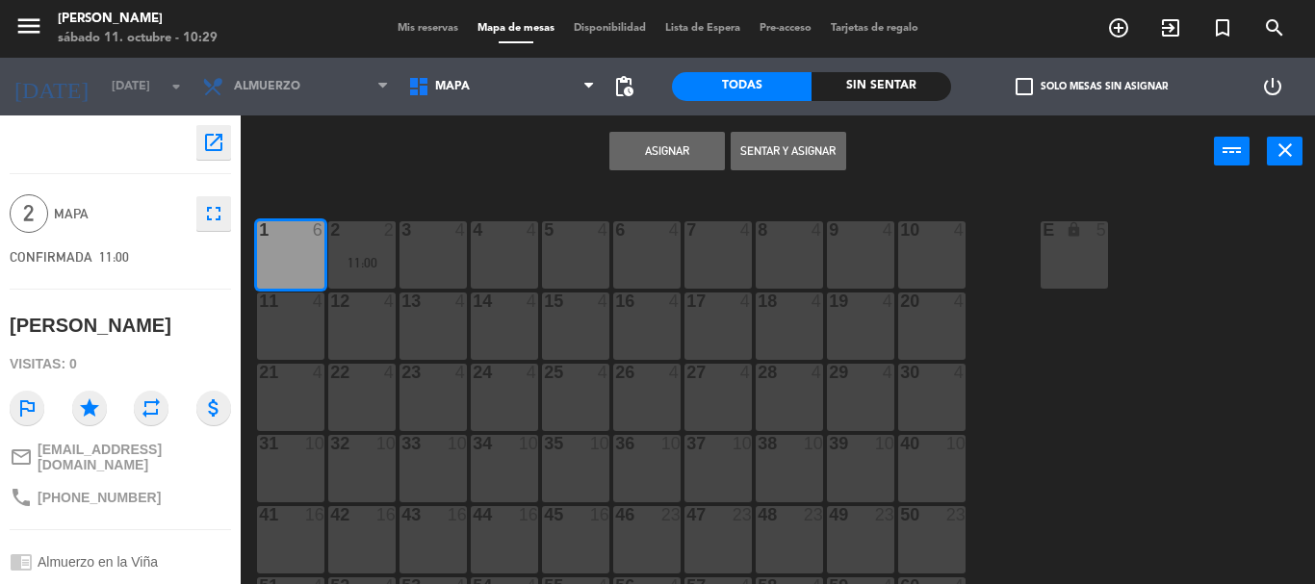
click at [686, 139] on button "Asignar" at bounding box center [667, 151] width 116 height 39
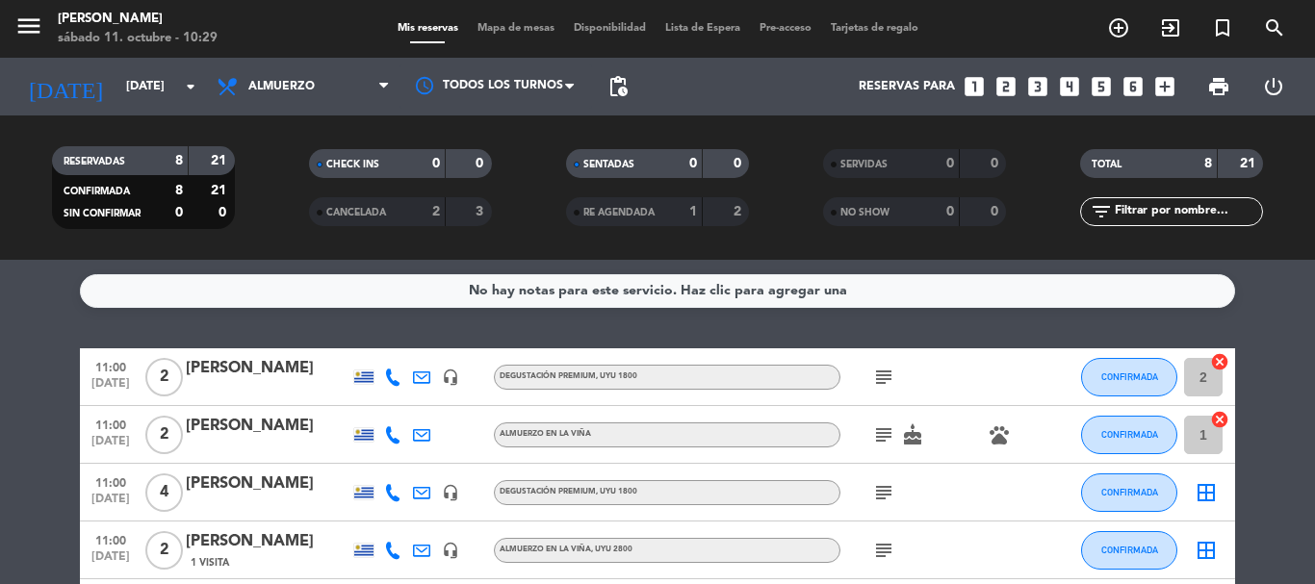
click at [1207, 487] on icon "border_all" at bounding box center [1206, 492] width 23 height 23
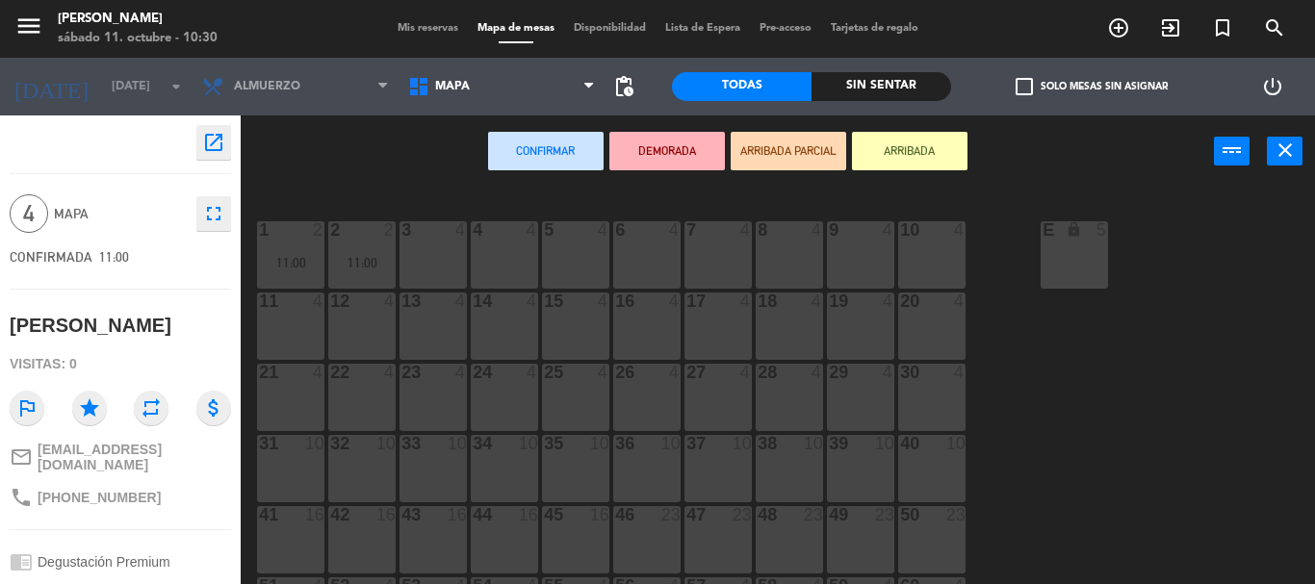
click at [513, 266] on div "4 4" at bounding box center [504, 254] width 67 height 67
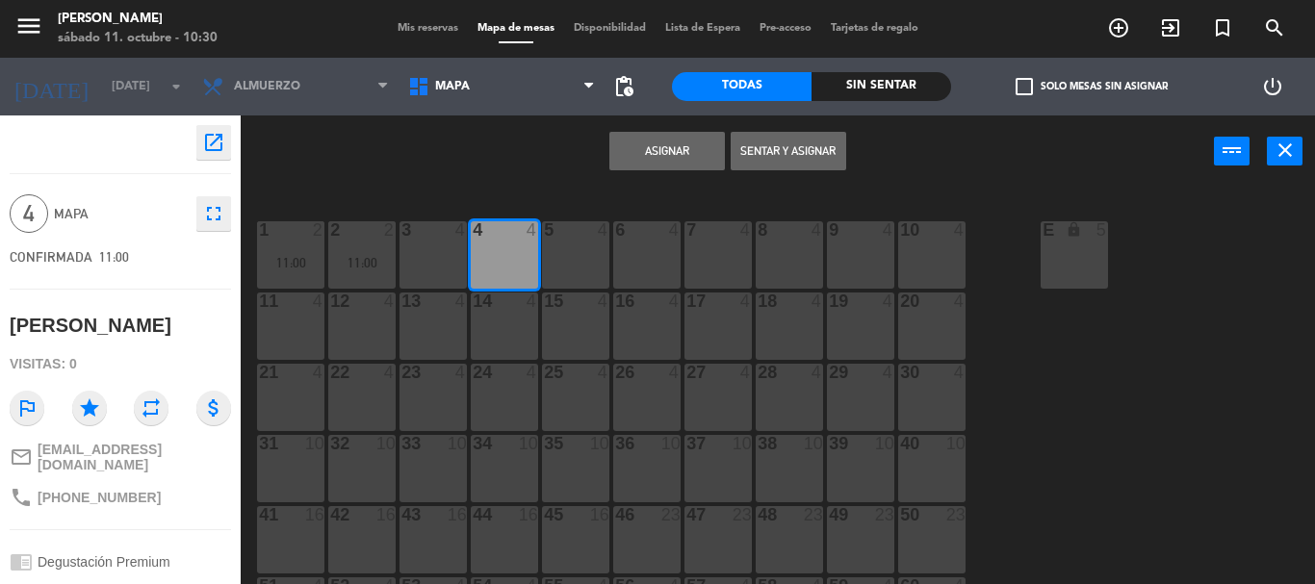
click at [648, 142] on button "Asignar" at bounding box center [667, 151] width 116 height 39
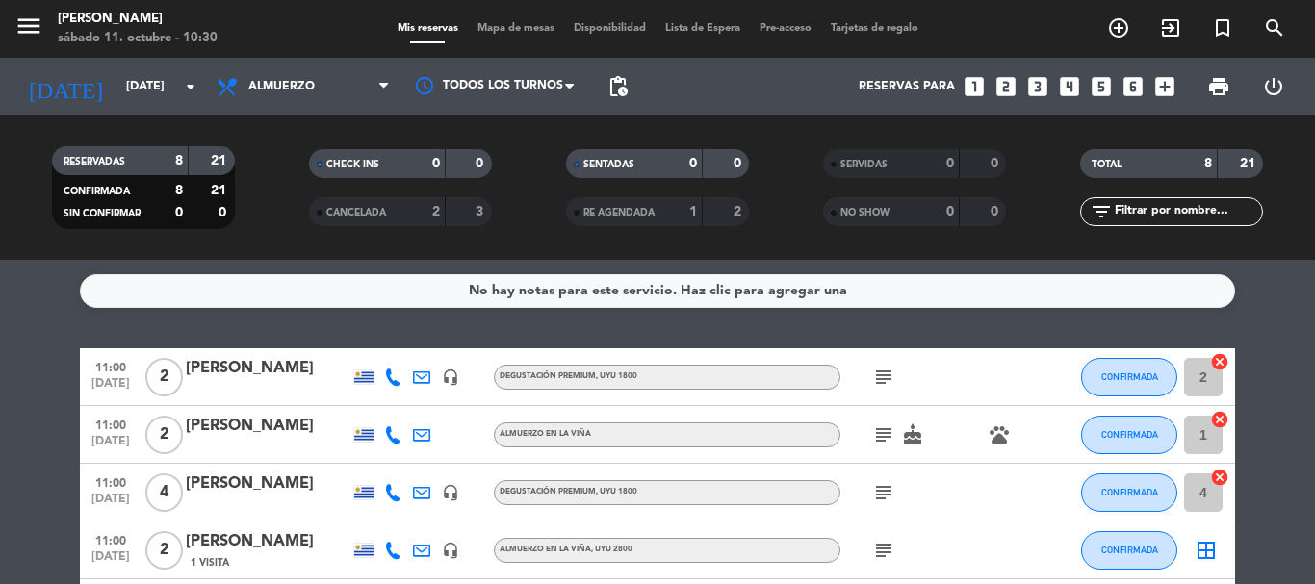
click at [1220, 356] on icon "cancel" at bounding box center [1219, 361] width 19 height 19
click at [1206, 376] on icon "border_all" at bounding box center [1206, 377] width 23 height 23
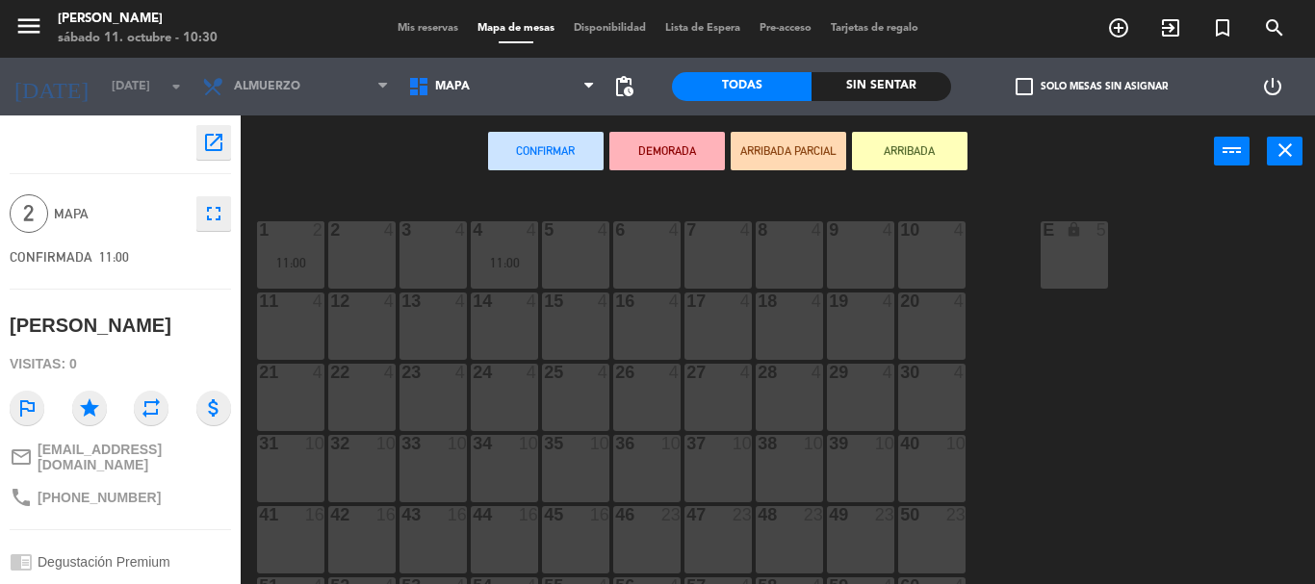
click at [446, 251] on div "3 4" at bounding box center [433, 254] width 67 height 67
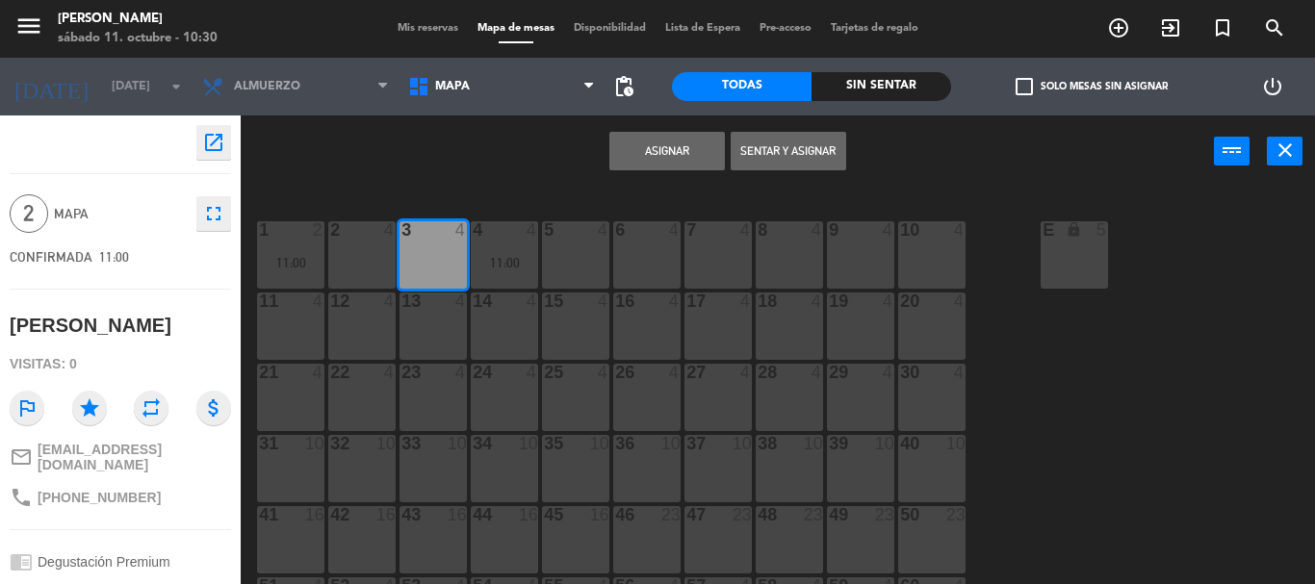
click at [651, 143] on button "Asignar" at bounding box center [667, 151] width 116 height 39
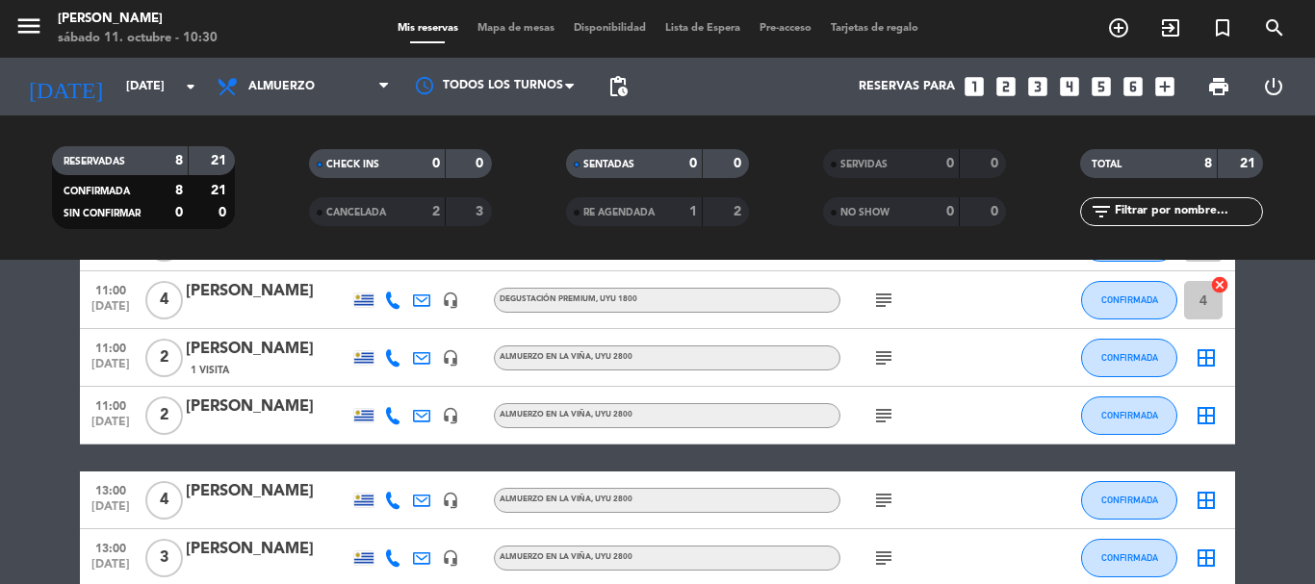
scroll to position [289, 0]
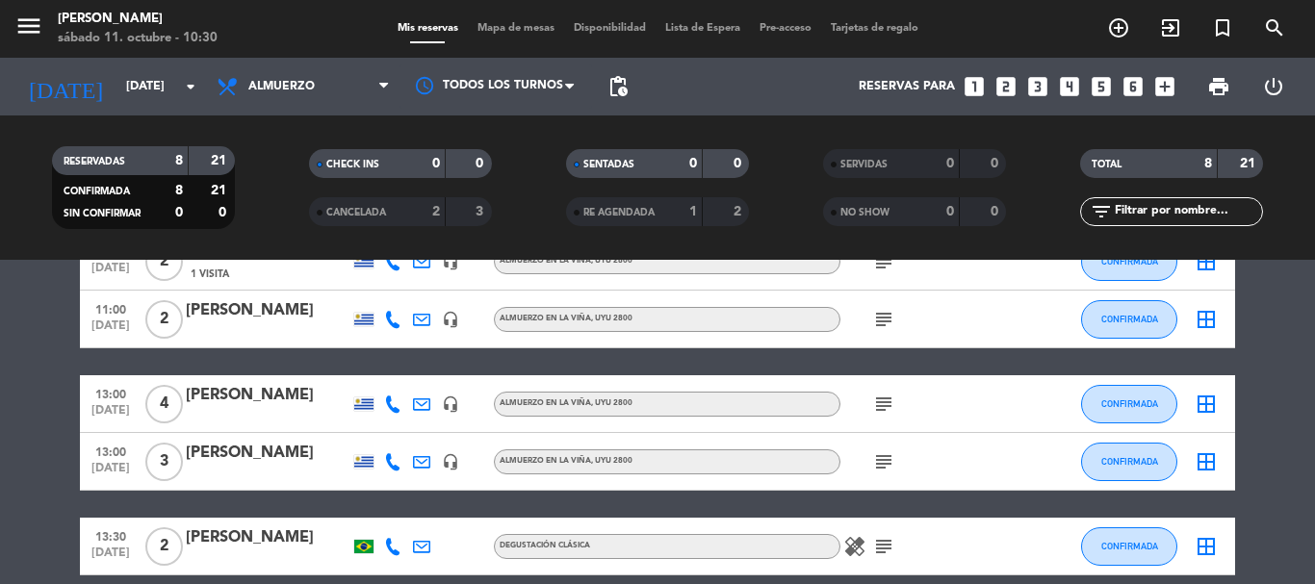
click at [1205, 546] on icon "border_all" at bounding box center [1206, 546] width 23 height 23
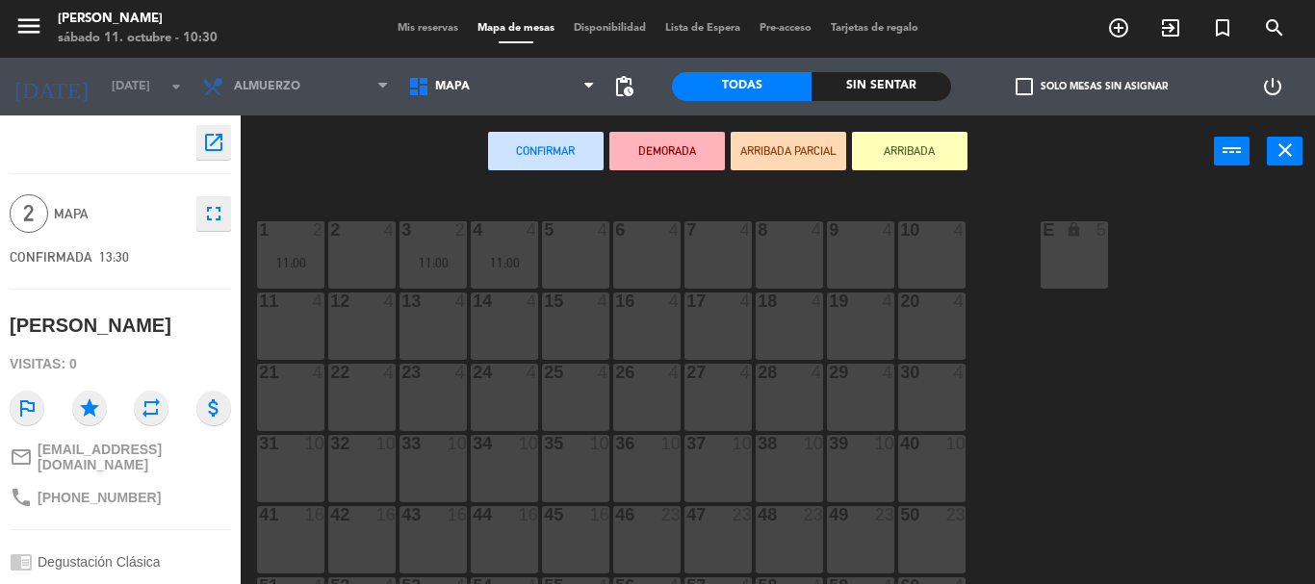
click at [354, 253] on div "2 4" at bounding box center [361, 254] width 67 height 67
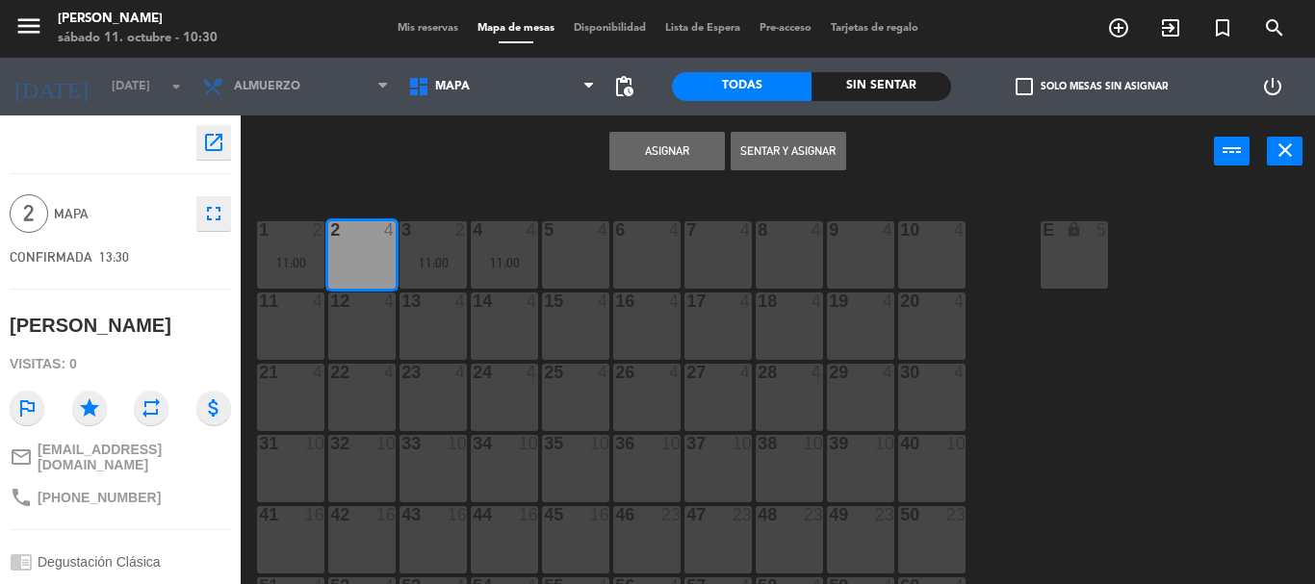
click at [660, 155] on button "Asignar" at bounding box center [667, 151] width 116 height 39
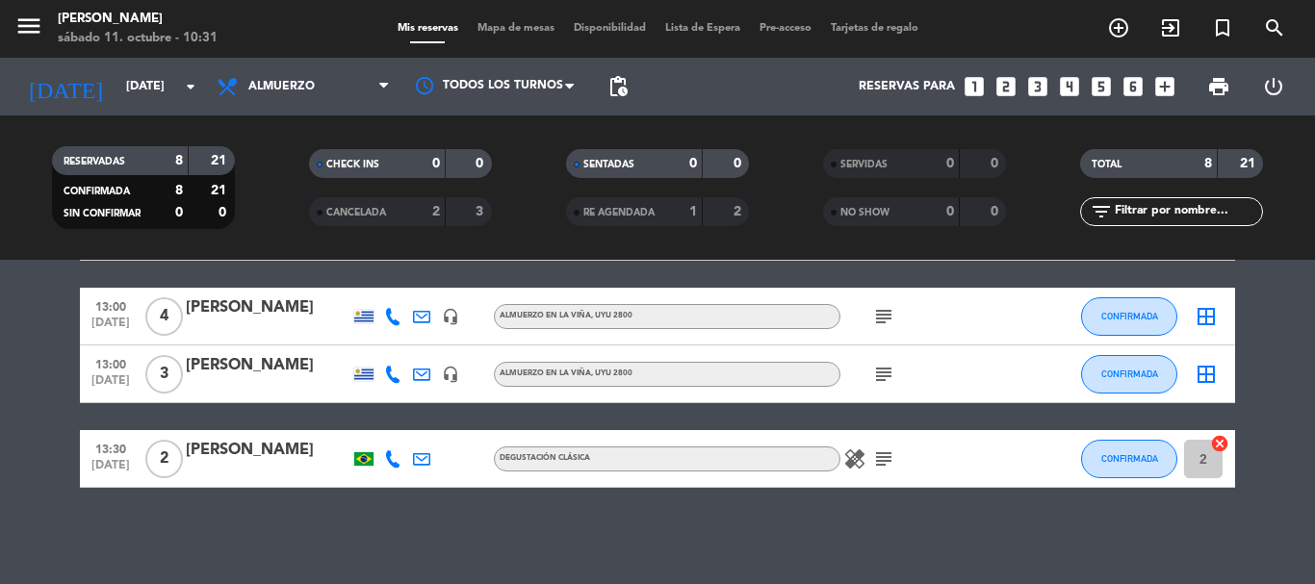
scroll to position [184, 0]
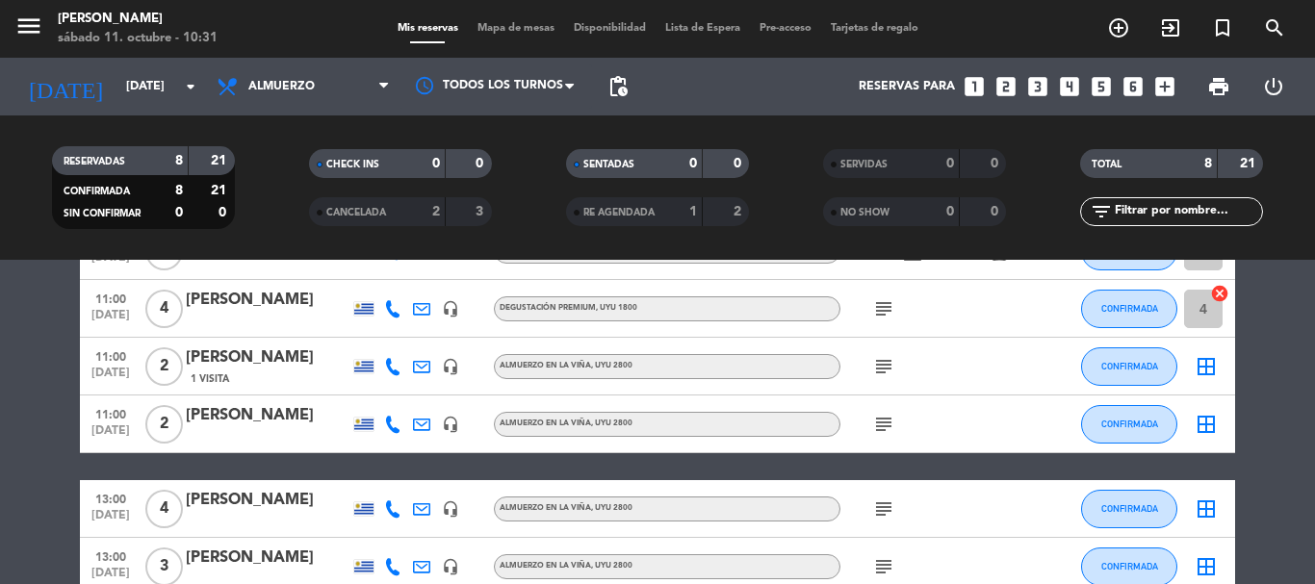
click at [1213, 365] on icon "border_all" at bounding box center [1206, 366] width 23 height 23
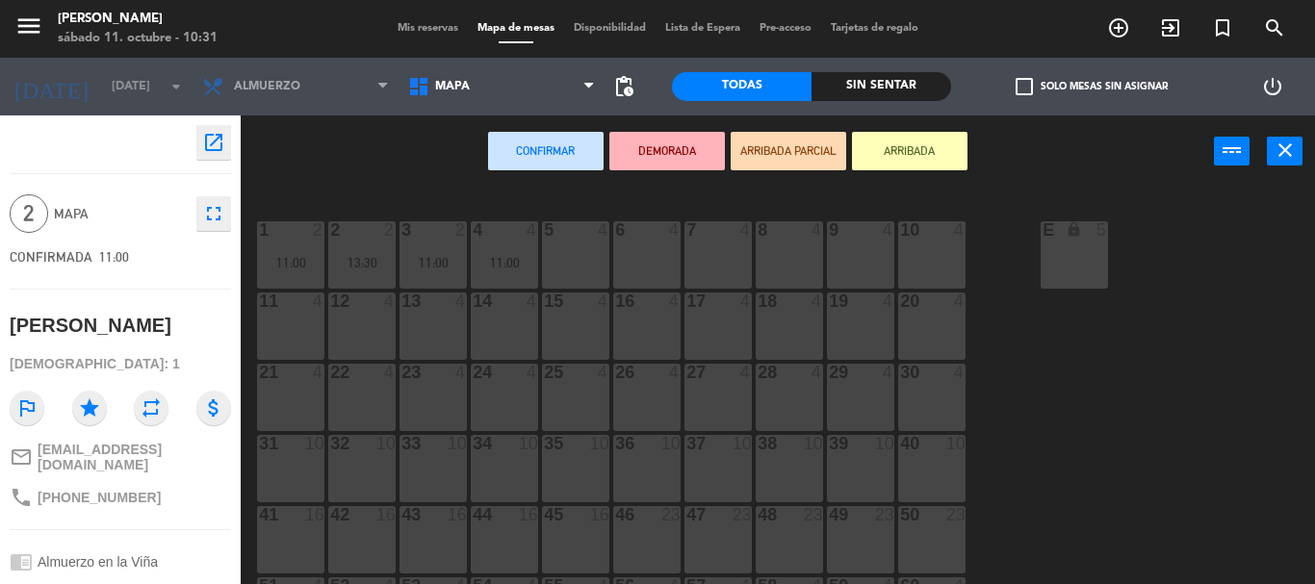
click at [708, 254] on div "7 4" at bounding box center [718, 254] width 67 height 67
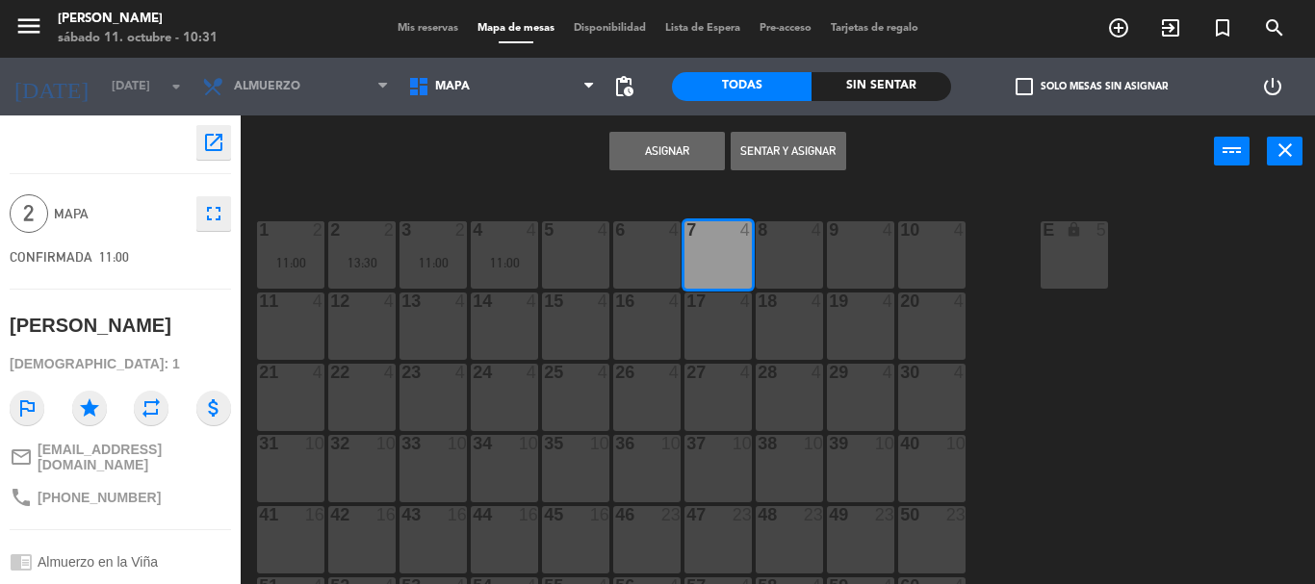
click at [668, 155] on button "Asignar" at bounding box center [667, 151] width 116 height 39
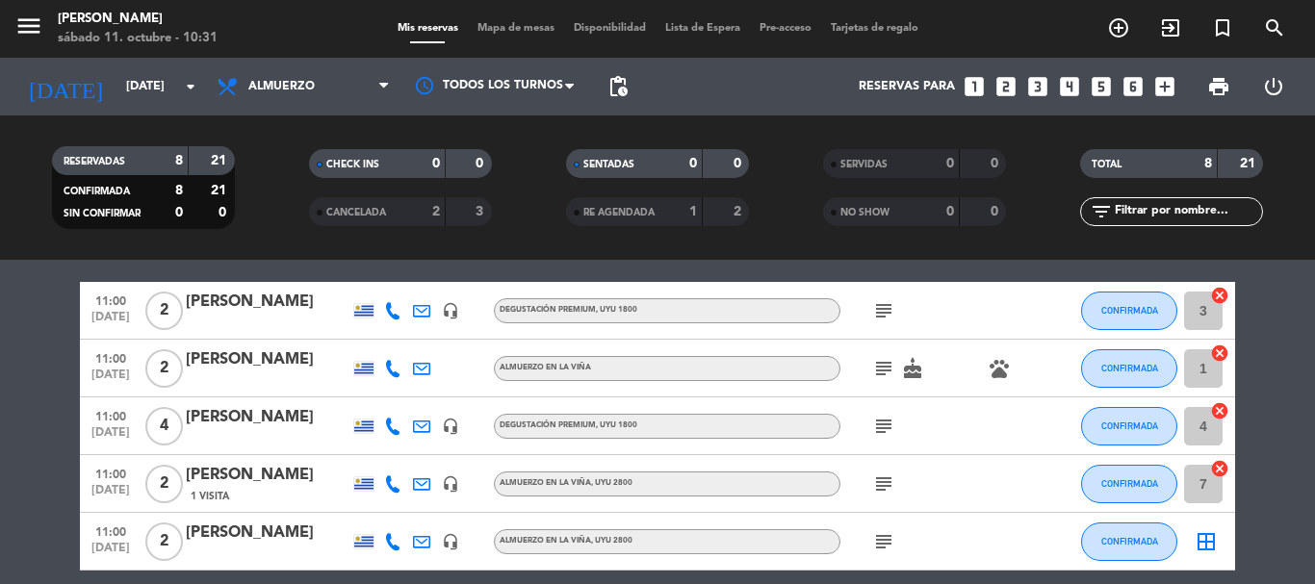
scroll to position [96, 0]
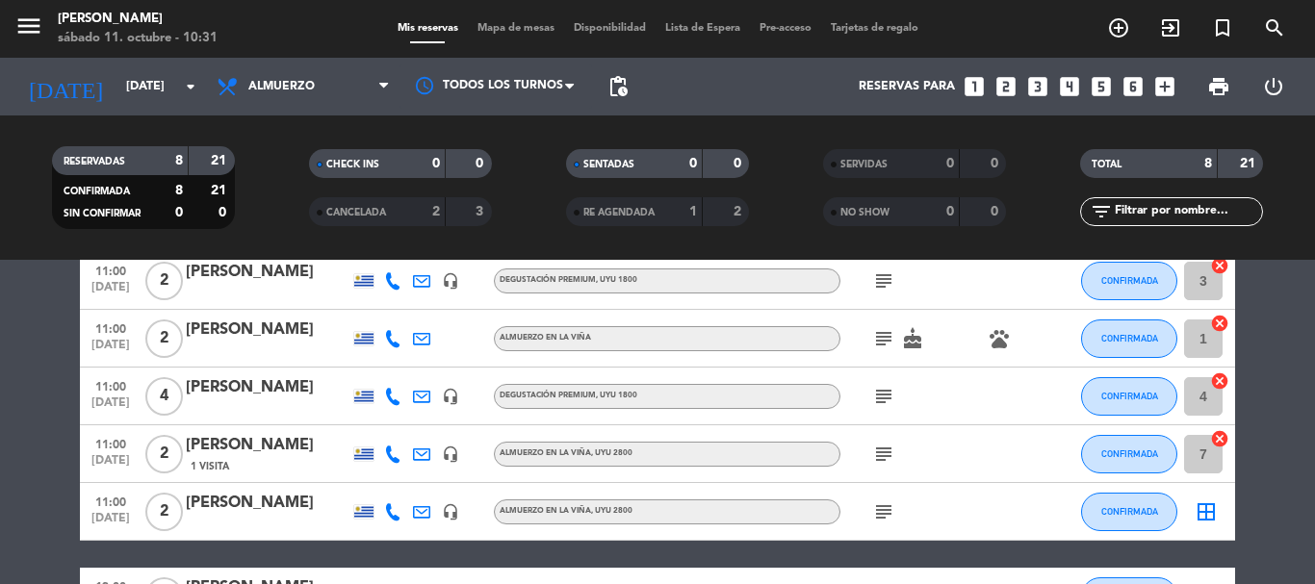
click at [1206, 515] on icon "border_all" at bounding box center [1206, 512] width 23 height 23
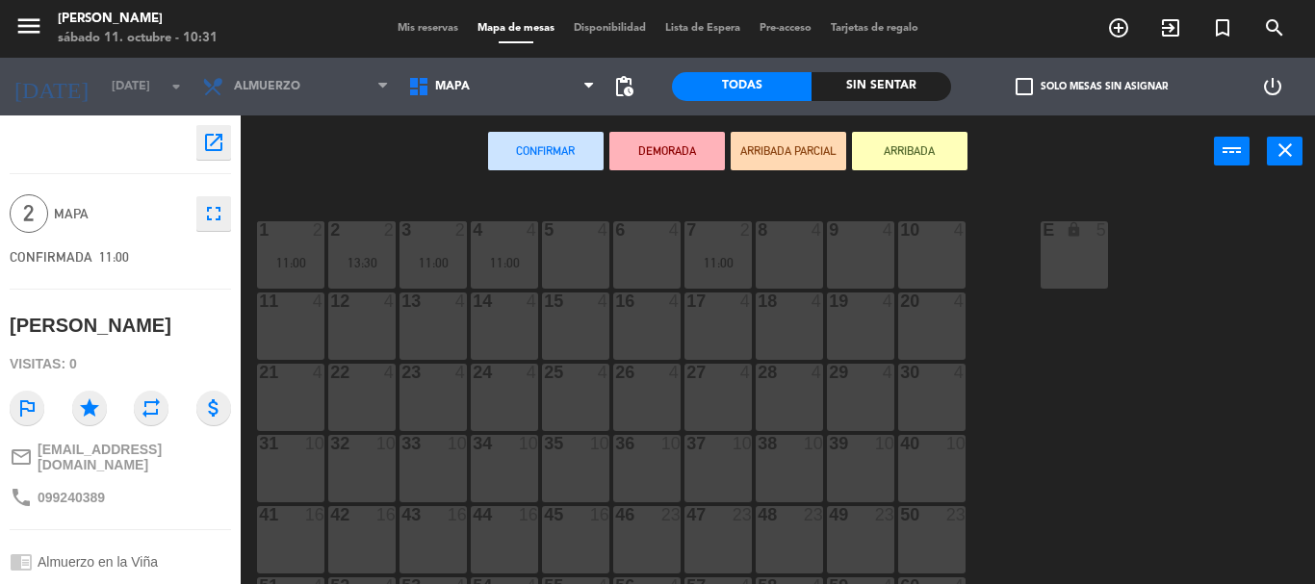
click at [779, 252] on div "8 4" at bounding box center [789, 254] width 67 height 67
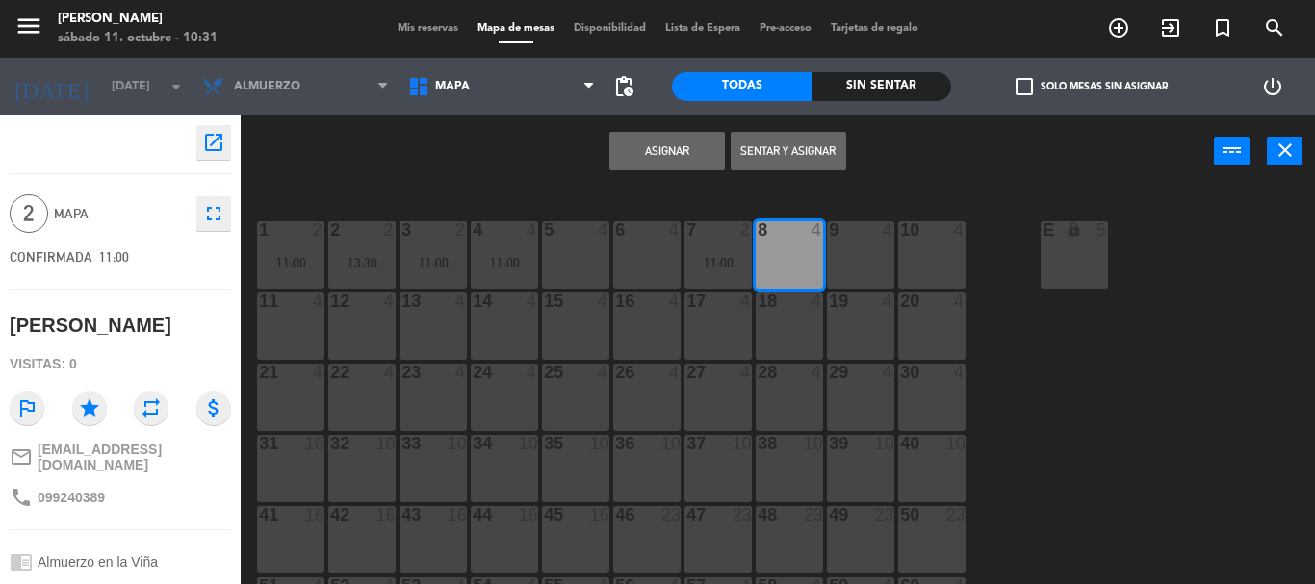
click at [673, 151] on button "Asignar" at bounding box center [667, 151] width 116 height 39
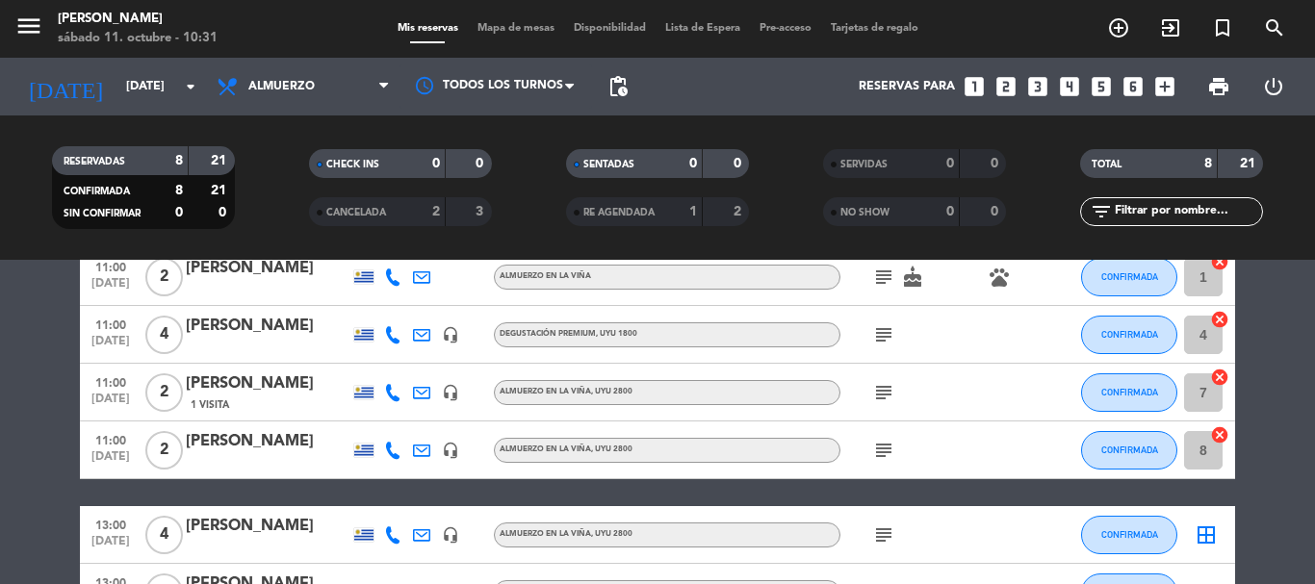
scroll to position [193, 0]
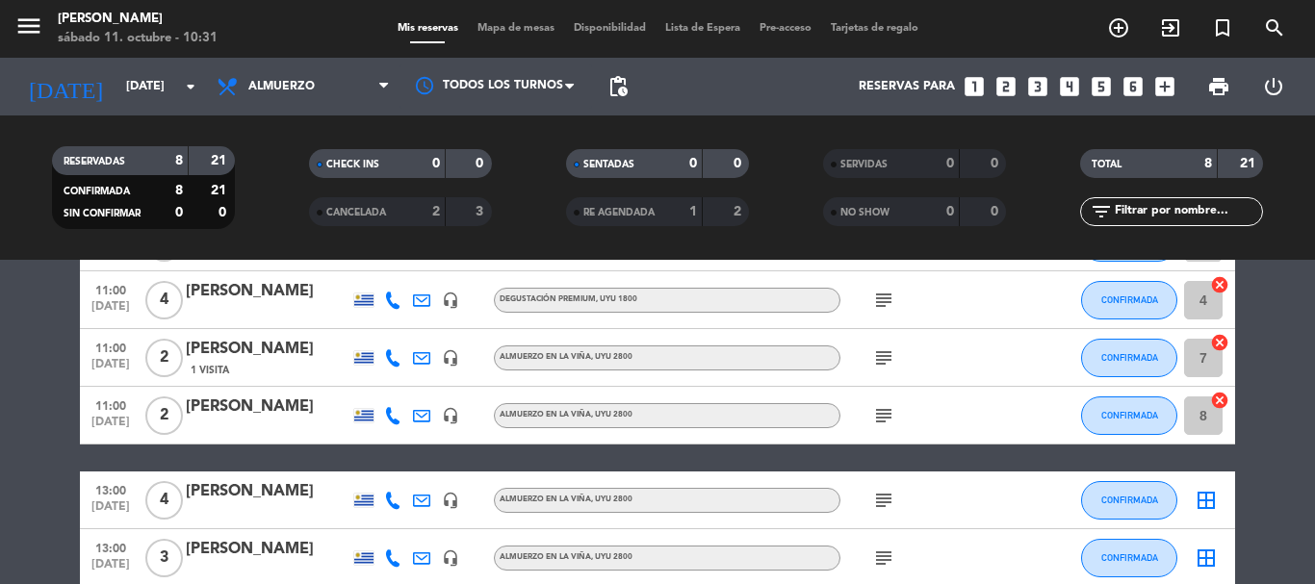
click at [1214, 499] on icon "border_all" at bounding box center [1206, 500] width 23 height 23
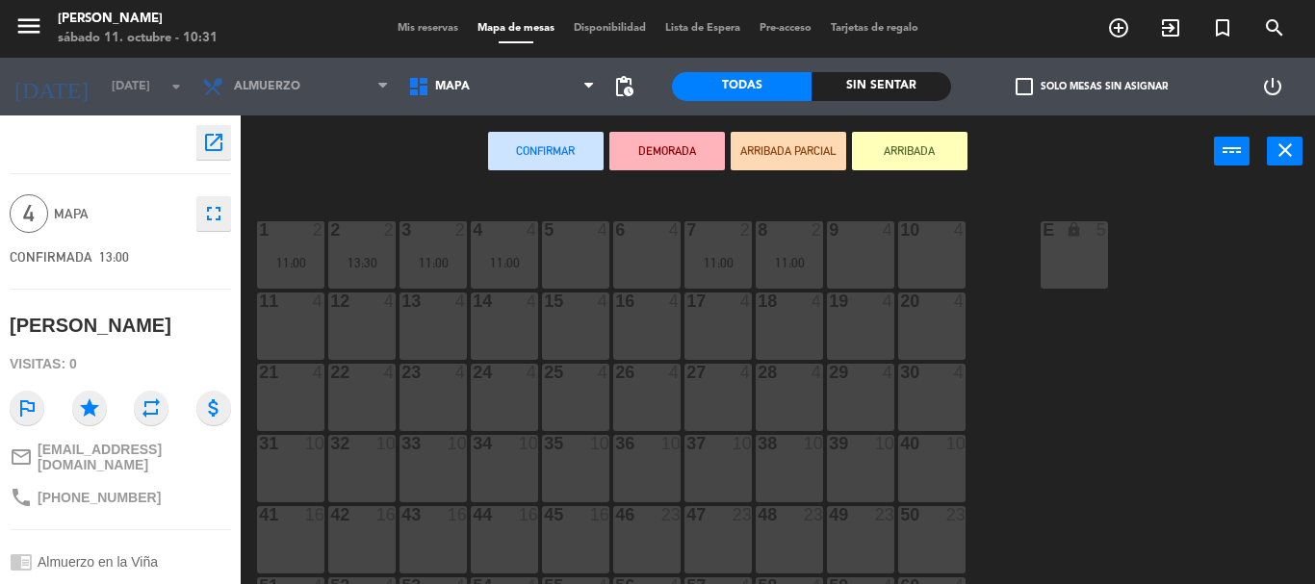
click at [842, 258] on div "9 4" at bounding box center [860, 254] width 67 height 67
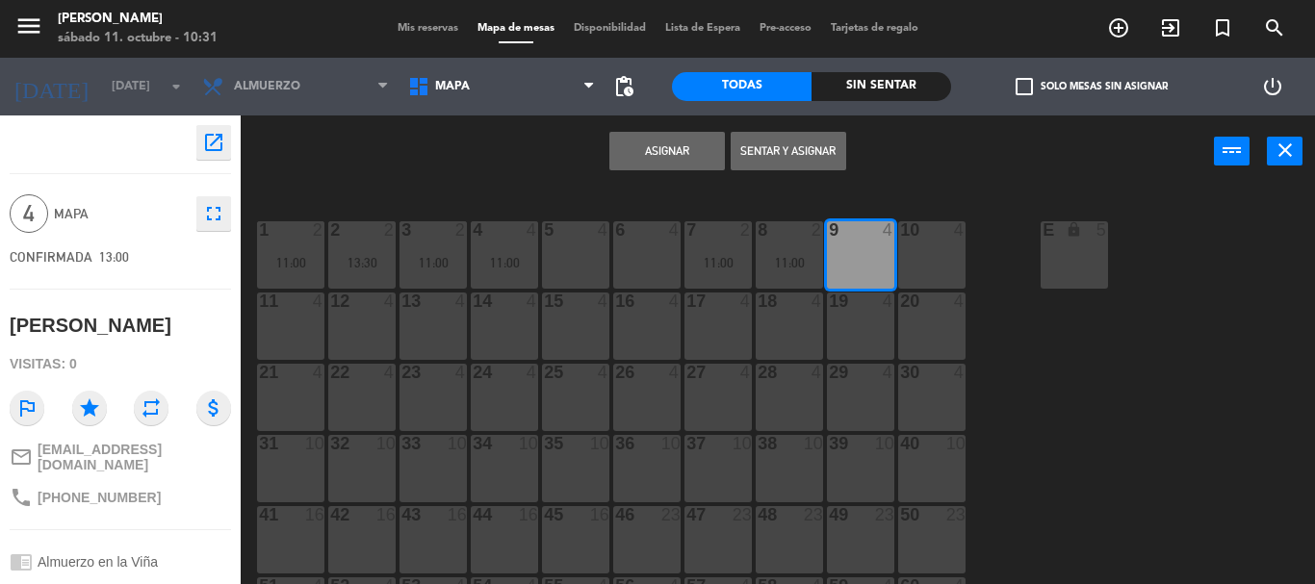
click at [659, 155] on button "Asignar" at bounding box center [667, 151] width 116 height 39
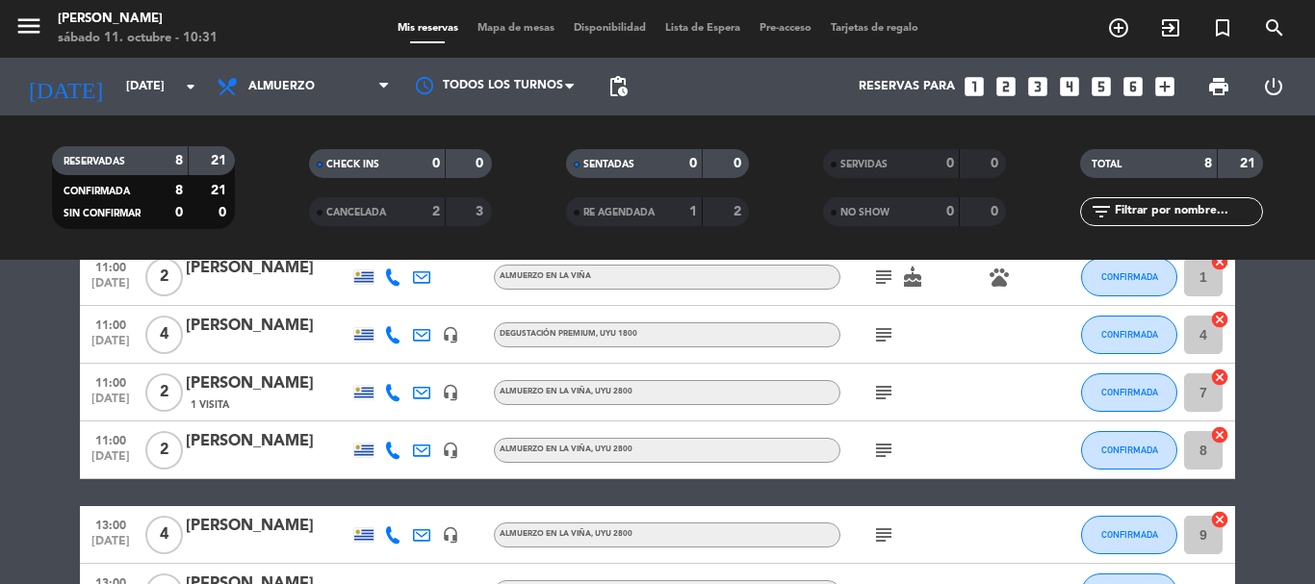
scroll to position [193, 0]
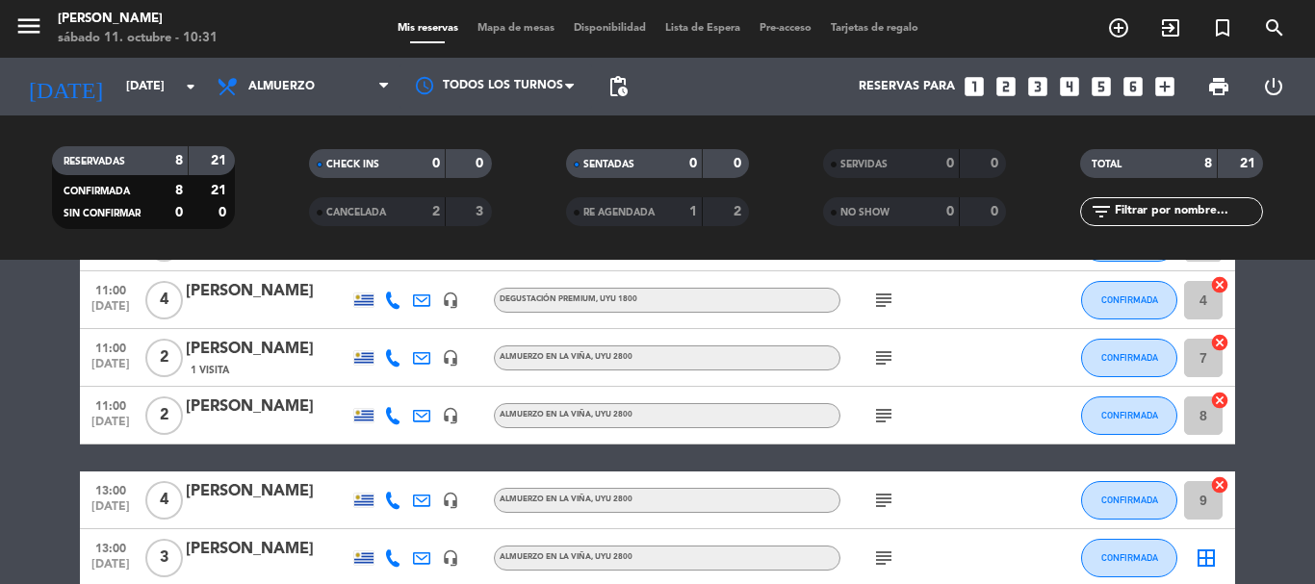
click at [1203, 559] on icon "border_all" at bounding box center [1206, 558] width 23 height 23
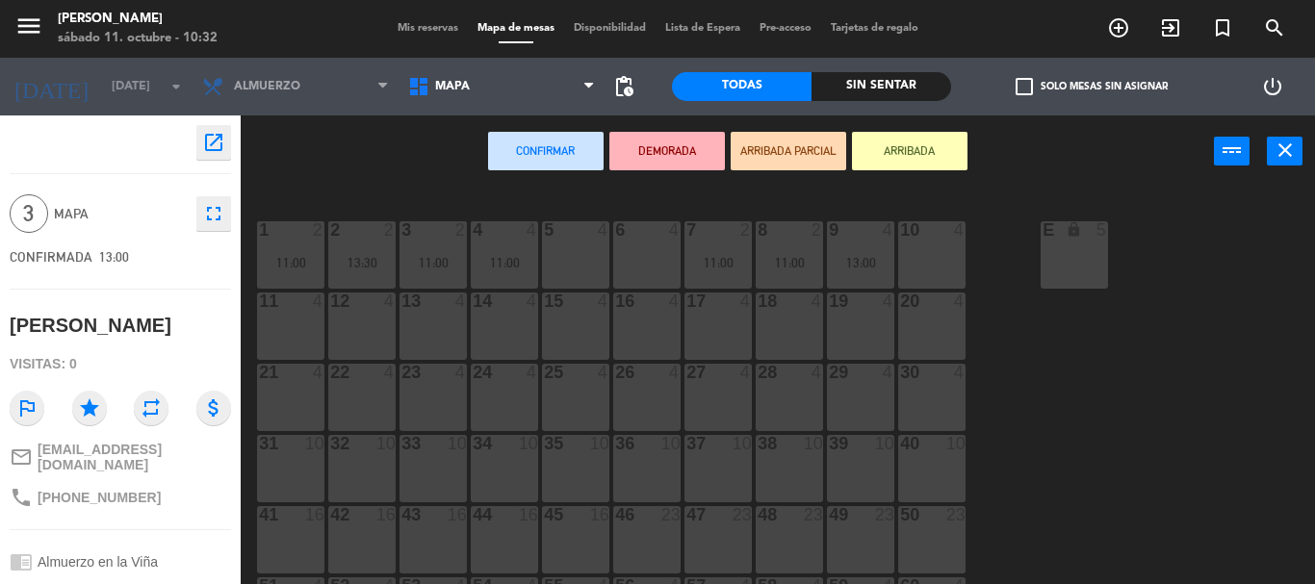
click at [945, 249] on div "10 4" at bounding box center [931, 254] width 67 height 67
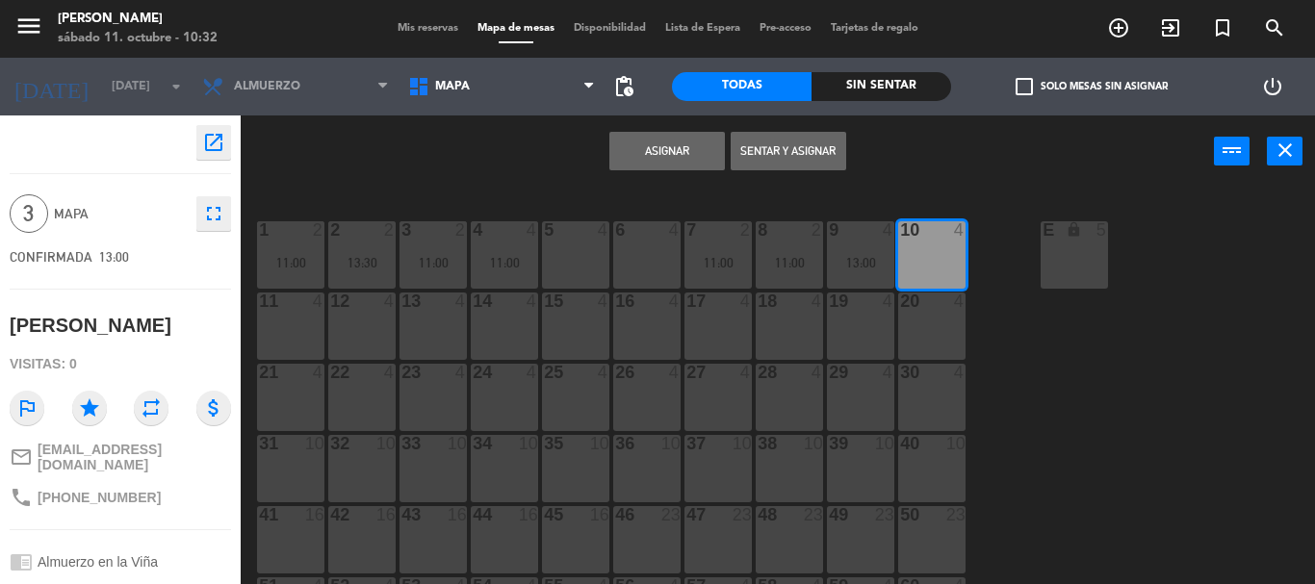
click at [699, 154] on button "Asignar" at bounding box center [667, 151] width 116 height 39
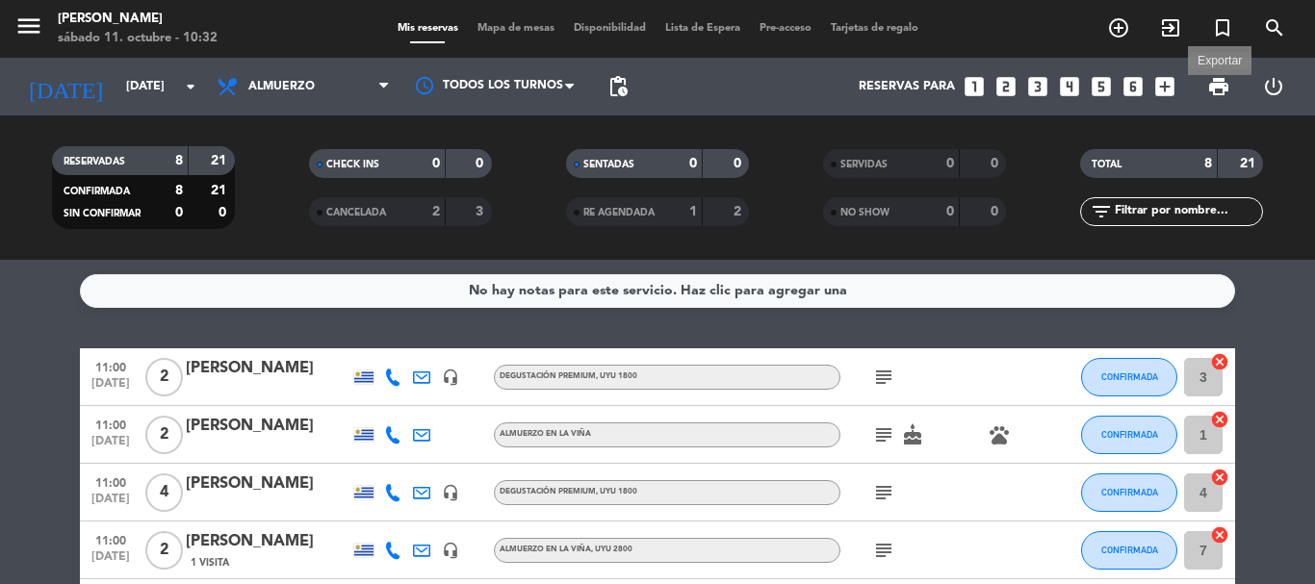
click at [1223, 82] on span "print" at bounding box center [1218, 86] width 23 height 23
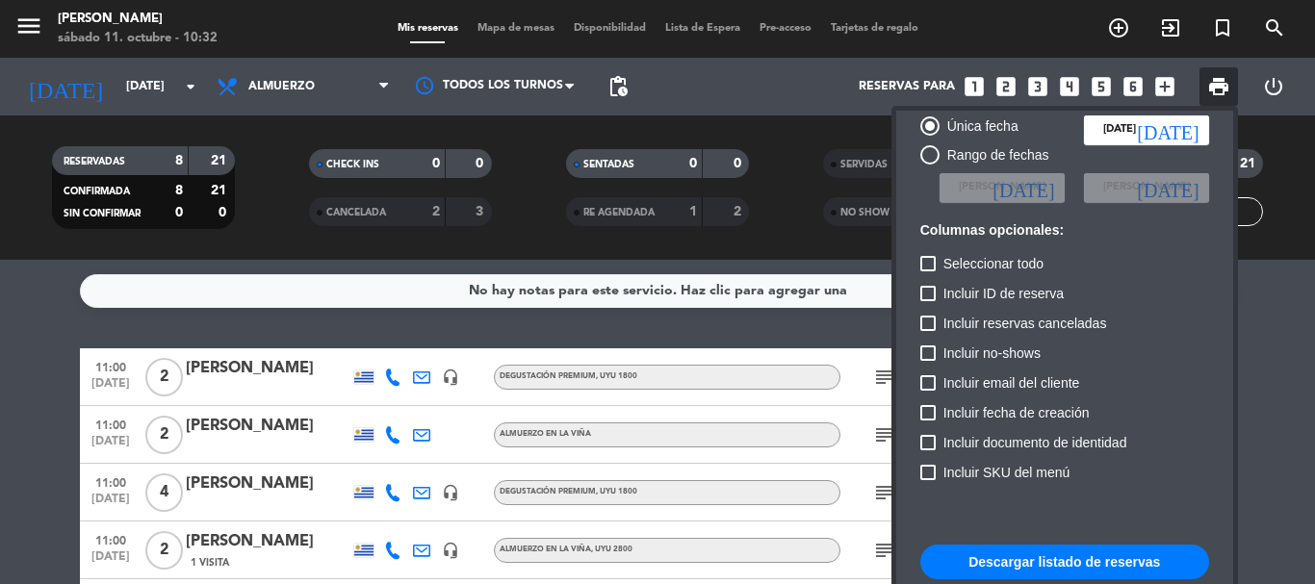
scroll to position [117, 0]
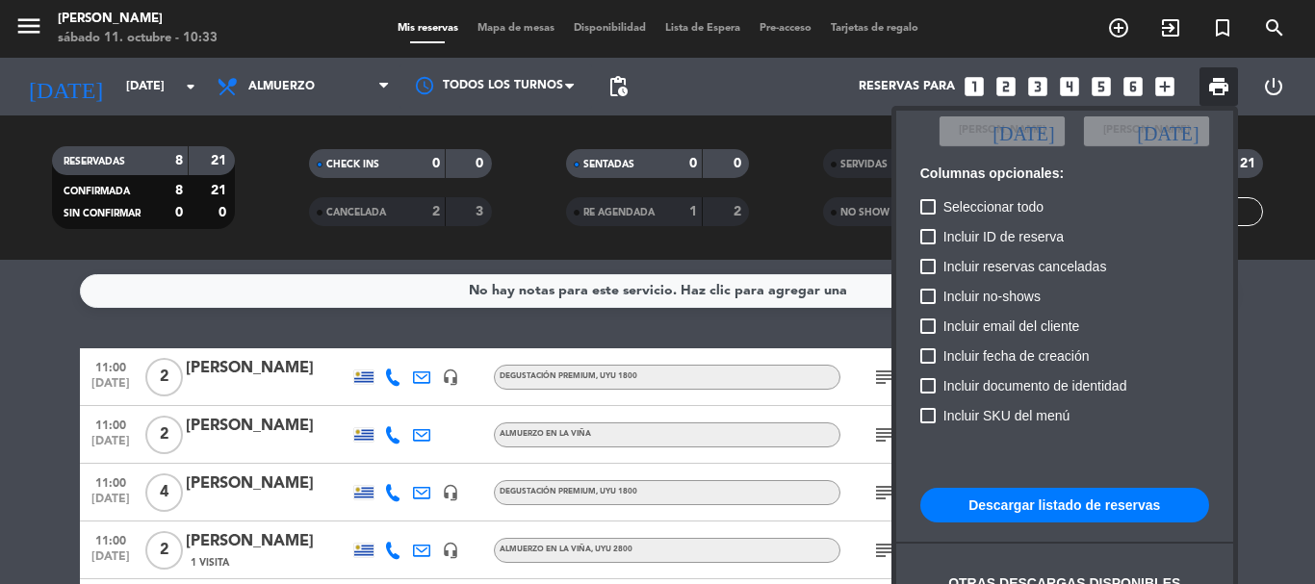
click at [1072, 498] on button "Descargar listado de reservas" at bounding box center [1064, 505] width 289 height 35
click at [1278, 343] on div at bounding box center [657, 292] width 1315 height 584
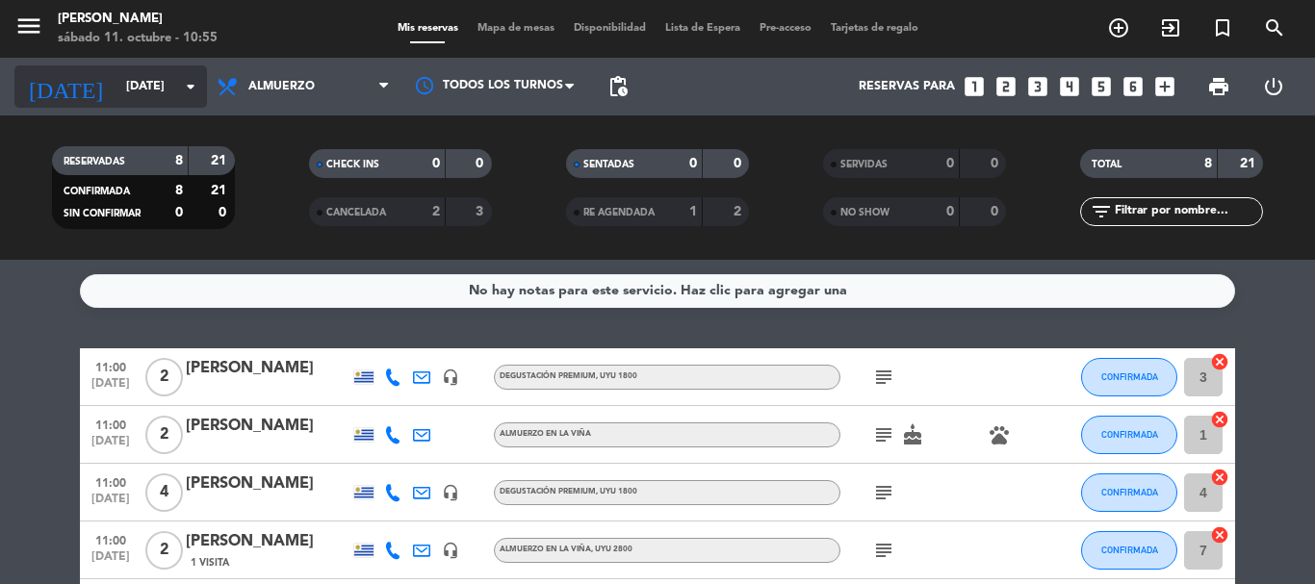
click at [188, 87] on icon "arrow_drop_down" at bounding box center [190, 86] width 23 height 23
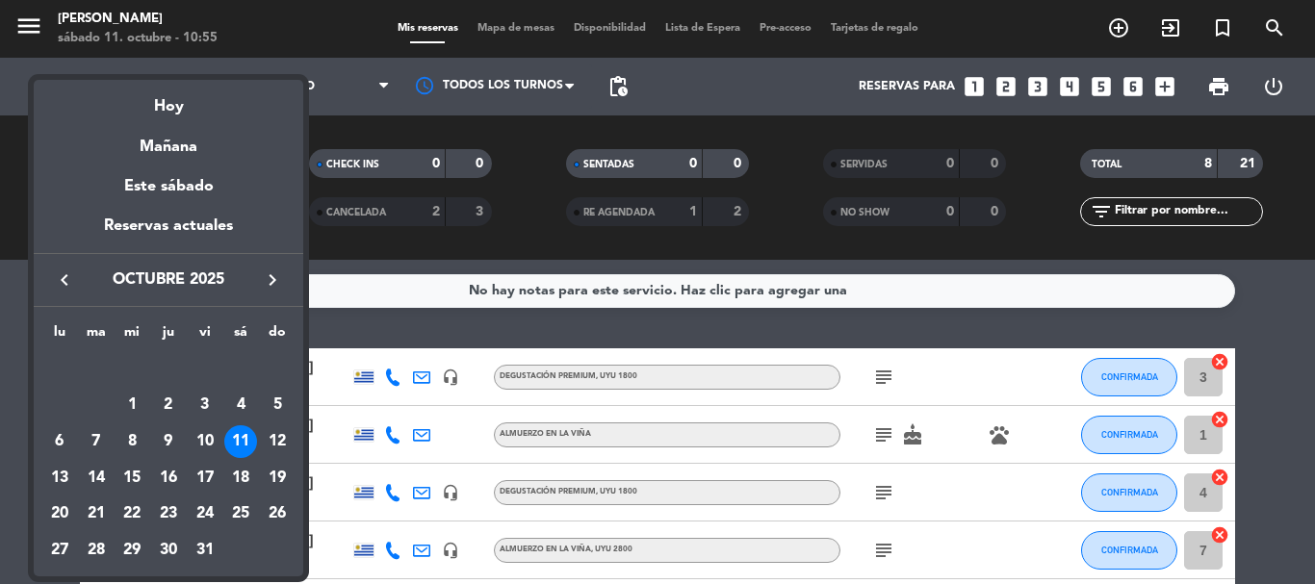
drag, startPoint x: 1228, startPoint y: 325, endPoint x: 1239, endPoint y: 319, distance: 13.4
click at [1235, 321] on div at bounding box center [657, 292] width 1315 height 584
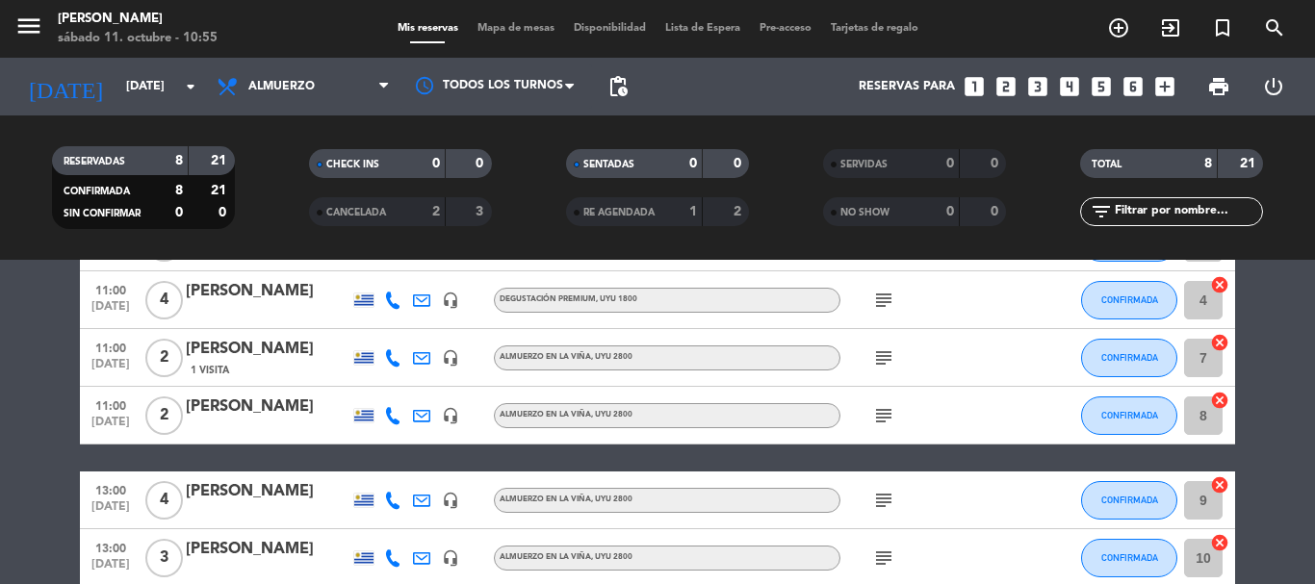
scroll to position [96, 0]
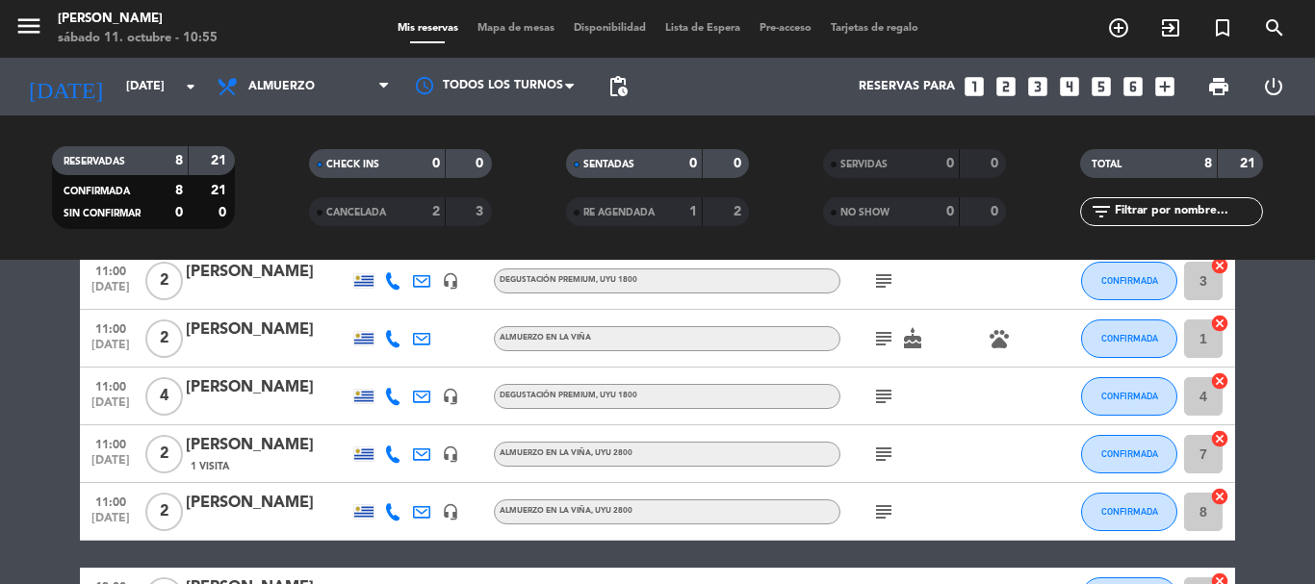
click at [880, 395] on icon "subject" at bounding box center [883, 396] width 23 height 23
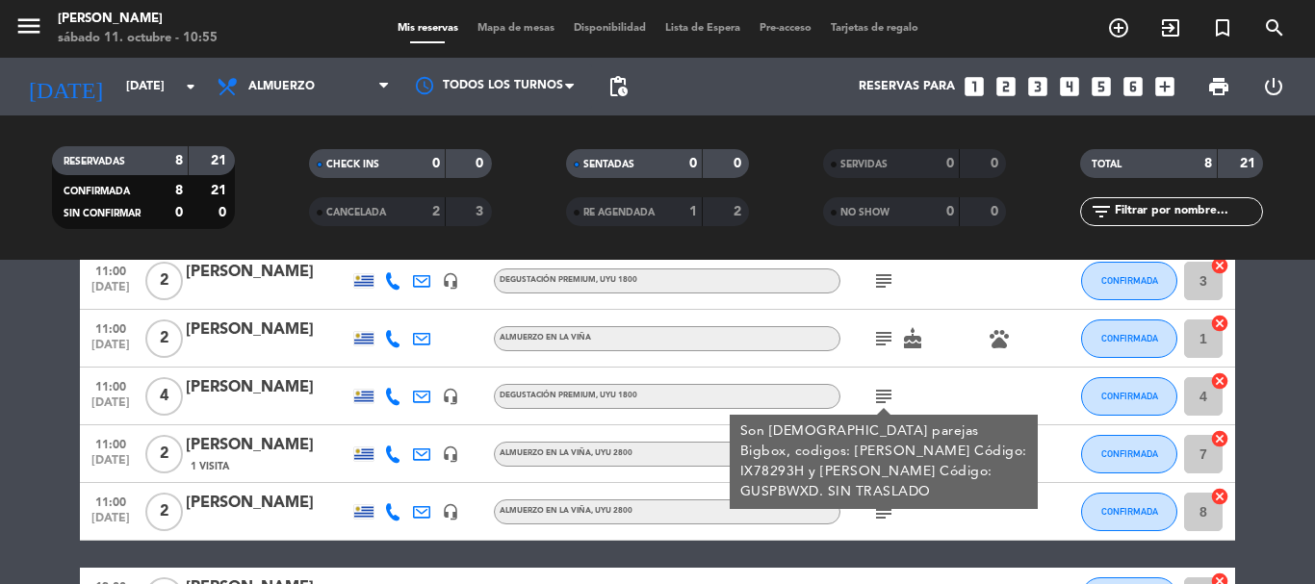
click at [930, 389] on div "subject Son [DEMOGRAPHIC_DATA] parejas Bigbox, codigos: [PERSON_NAME] Código: I…" at bounding box center [926, 396] width 173 height 57
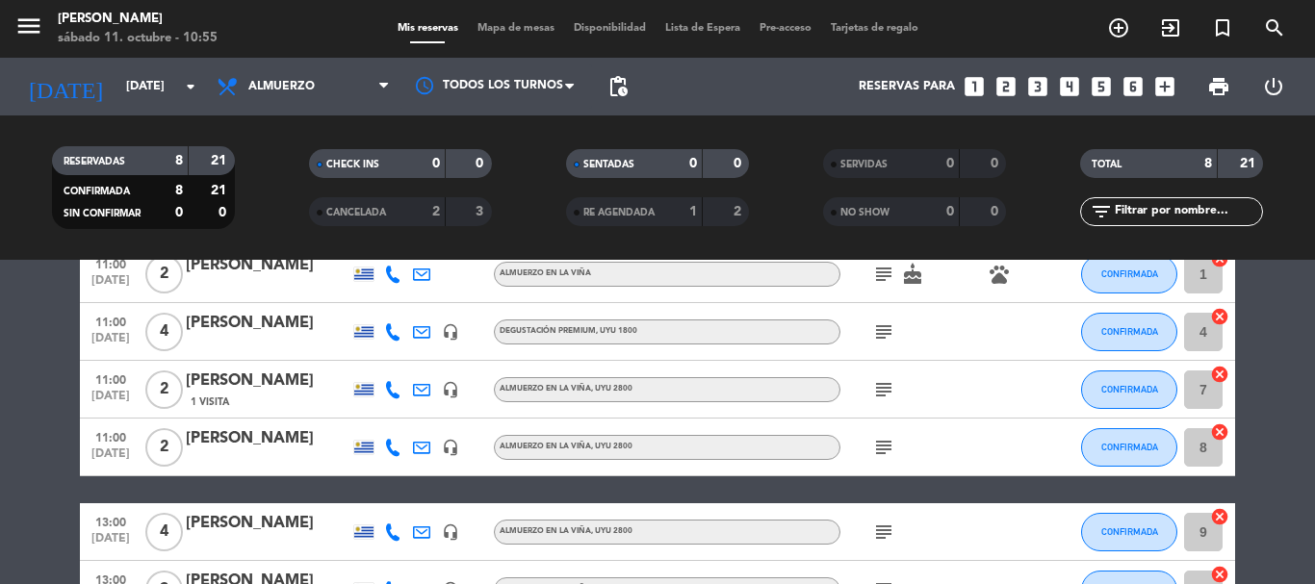
scroll to position [193, 0]
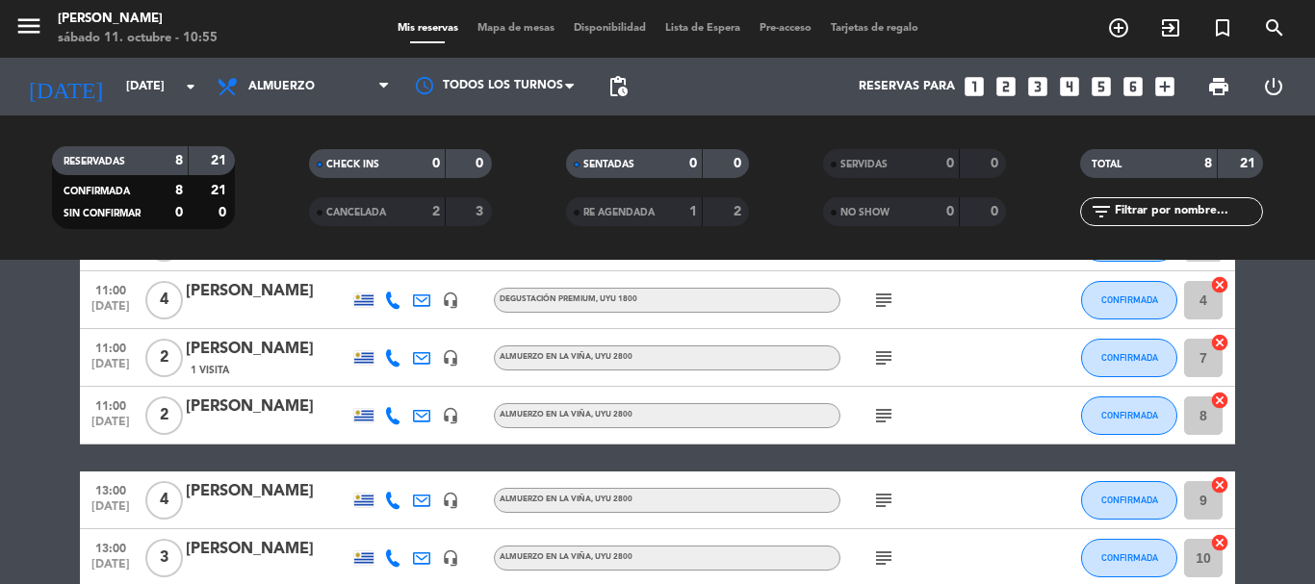
click at [892, 427] on div "subject" at bounding box center [926, 415] width 173 height 57
click at [900, 410] on div "subject" at bounding box center [926, 415] width 173 height 57
click at [887, 415] on icon "subject" at bounding box center [883, 415] width 23 height 23
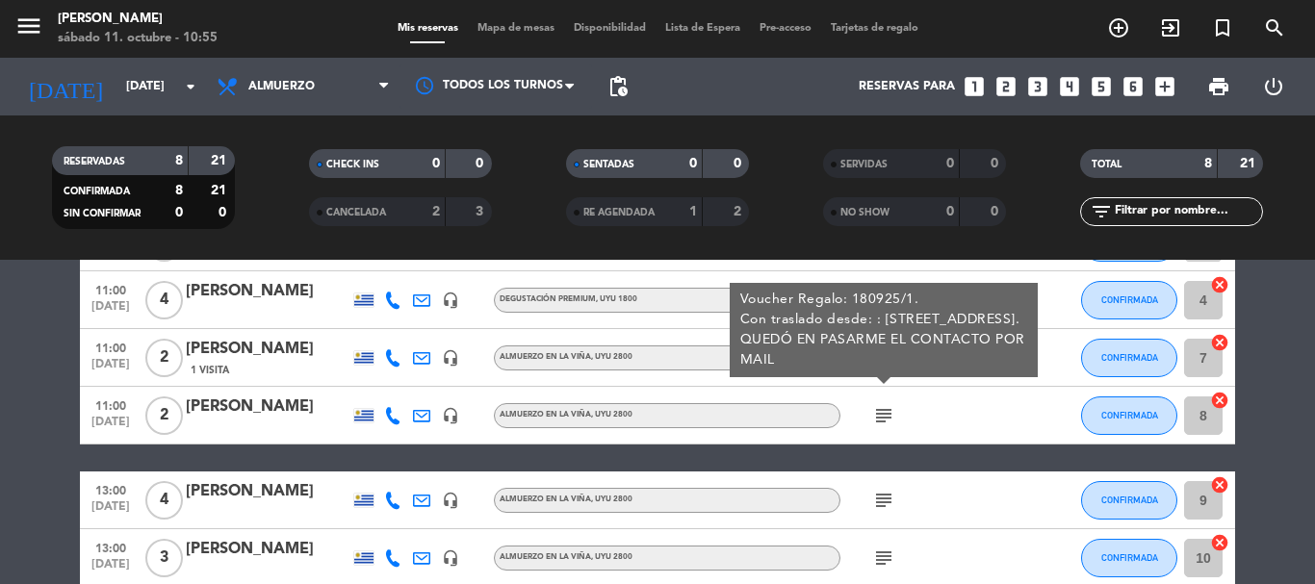
click at [946, 424] on div "subject Voucher Regalo: 180925/1. Con traslado desde: : [STREET_ADDRESS]. QUEDÓ…" at bounding box center [926, 415] width 173 height 57
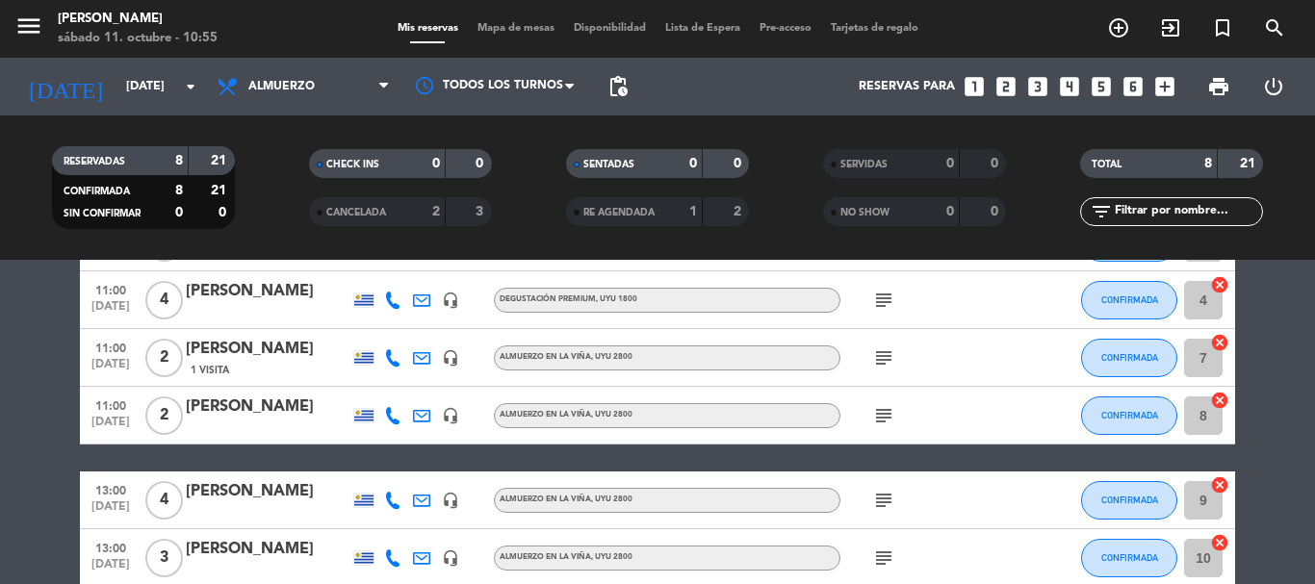
scroll to position [96, 0]
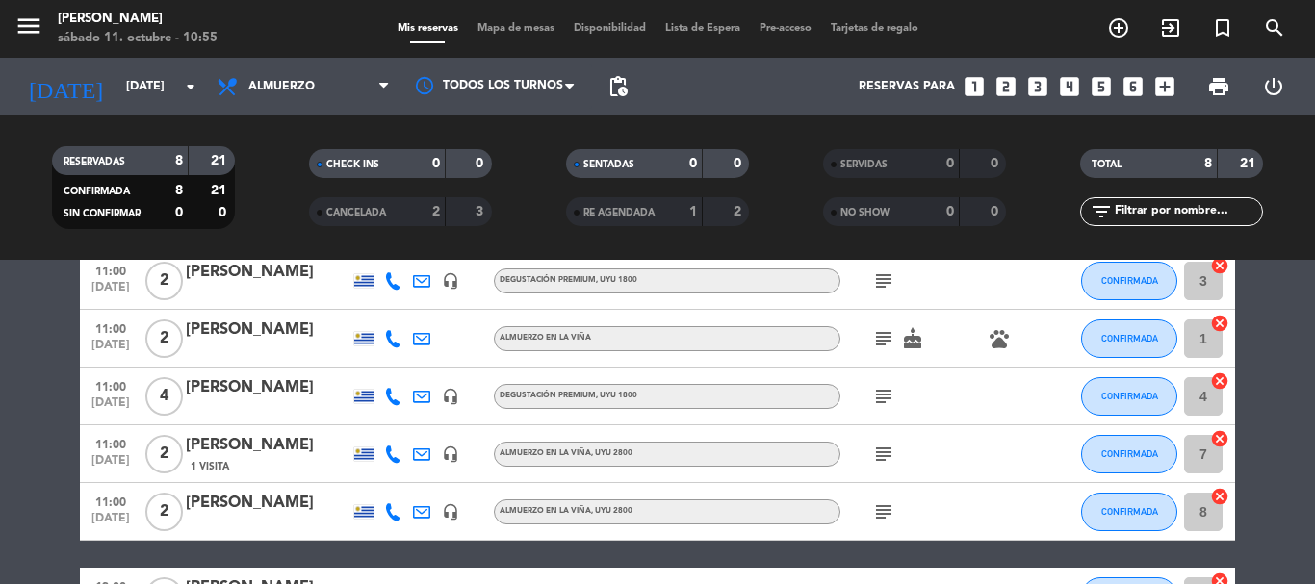
click at [887, 447] on icon "subject" at bounding box center [883, 454] width 23 height 23
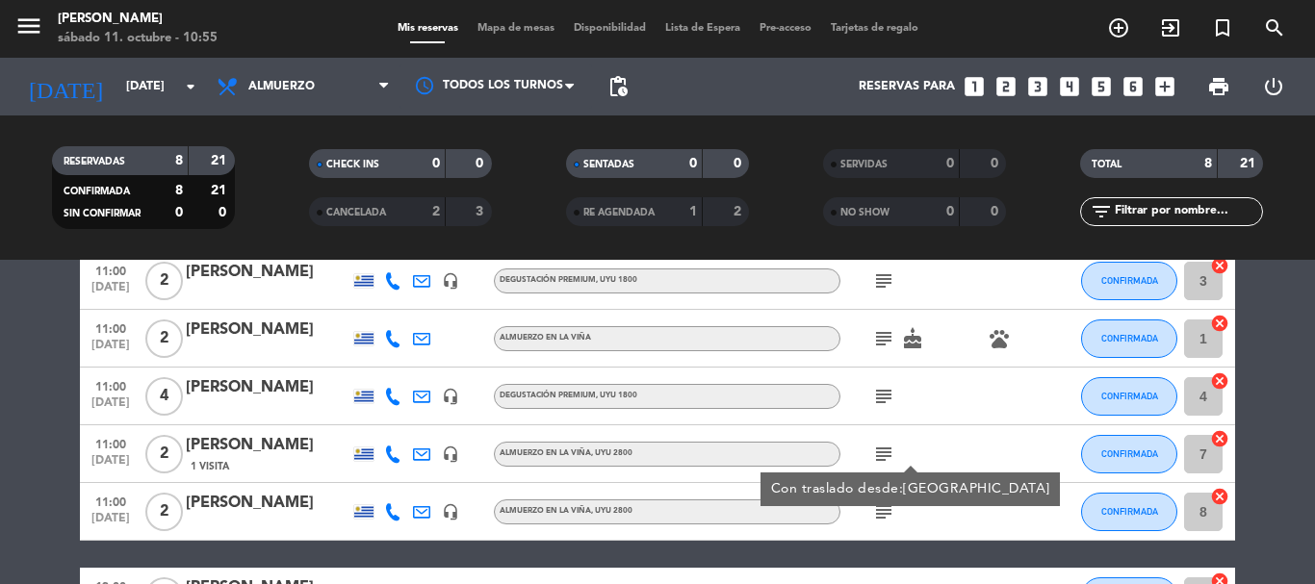
click at [969, 440] on div "subject Con traslado desde:[GEOGRAPHIC_DATA]" at bounding box center [926, 454] width 173 height 57
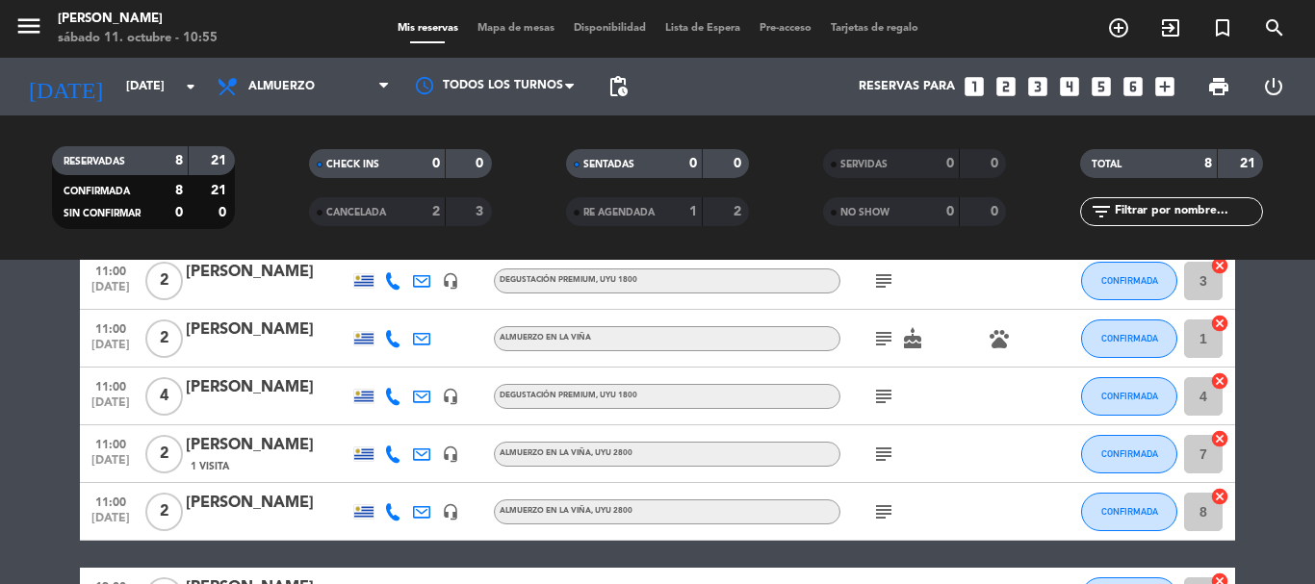
scroll to position [0, 0]
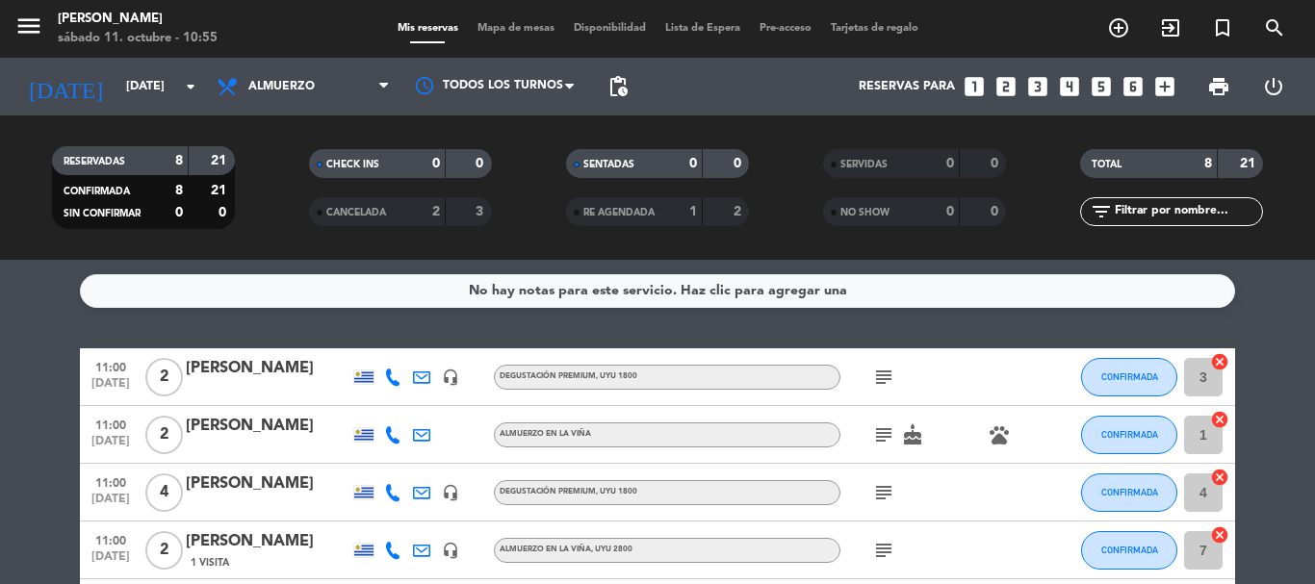
click at [887, 370] on icon "subject" at bounding box center [883, 377] width 23 height 23
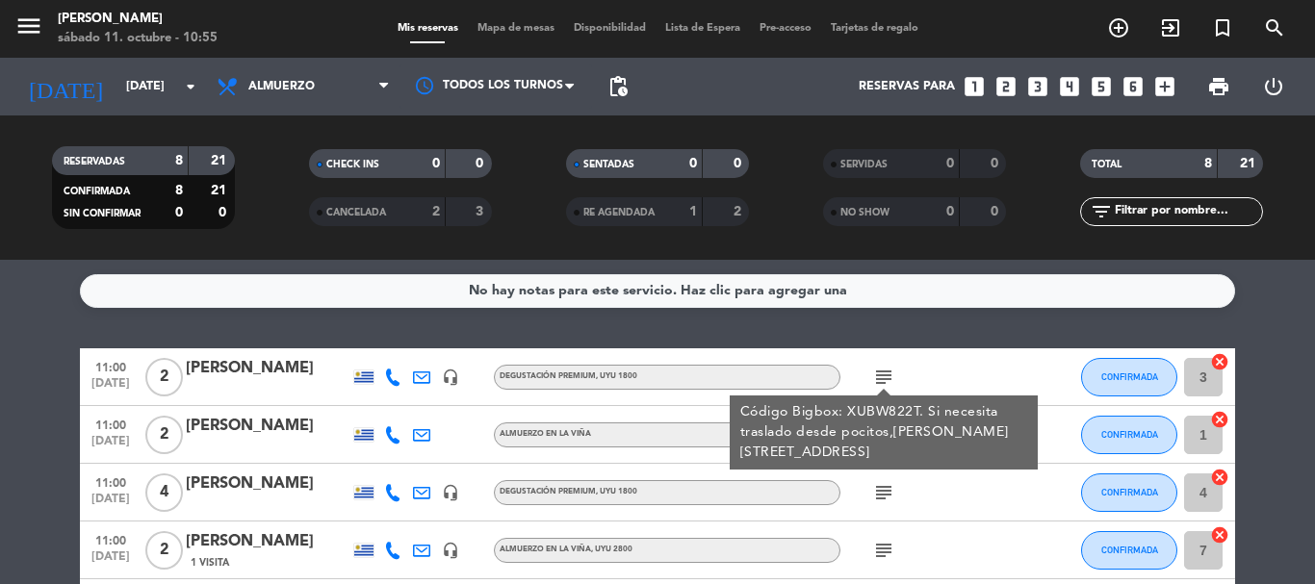
drag, startPoint x: 986, startPoint y: 345, endPoint x: 944, endPoint y: 368, distance: 48.3
click at [988, 345] on div "No hay notas para este servicio. Haz clic para agregar una 11:00 [DATE] 2 [PERS…" at bounding box center [657, 422] width 1315 height 324
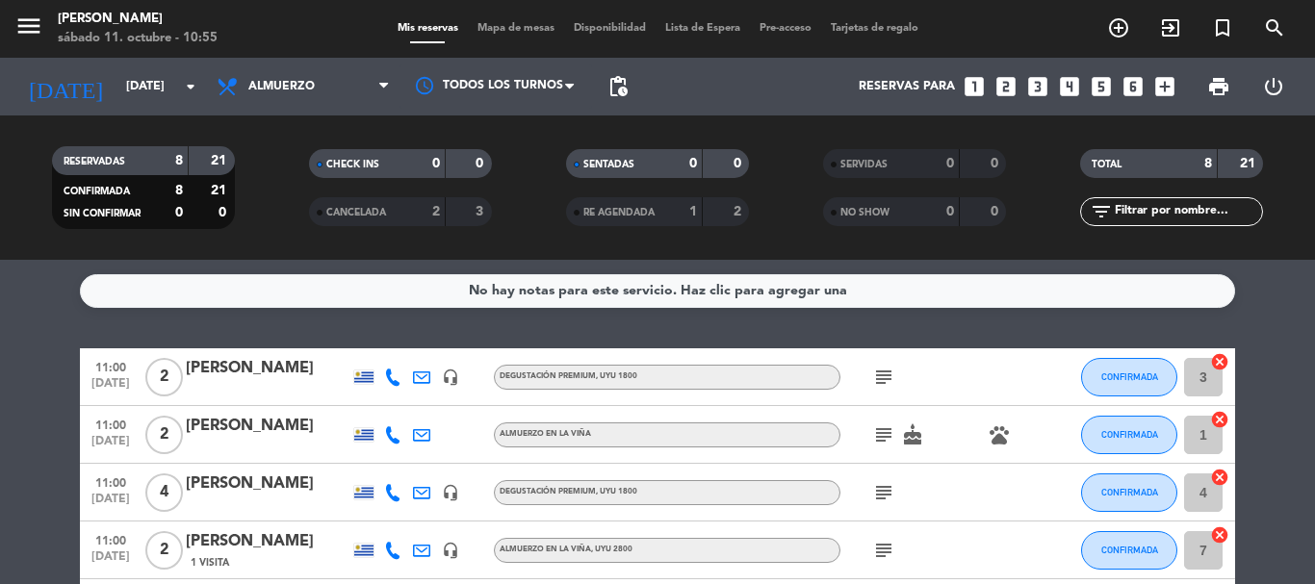
click at [881, 437] on icon "subject" at bounding box center [883, 435] width 23 height 23
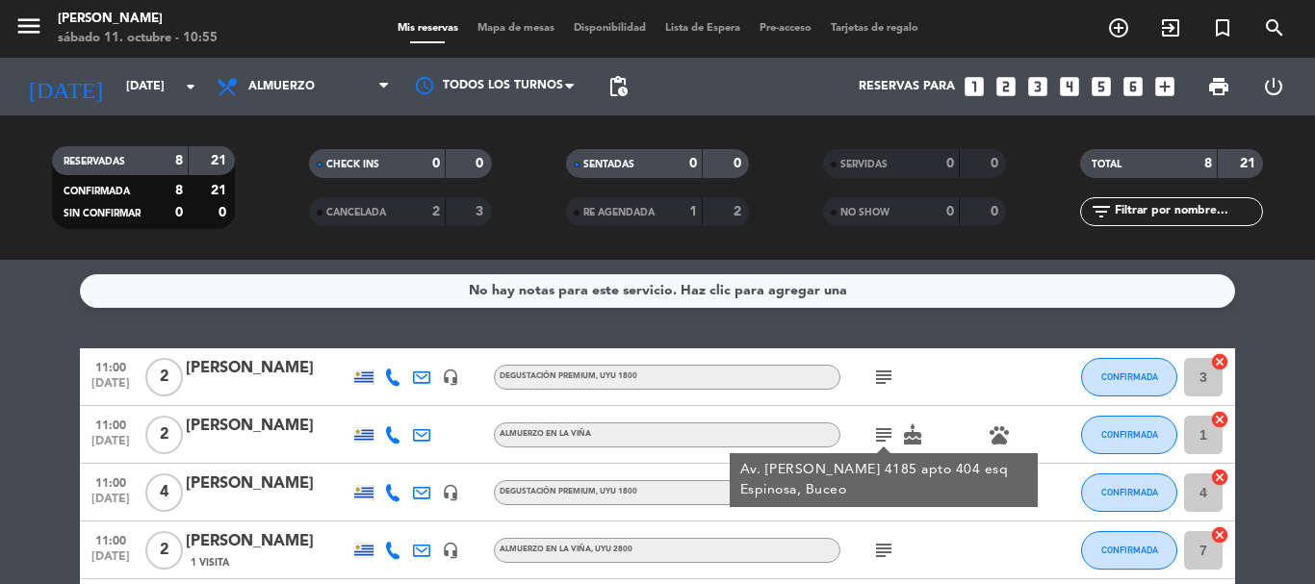
click at [1011, 364] on div "subject" at bounding box center [926, 377] width 173 height 57
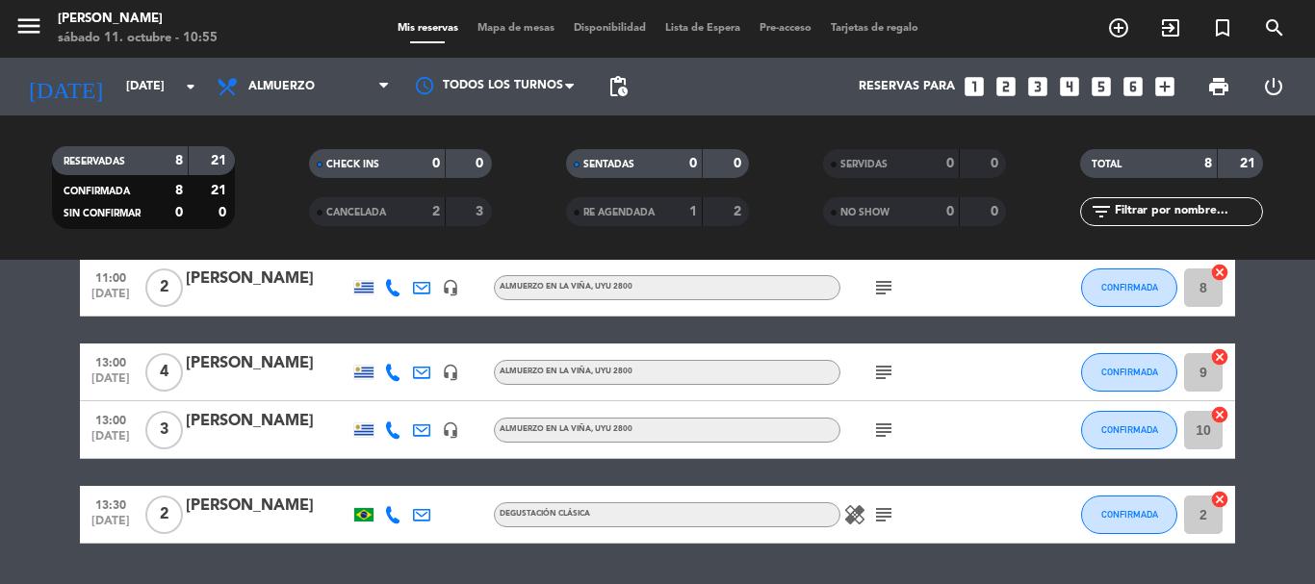
scroll to position [376, 0]
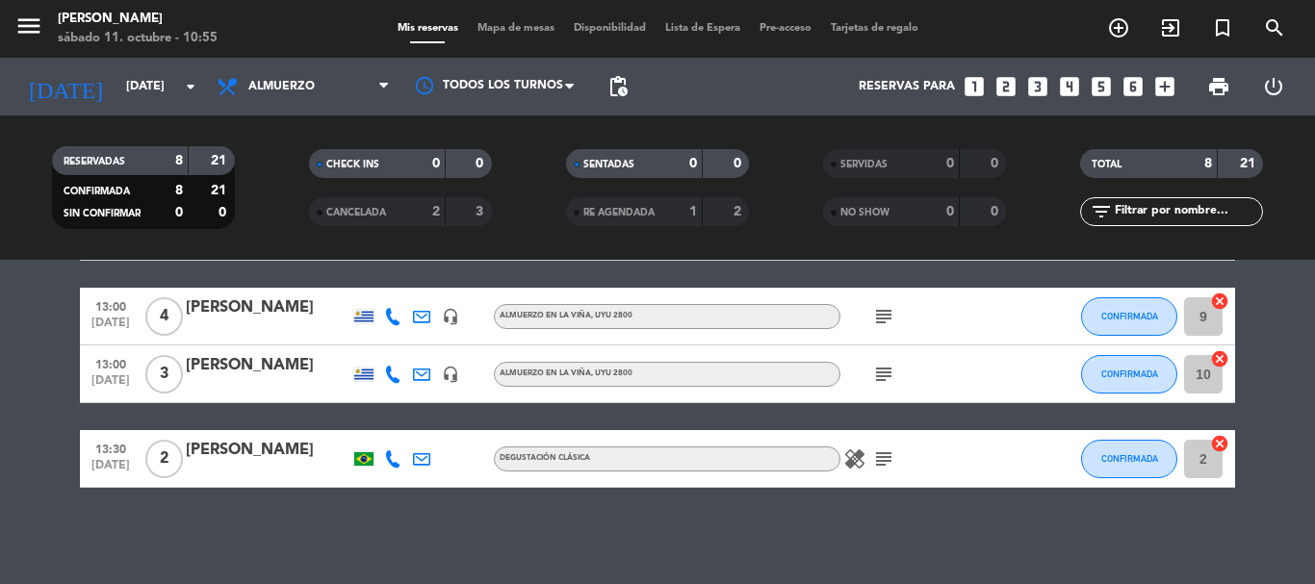
click at [396, 312] on icon at bounding box center [392, 316] width 17 height 17
click at [374, 274] on div "[PHONE_NUMBER]" at bounding box center [408, 264] width 126 height 20
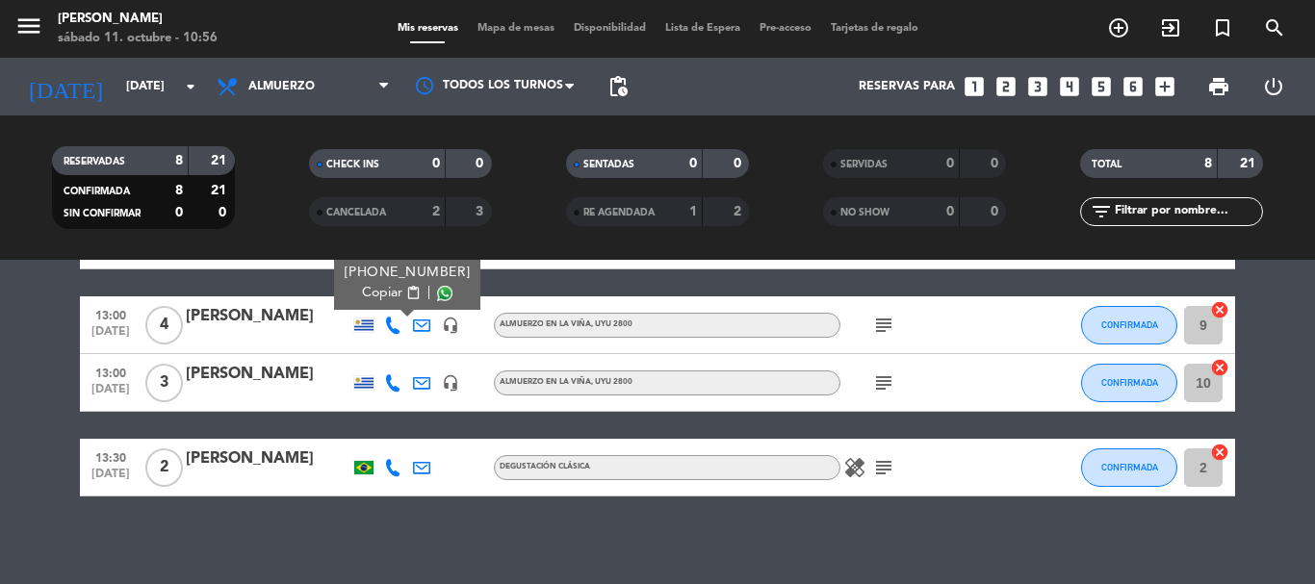
click at [380, 299] on span "Copiar" at bounding box center [382, 293] width 40 height 20
click at [885, 390] on icon "subject" at bounding box center [883, 383] width 23 height 23
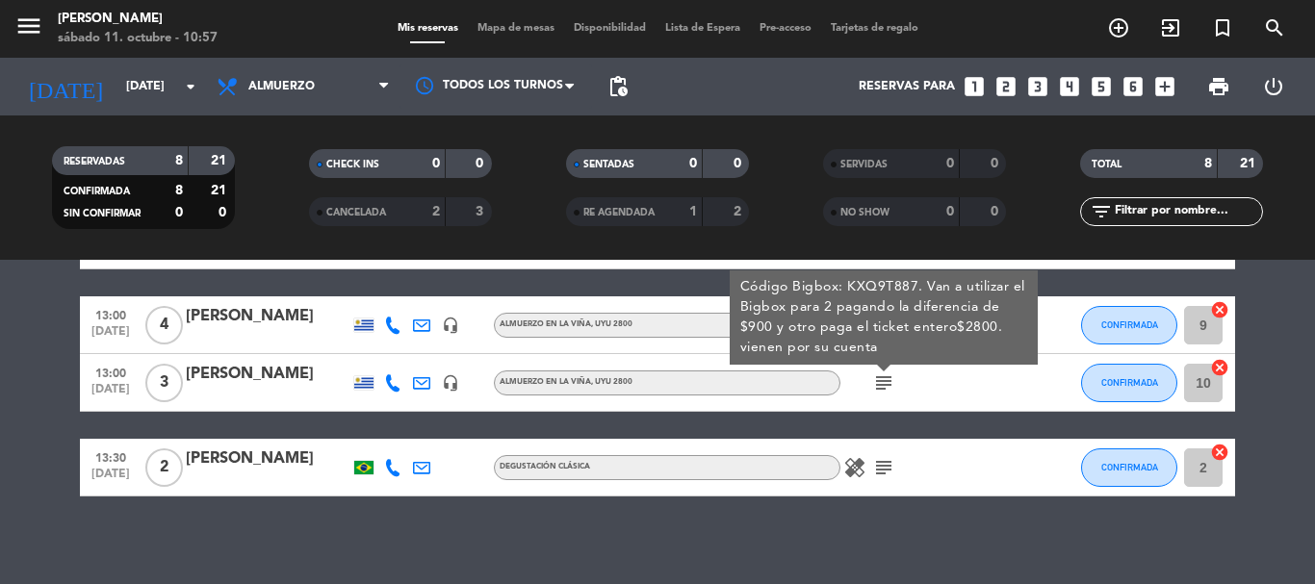
click at [392, 382] on icon at bounding box center [392, 383] width 17 height 17
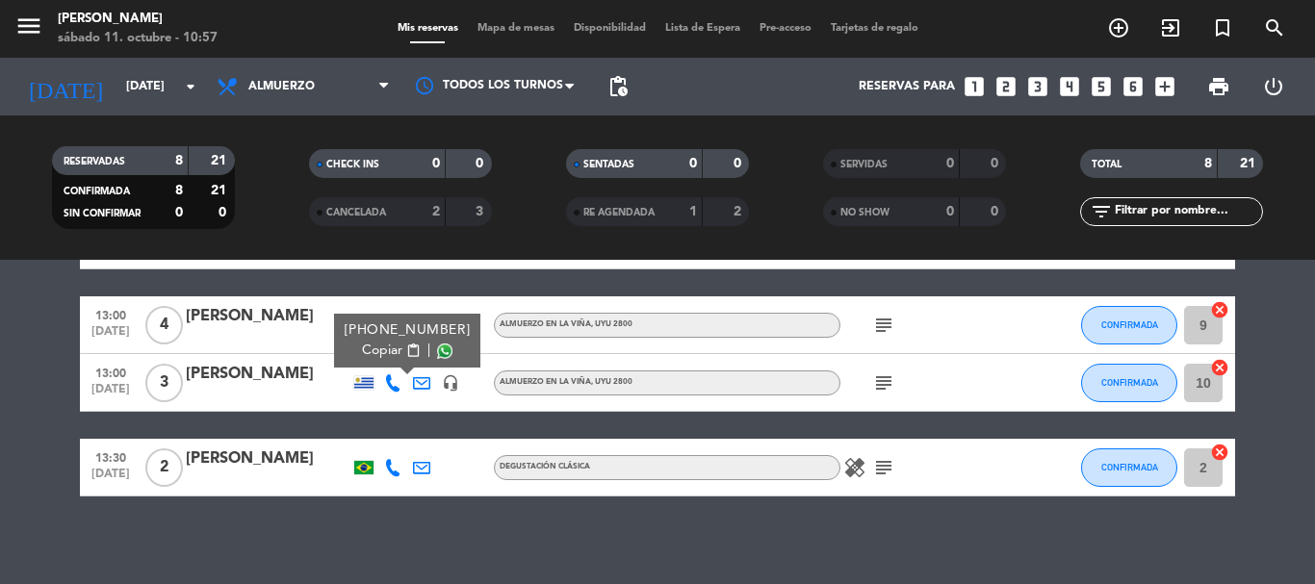
click at [367, 351] on span "Copiar" at bounding box center [382, 351] width 40 height 20
click at [887, 375] on icon "subject" at bounding box center [883, 383] width 23 height 23
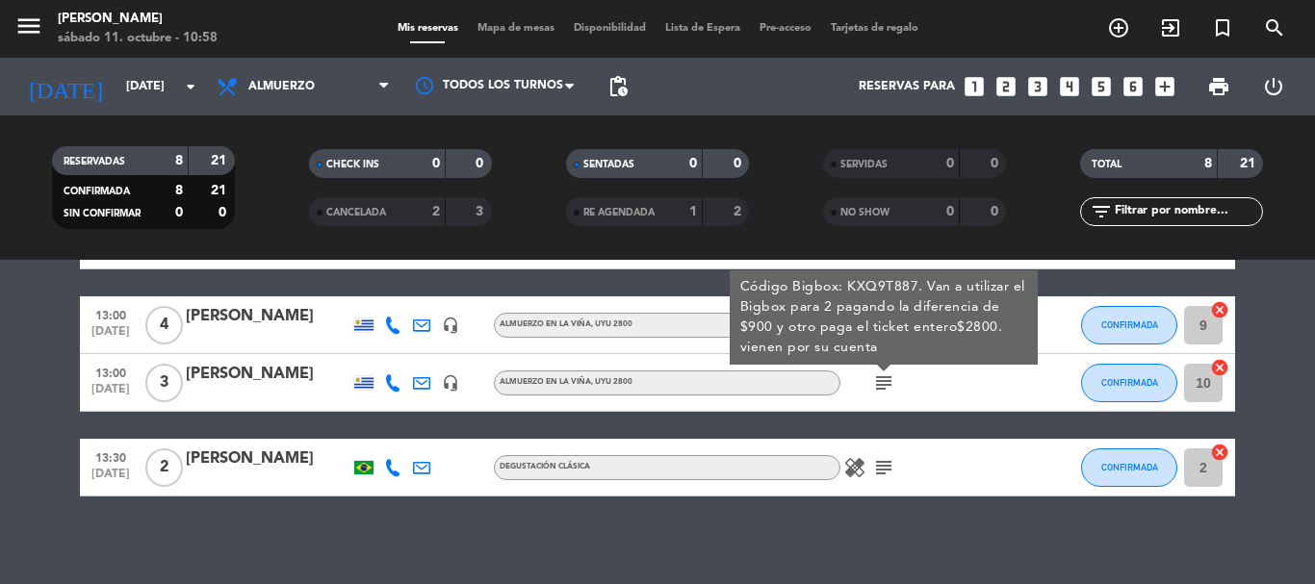
click at [398, 388] on icon at bounding box center [392, 383] width 17 height 17
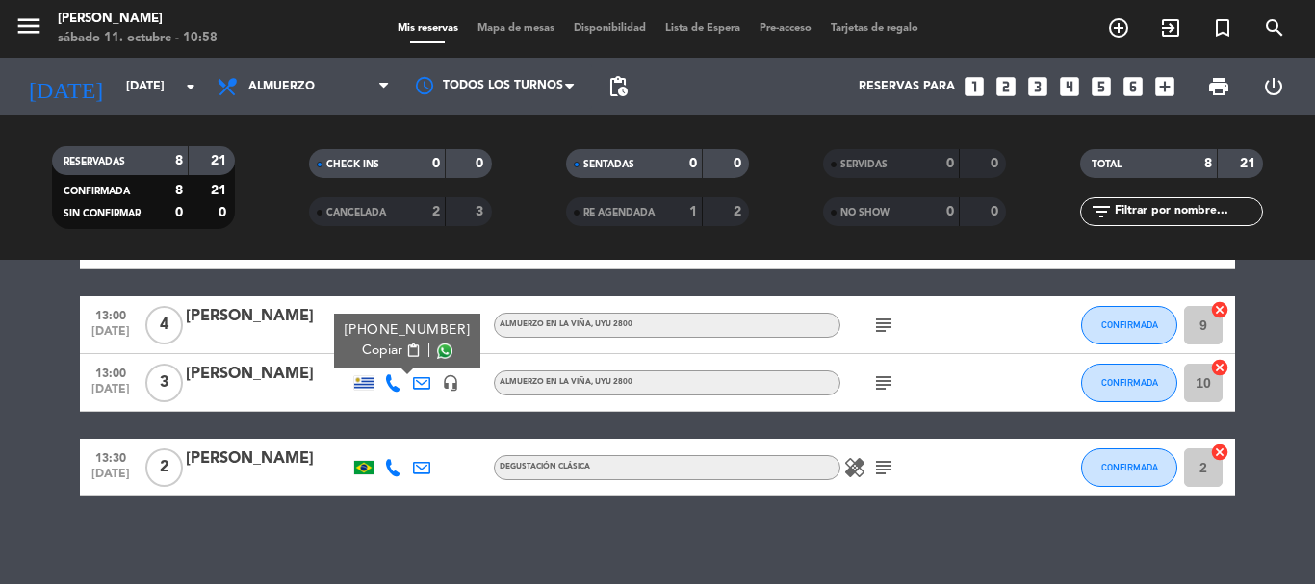
click at [383, 351] on span "Copiar" at bounding box center [382, 351] width 40 height 20
click at [886, 377] on icon "subject" at bounding box center [883, 383] width 23 height 23
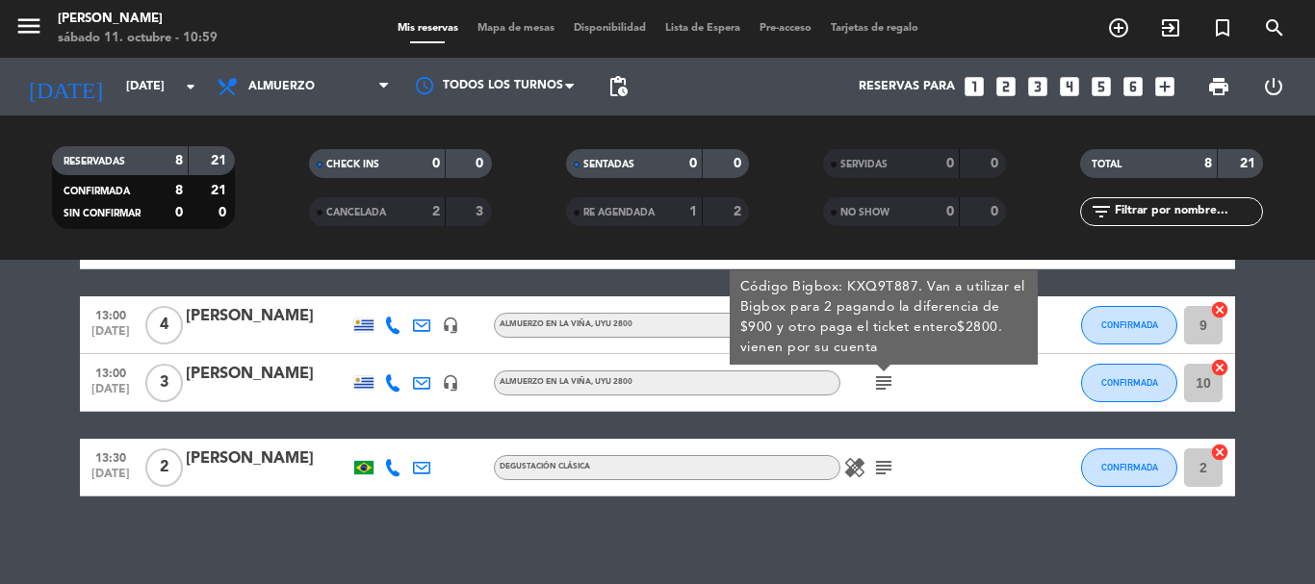
click at [393, 388] on icon at bounding box center [392, 383] width 17 height 17
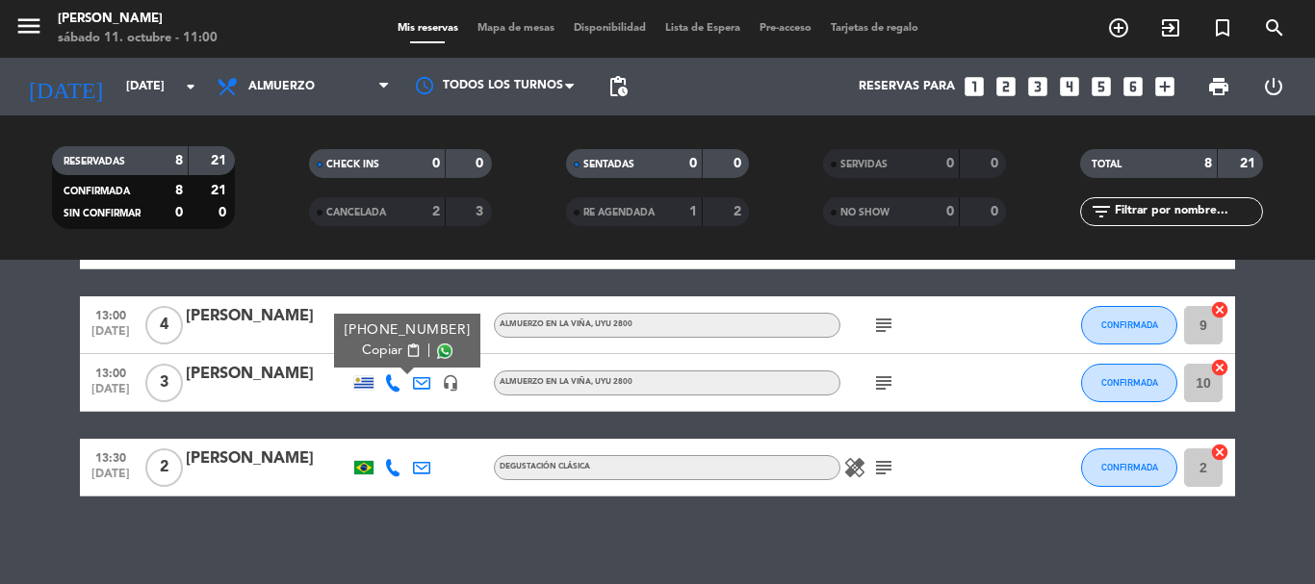
click at [538, 538] on div "No hay notas para este servicio. Haz clic para agregar una 11:00 [DATE] 2 [PERS…" at bounding box center [657, 422] width 1315 height 324
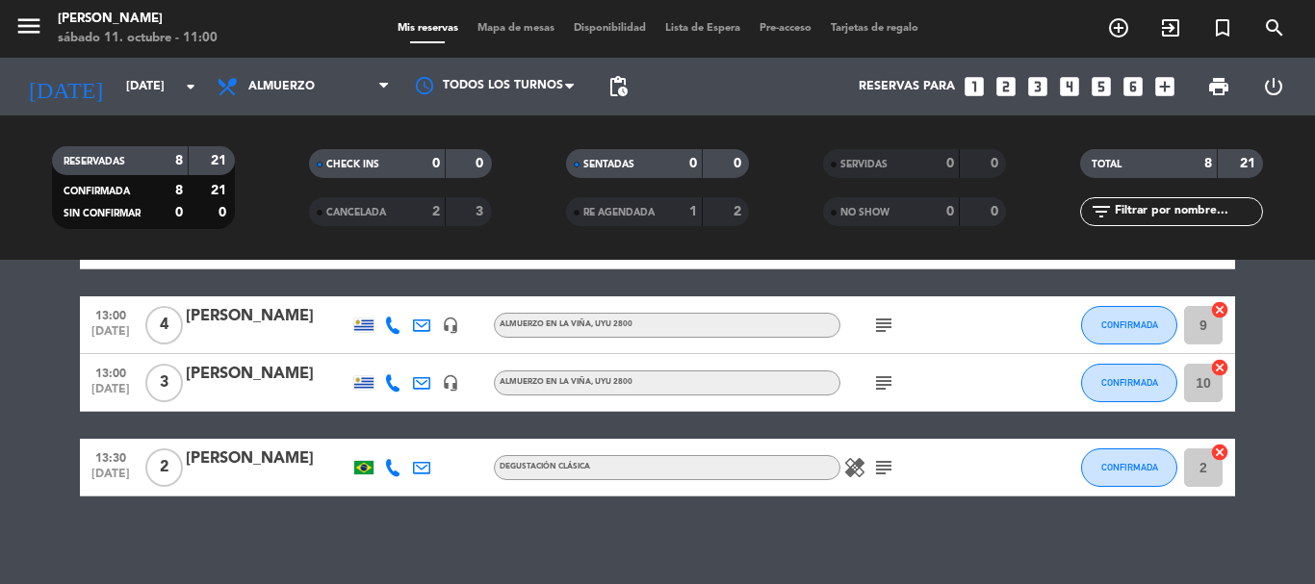
click at [875, 472] on icon "subject" at bounding box center [883, 467] width 23 height 23
click at [396, 471] on icon at bounding box center [392, 467] width 17 height 17
click at [382, 437] on span "Copiar" at bounding box center [374, 436] width 40 height 20
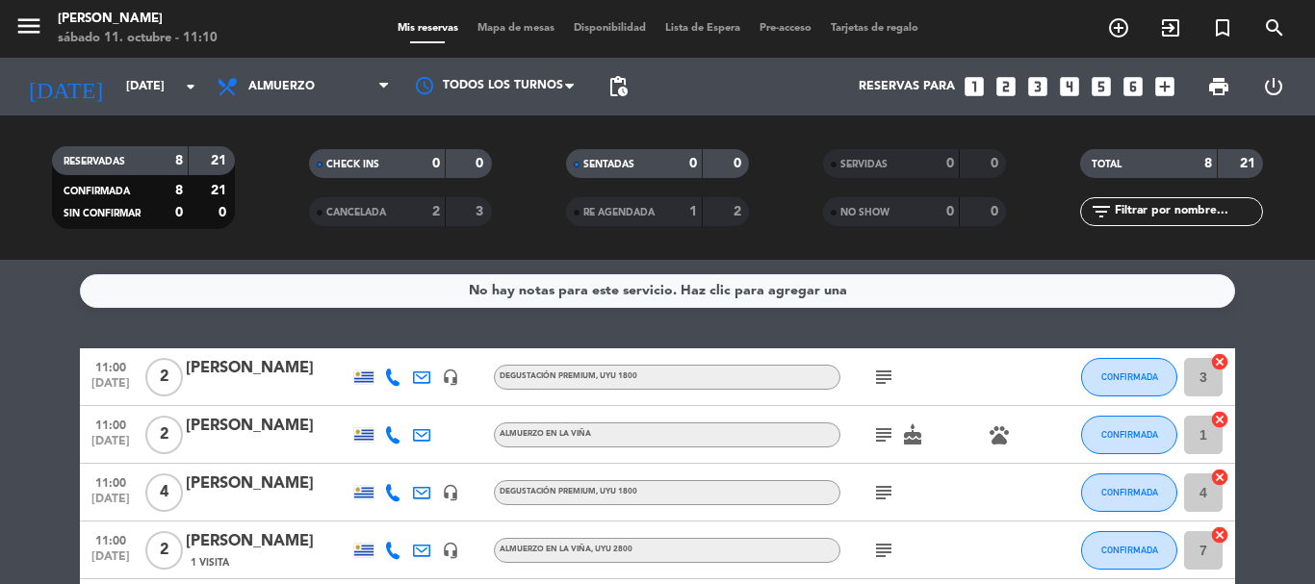
scroll to position [96, 0]
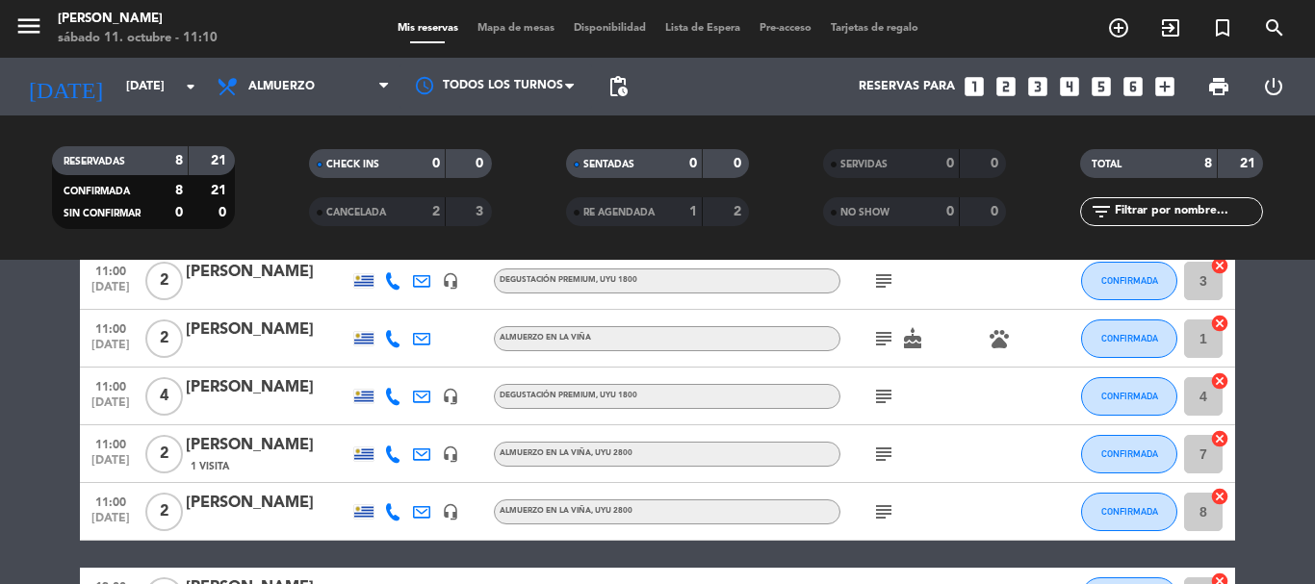
click at [1291, 405] on bookings-row "11:00 [DATE] 2 [PERSON_NAME] headset_mic Degustación Premium , UYU 1800 subject…" at bounding box center [657, 510] width 1315 height 516
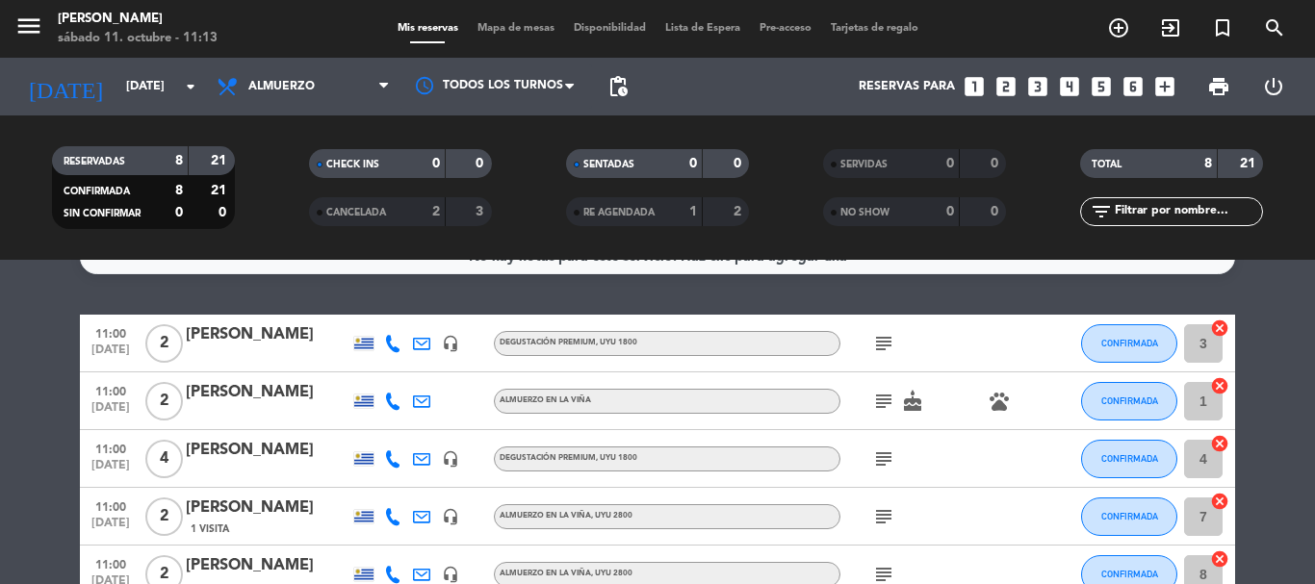
scroll to position [0, 0]
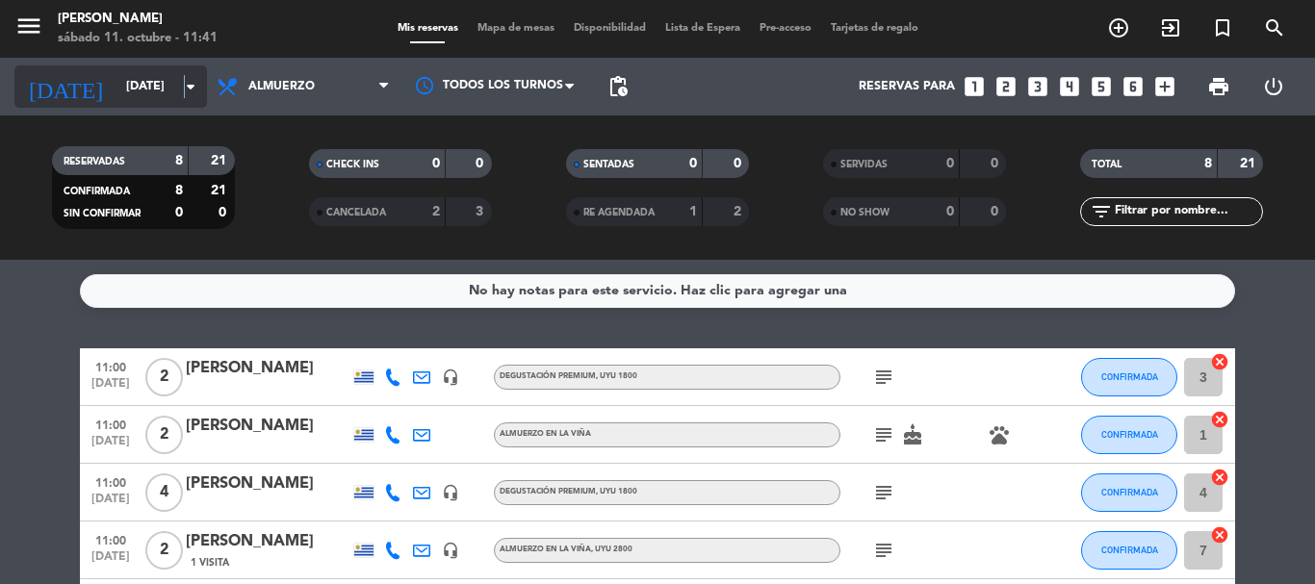
click at [187, 82] on icon "arrow_drop_down" at bounding box center [190, 86] width 23 height 23
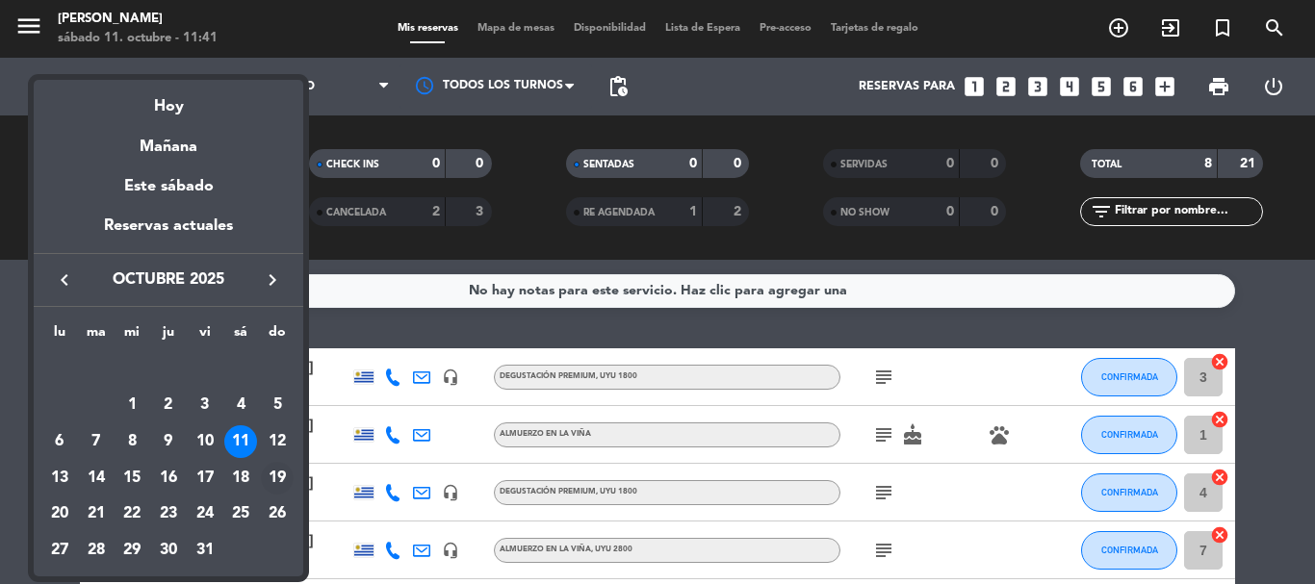
click at [290, 473] on div "19" at bounding box center [277, 478] width 33 height 33
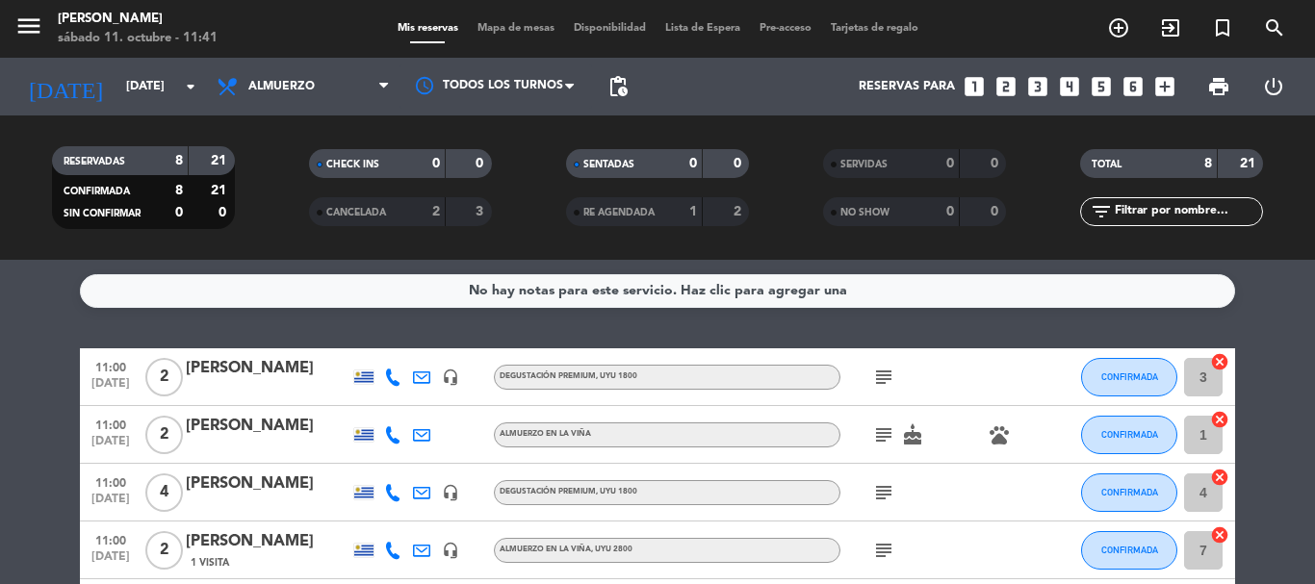
type input "[DATE]"
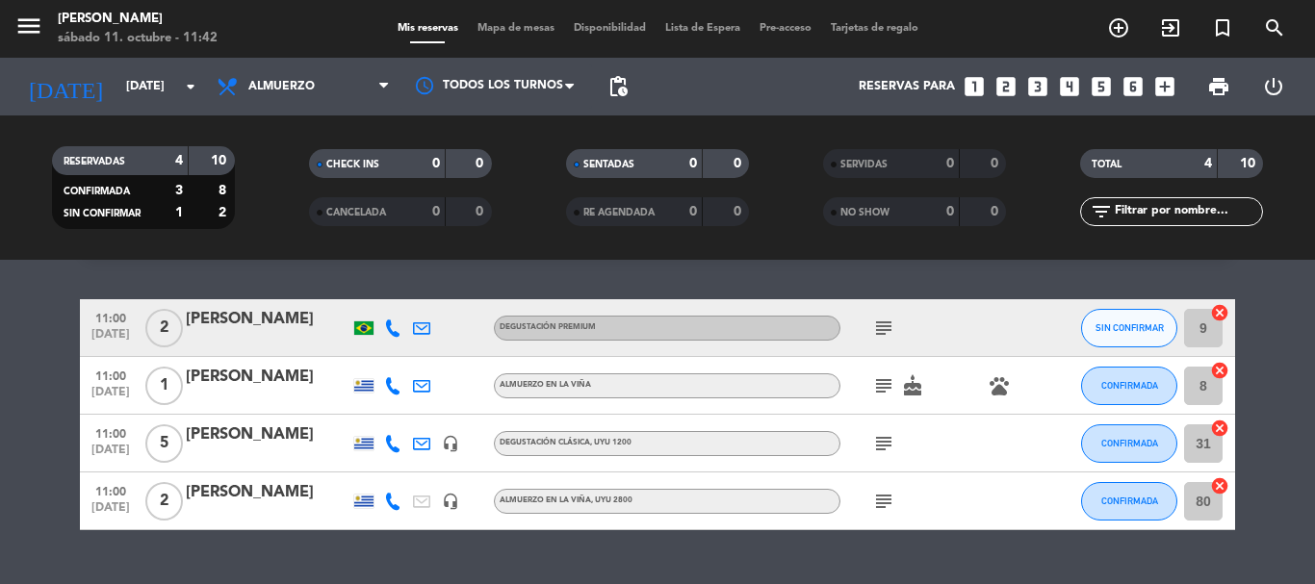
scroll to position [91, 0]
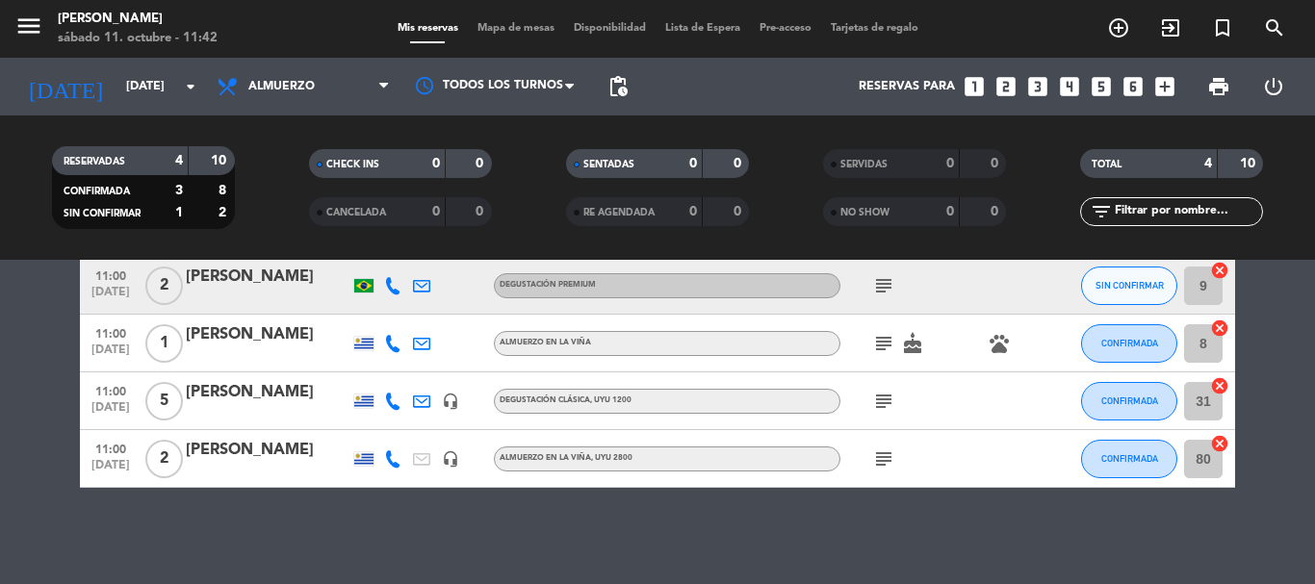
click at [479, 514] on div "No hay notas para este servicio. Haz clic para agregar una 11:00 [DATE] 2 [PERS…" at bounding box center [657, 422] width 1315 height 324
